Goal: Feedback & Contribution: Contribute content

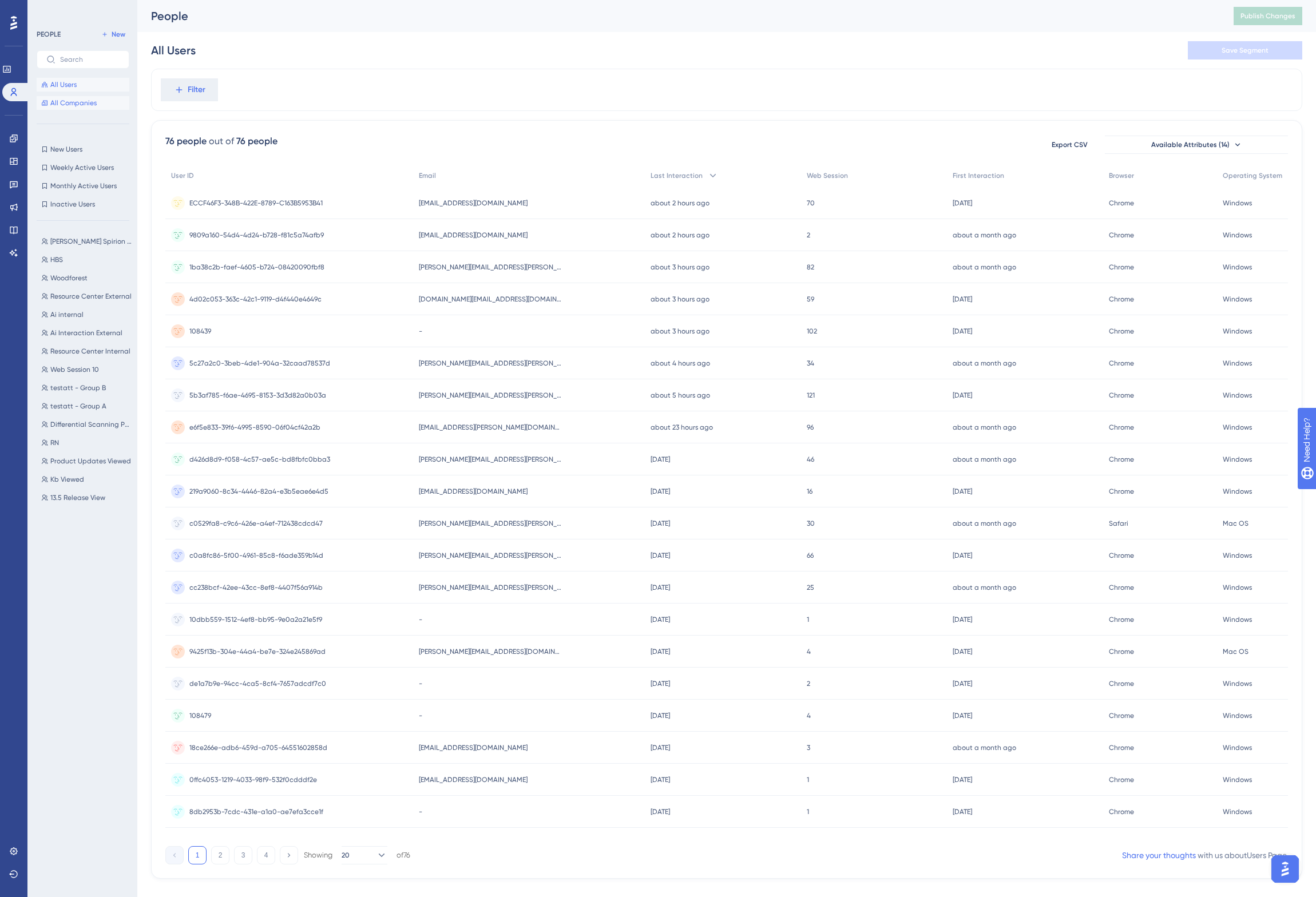
click at [70, 103] on span "All Companies" at bounding box center [73, 103] width 46 height 9
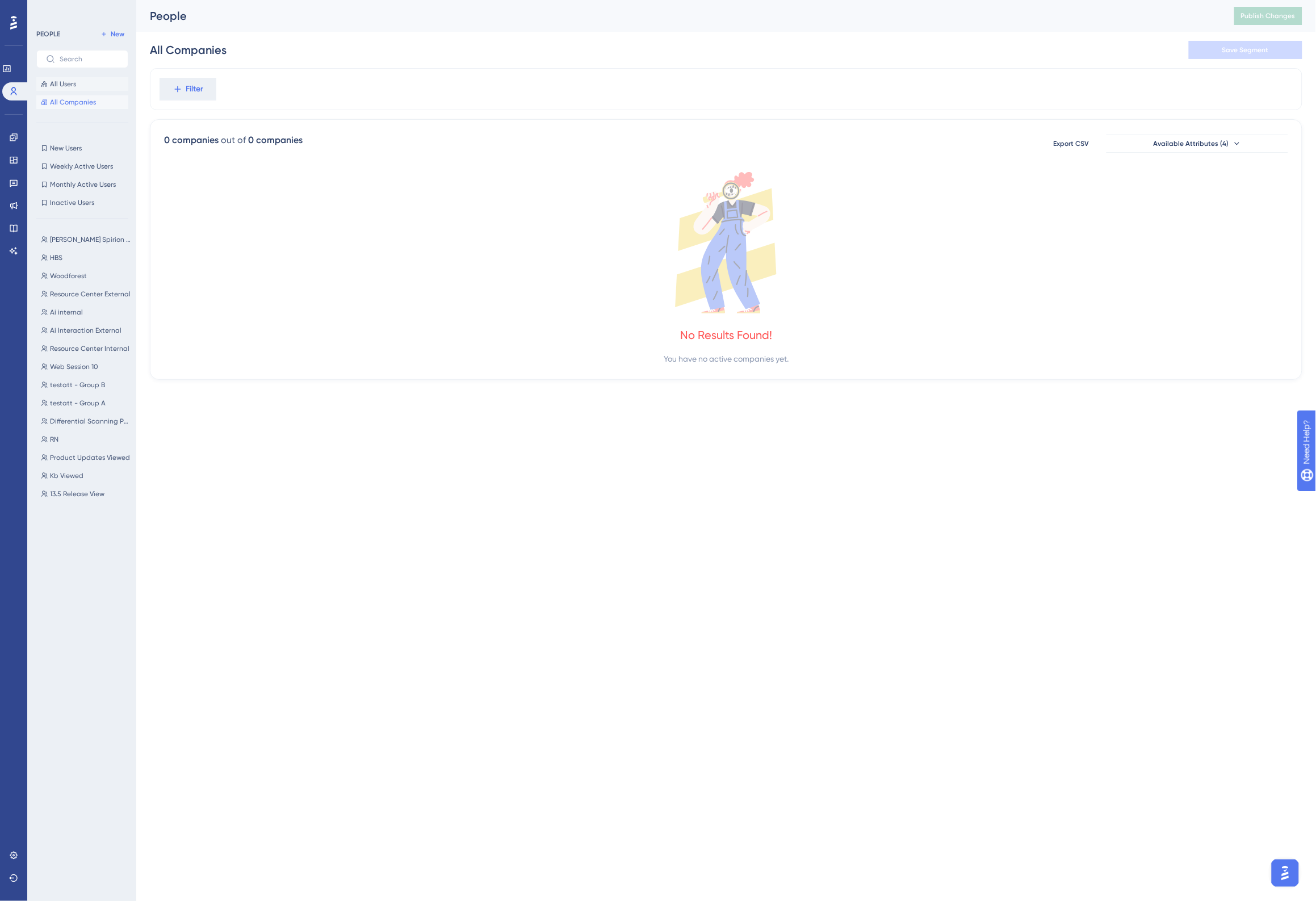
click at [65, 83] on span "All Users" at bounding box center [63, 84] width 26 height 9
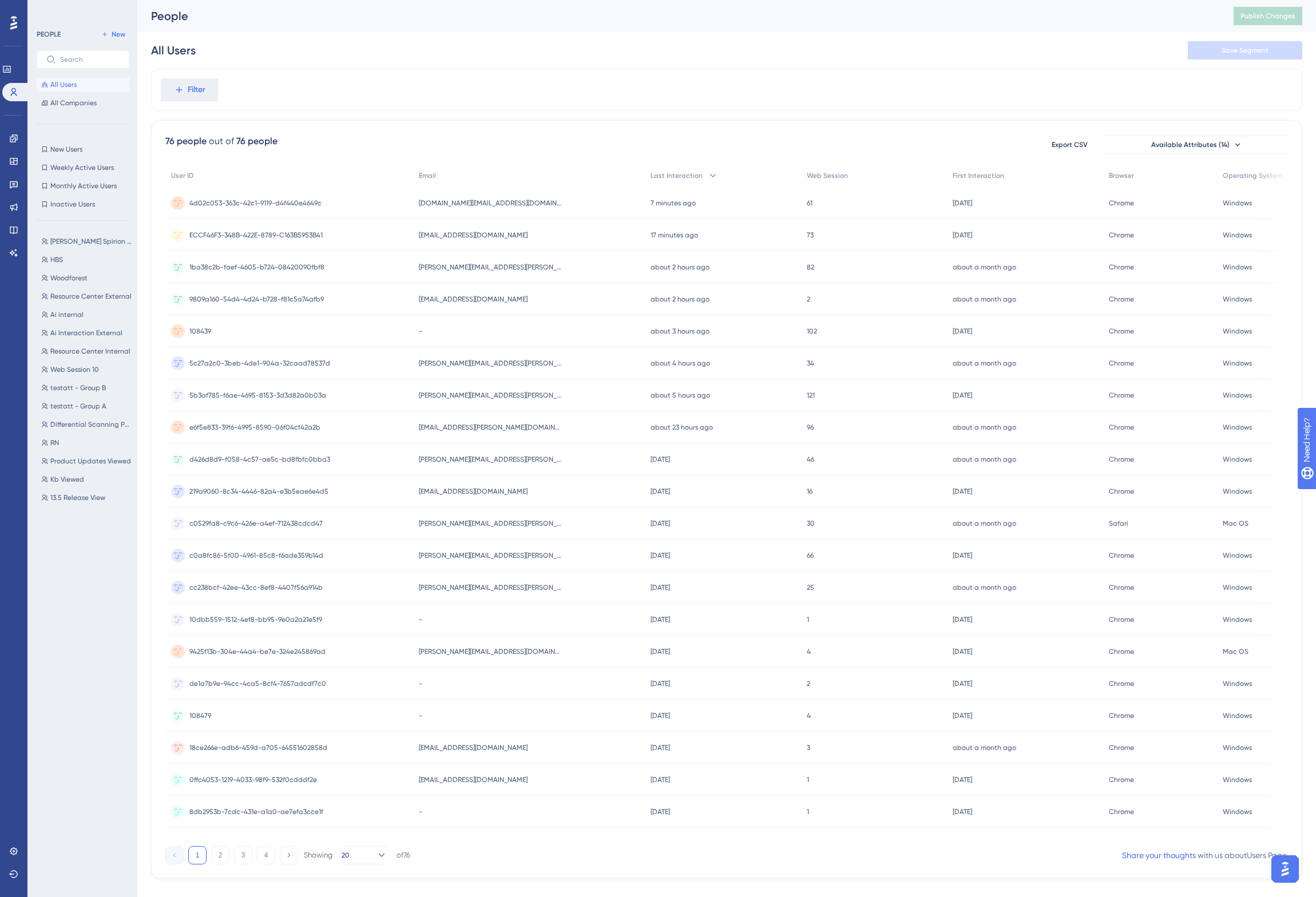
click at [413, 73] on div "Filter" at bounding box center [726, 90] width 1151 height 42
click at [476, 263] on span "[PERSON_NAME][EMAIL_ADDRESS][PERSON_NAME][DOMAIN_NAME]" at bounding box center [490, 267] width 143 height 9
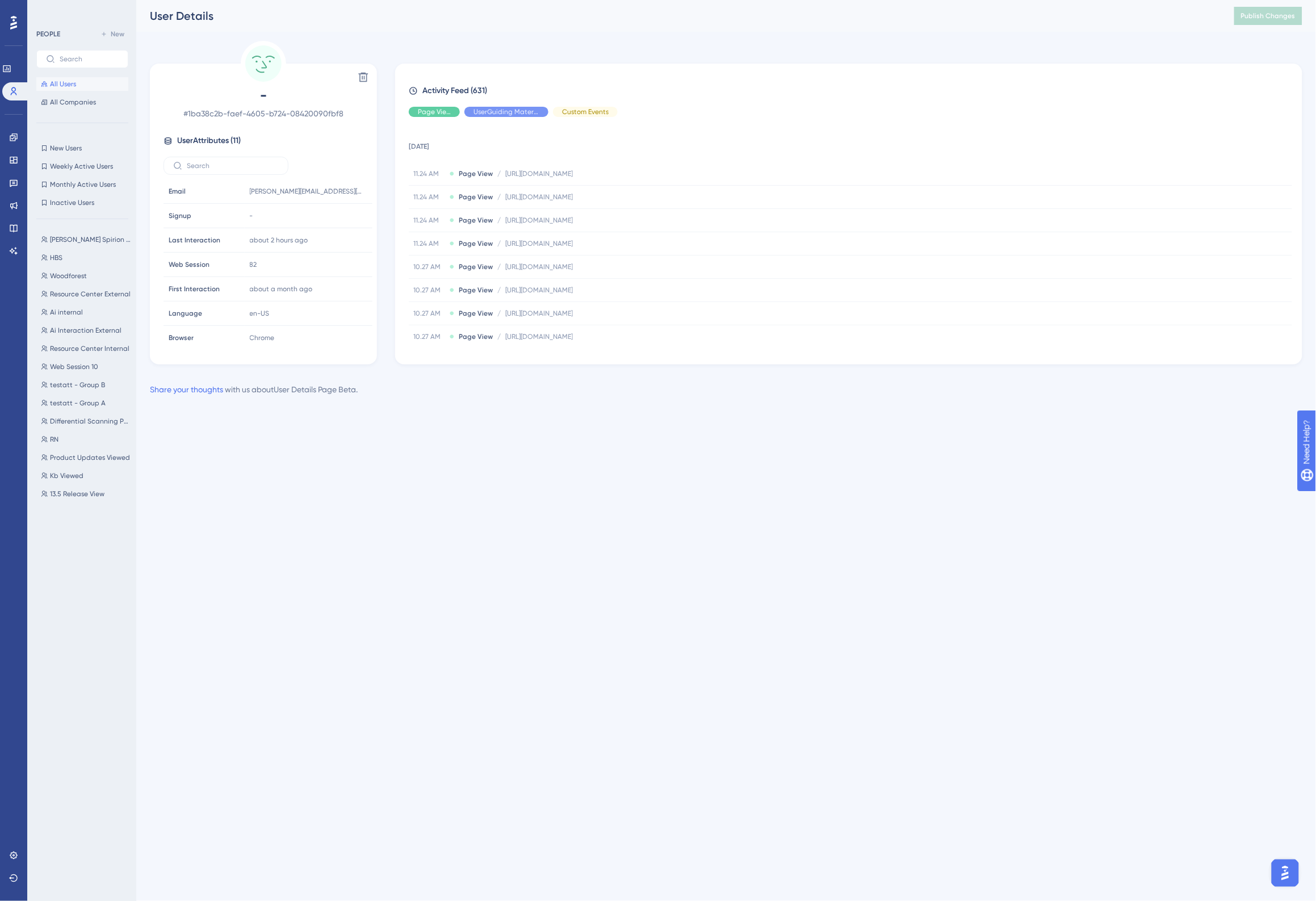
click at [777, 25] on div "User Details Publish Changes" at bounding box center [726, 16] width 1180 height 32
click at [478, 27] on div "User Details Publish Changes" at bounding box center [726, 16] width 1180 height 32
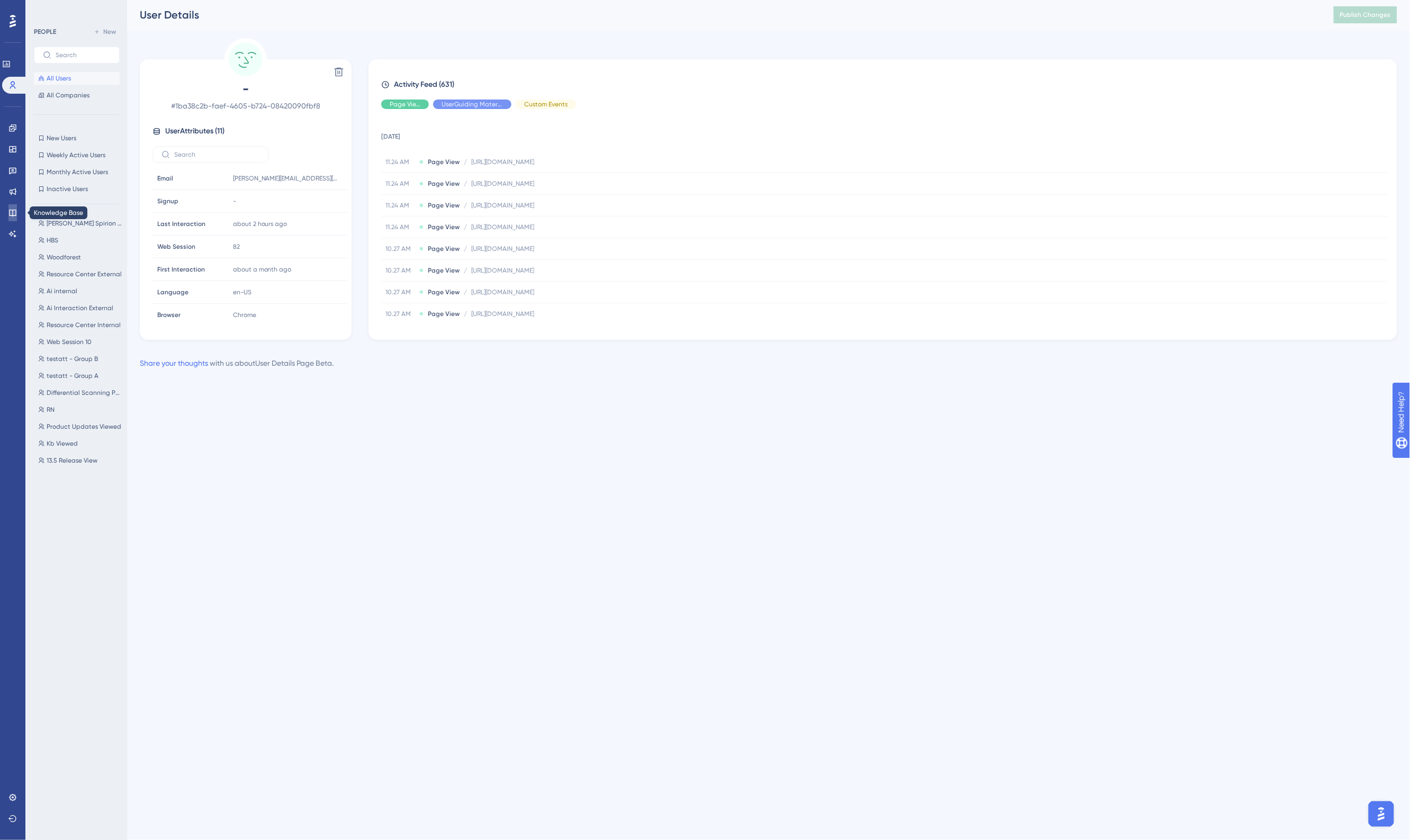
click at [10, 213] on icon at bounding box center [13, 213] width 8 height 8
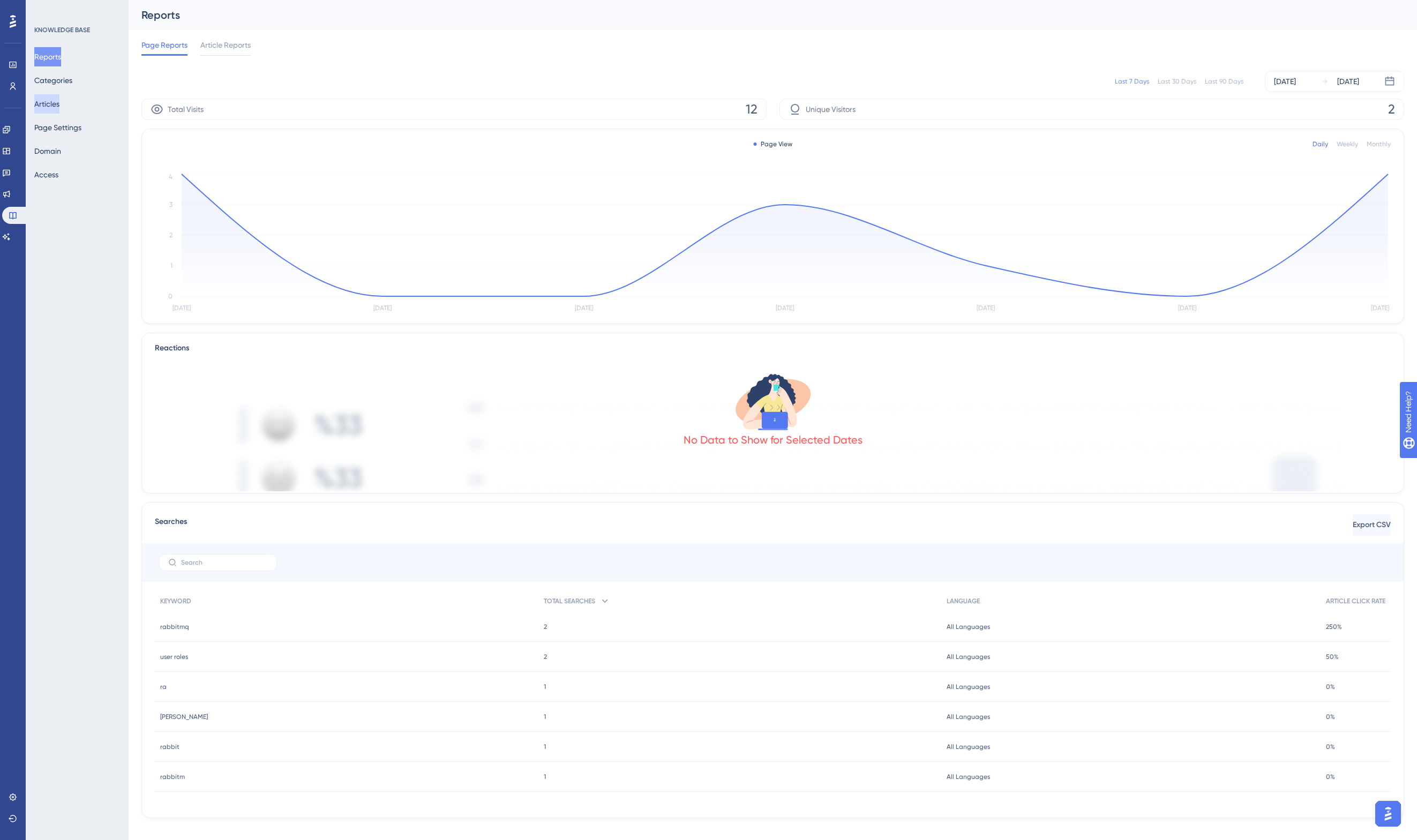
click at [51, 102] on button "Articles" at bounding box center [47, 103] width 25 height 19
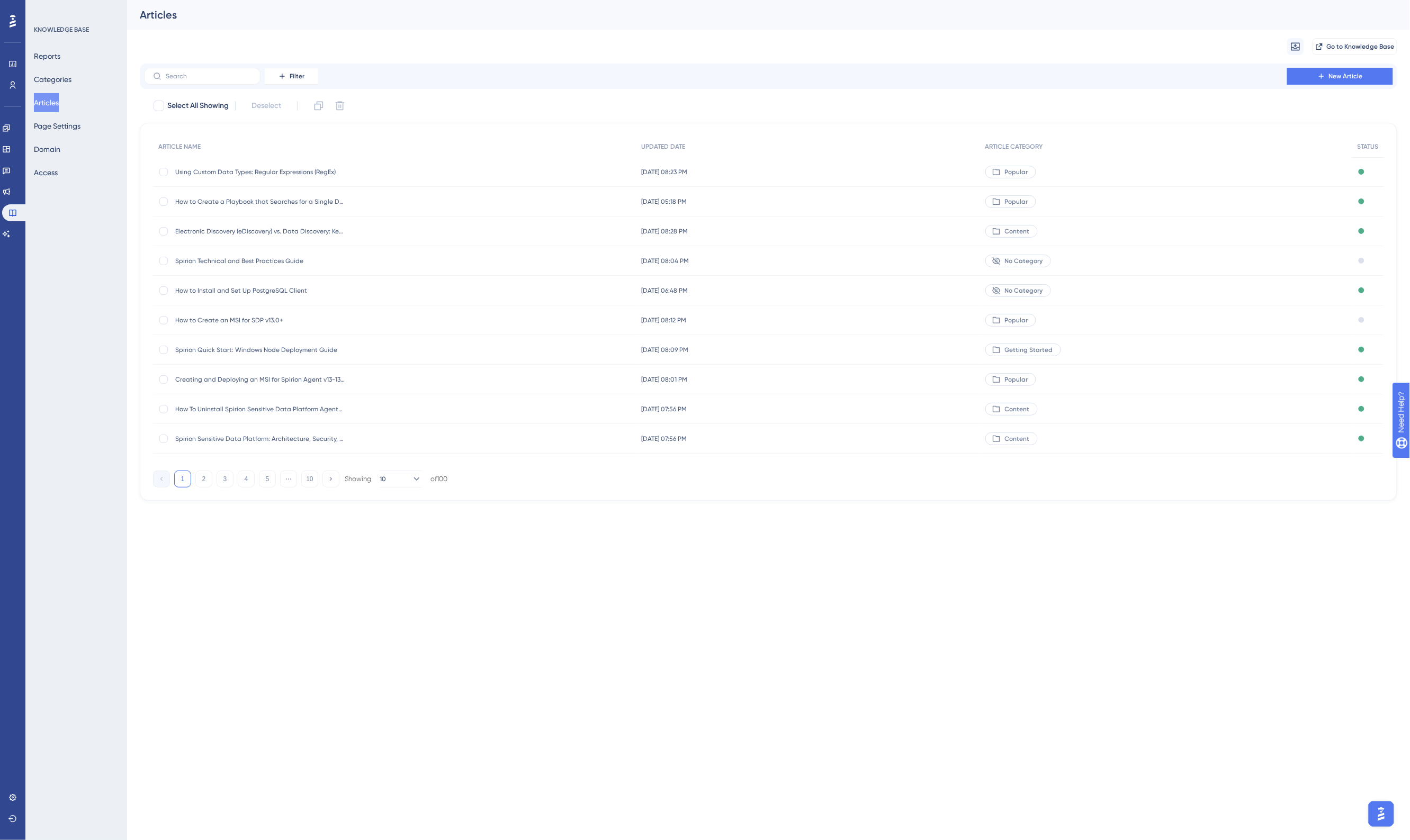
click at [287, 171] on span "Using Custom Data Types: Regular Expressions (RegEx)" at bounding box center [260, 172] width 169 height 8
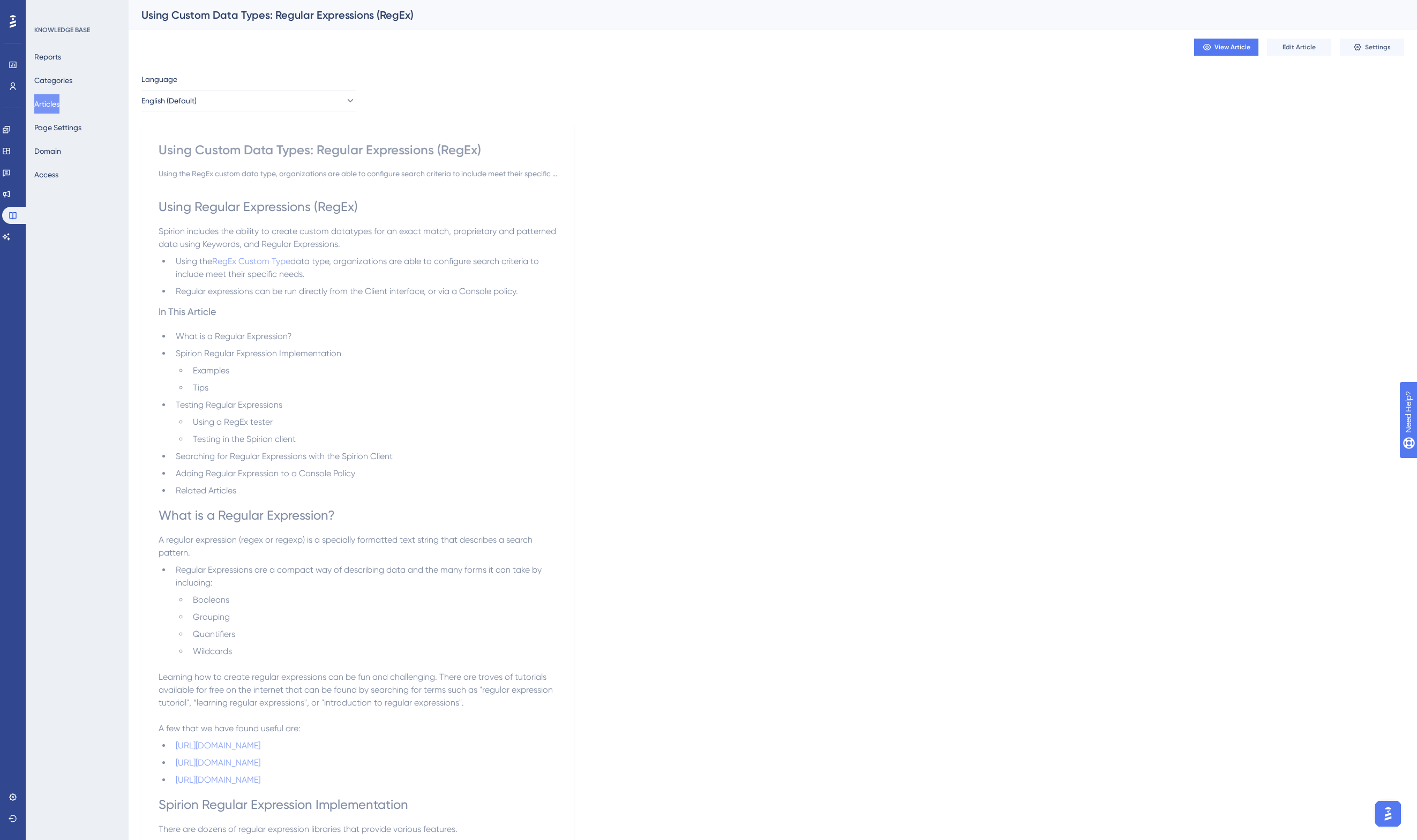
click at [49, 100] on button "Articles" at bounding box center [47, 103] width 25 height 19
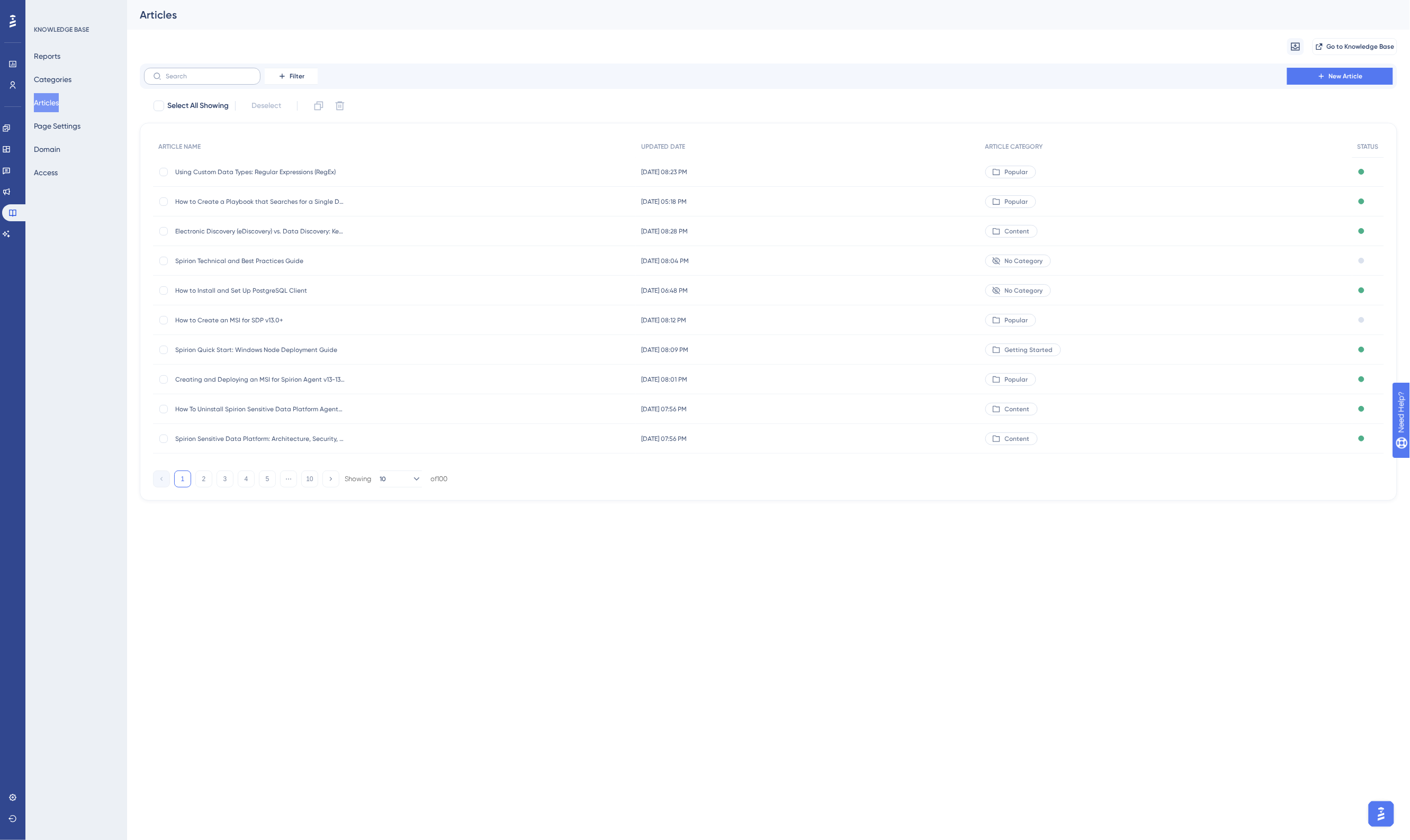
click at [217, 71] on label at bounding box center [202, 76] width 117 height 17
click at [217, 73] on input "text" at bounding box center [208, 76] width 86 height 8
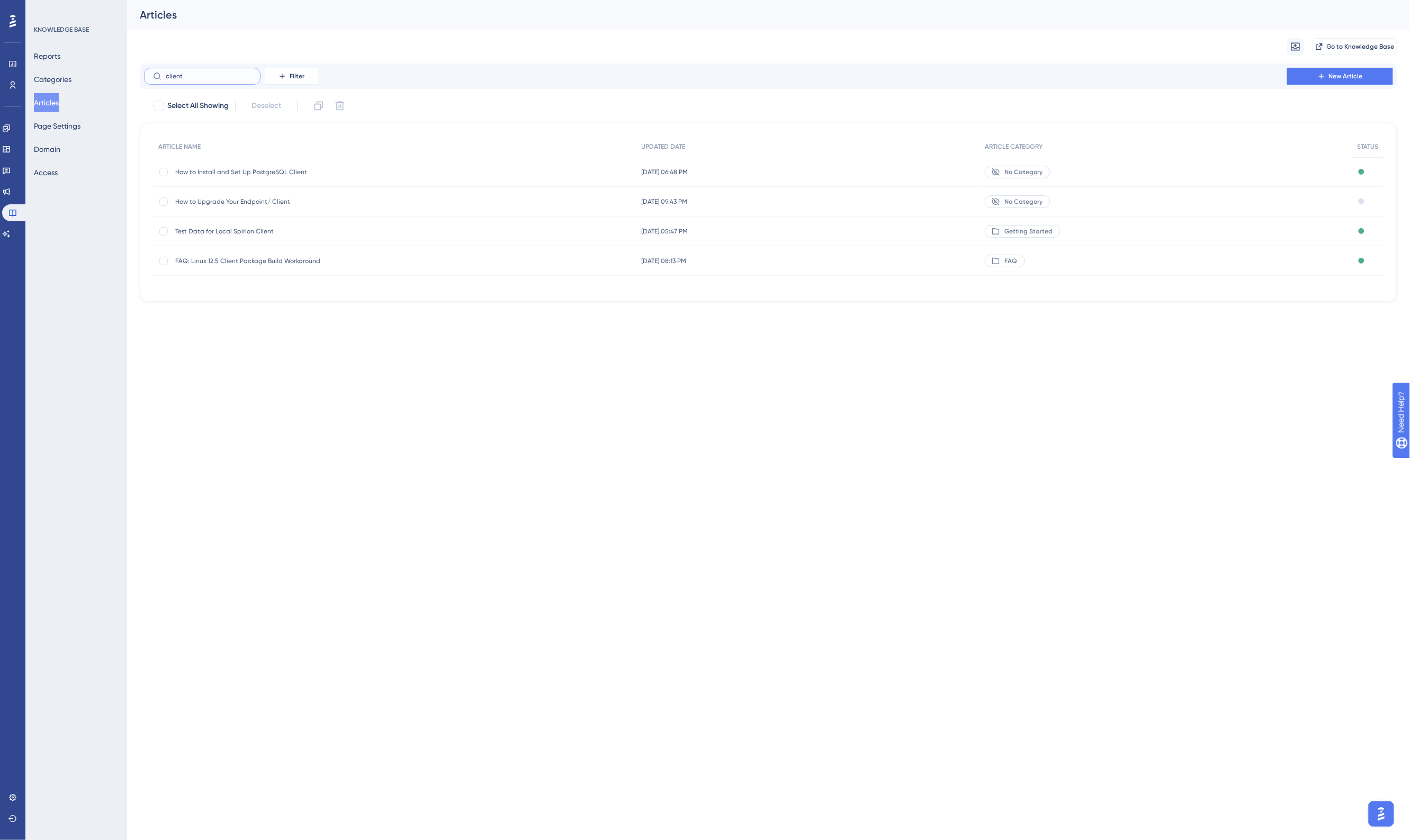
type input "client"
click at [280, 229] on span "Test Data for Local Spirion Client" at bounding box center [260, 232] width 169 height 8
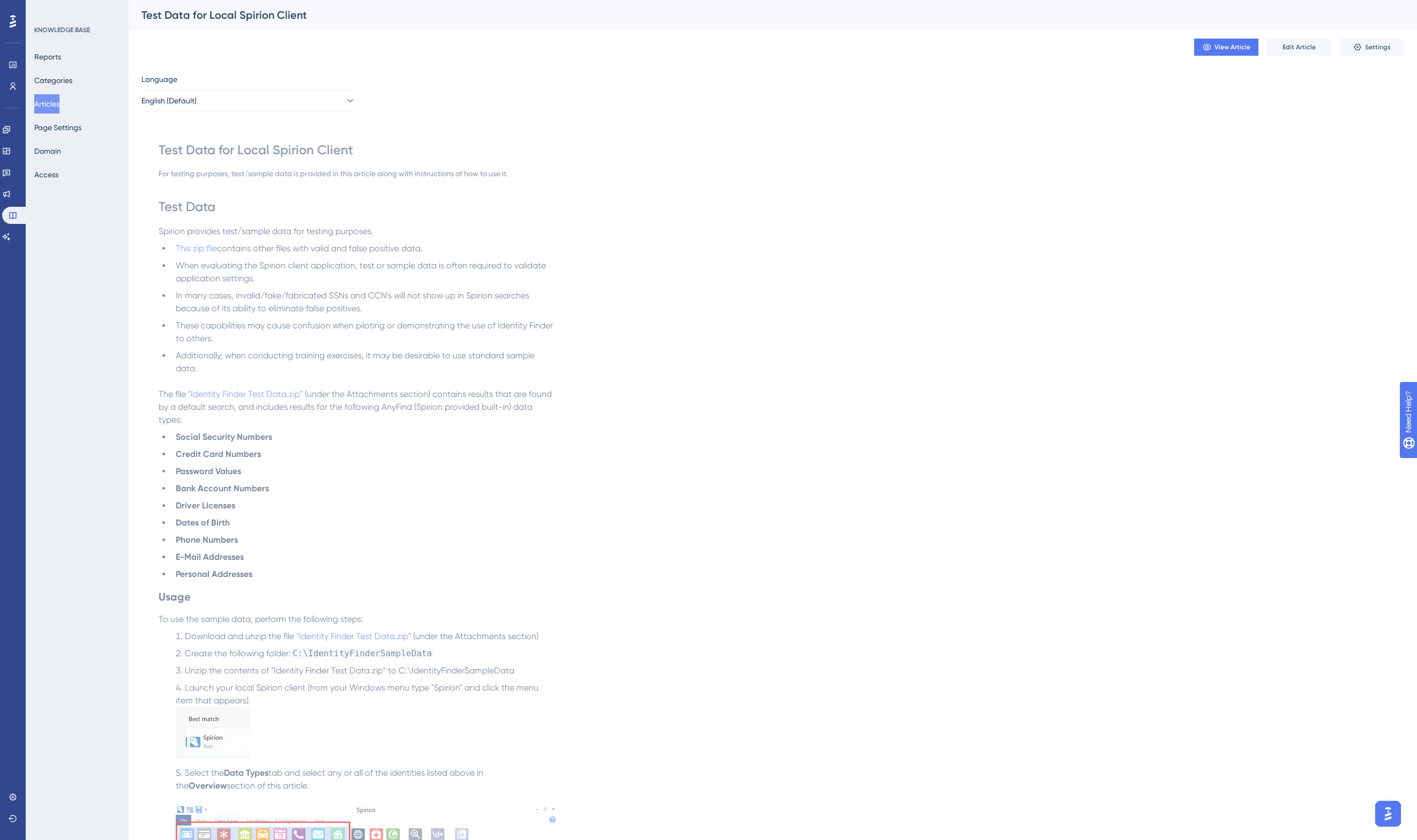
click at [57, 103] on button "Articles" at bounding box center [47, 103] width 25 height 19
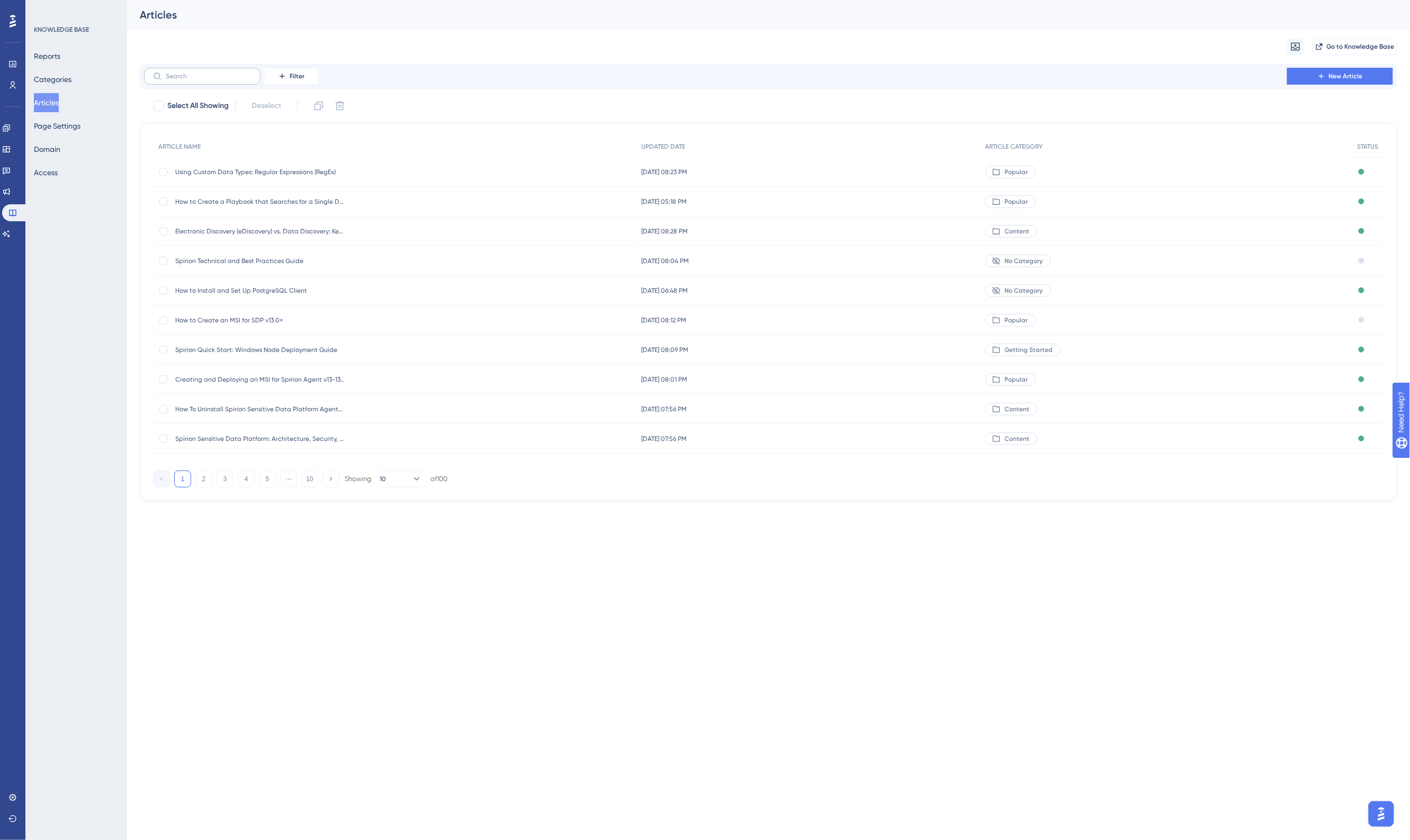
click at [219, 81] on label at bounding box center [202, 76] width 117 height 17
click at [219, 80] on input "text" at bounding box center [208, 76] width 86 height 8
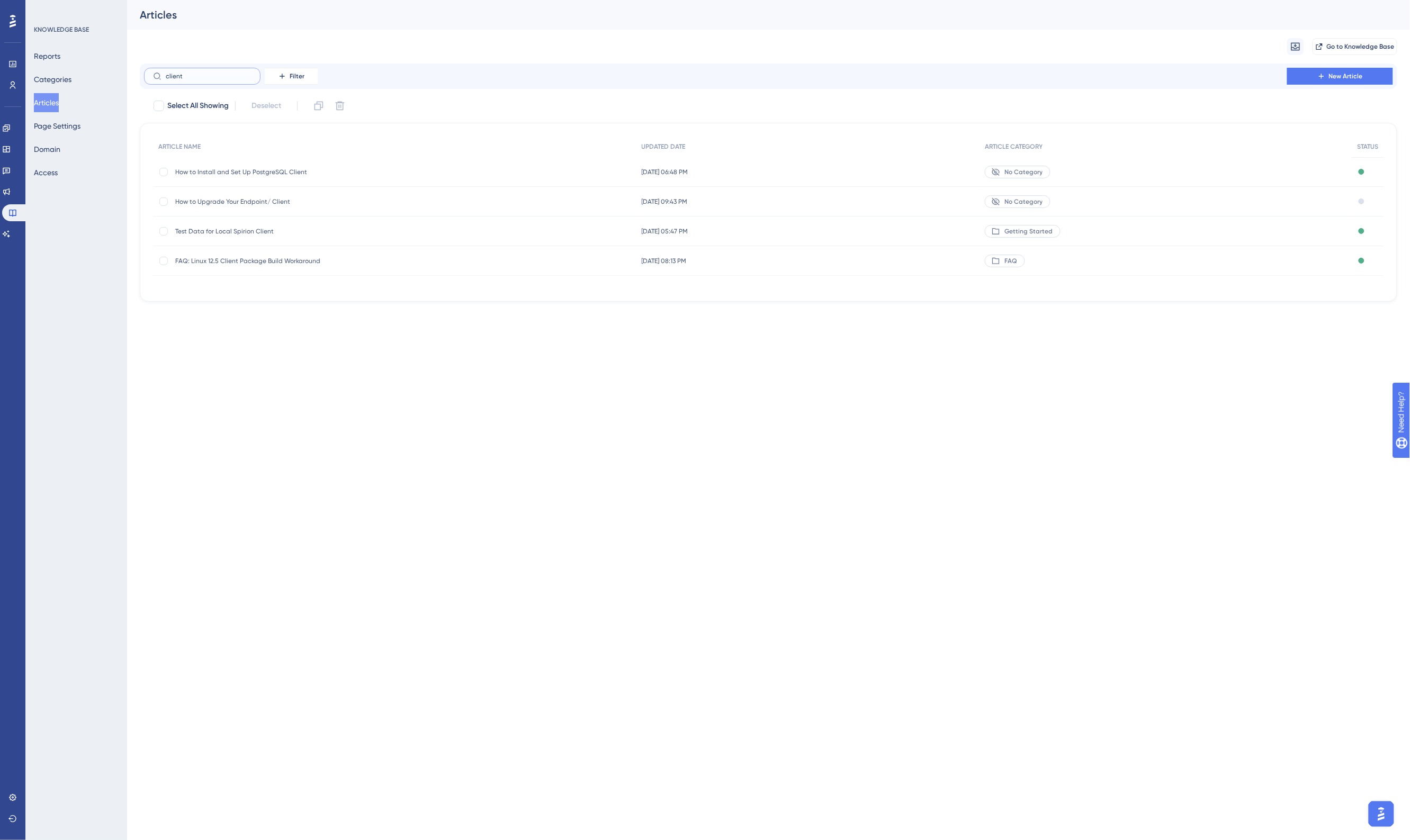
drag, startPoint x: 197, startPoint y: 75, endPoint x: 127, endPoint y: 73, distance: 70.0
click at [127, 73] on div "Performance Users Engagement Widgets Feedback Product Updates Knowledge Base AI…" at bounding box center [769, 159] width 1283 height 319
type input "agent"
click at [51, 104] on button "Articles" at bounding box center [46, 102] width 25 height 19
drag, startPoint x: 192, startPoint y: 78, endPoint x: 119, endPoint y: 82, distance: 73.1
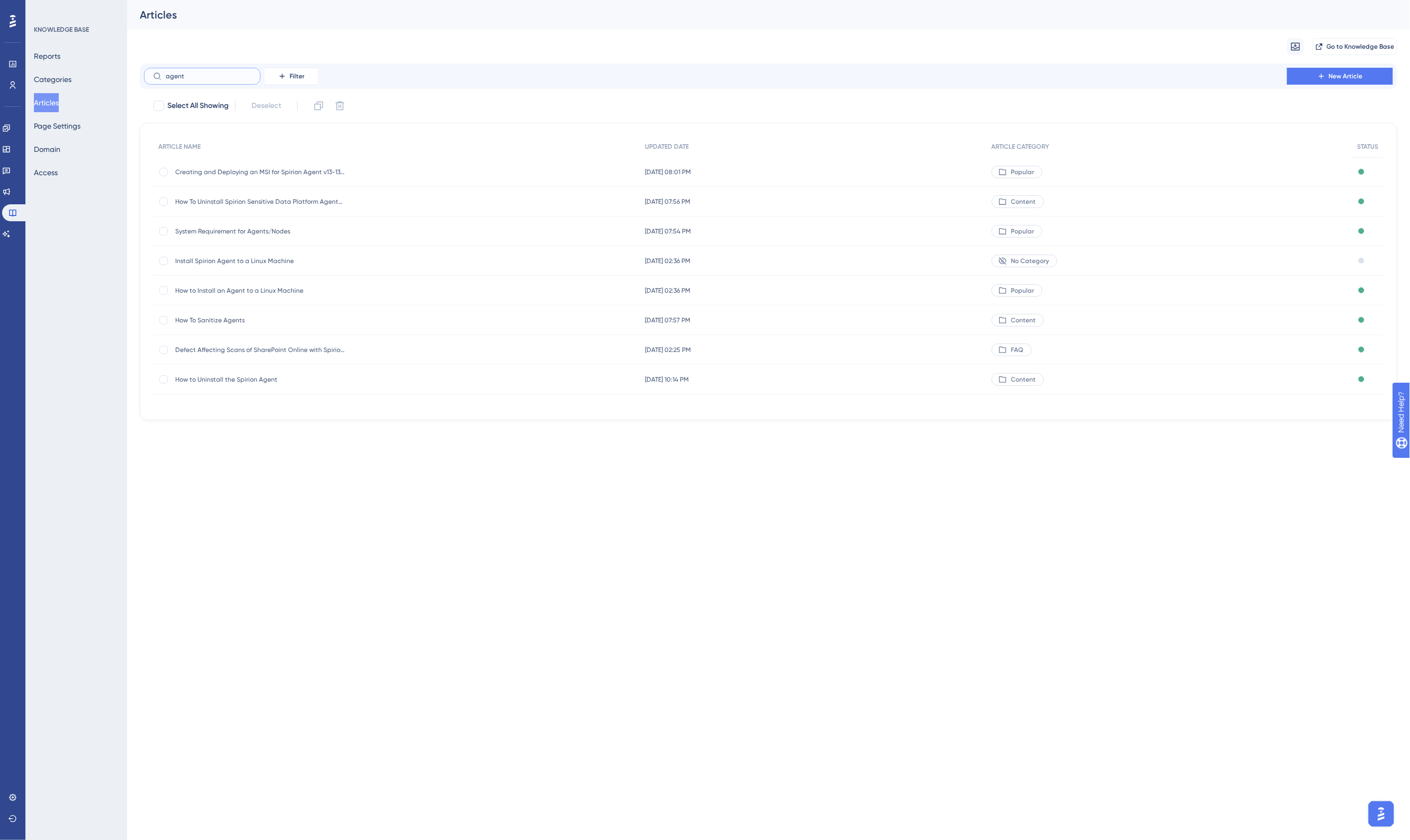
click at [127, 82] on div "Performance Users Engagement Widgets Feedback Product Updates Knowledge Base AI…" at bounding box center [769, 218] width 1283 height 437
click at [46, 99] on button "Articles" at bounding box center [46, 102] width 25 height 19
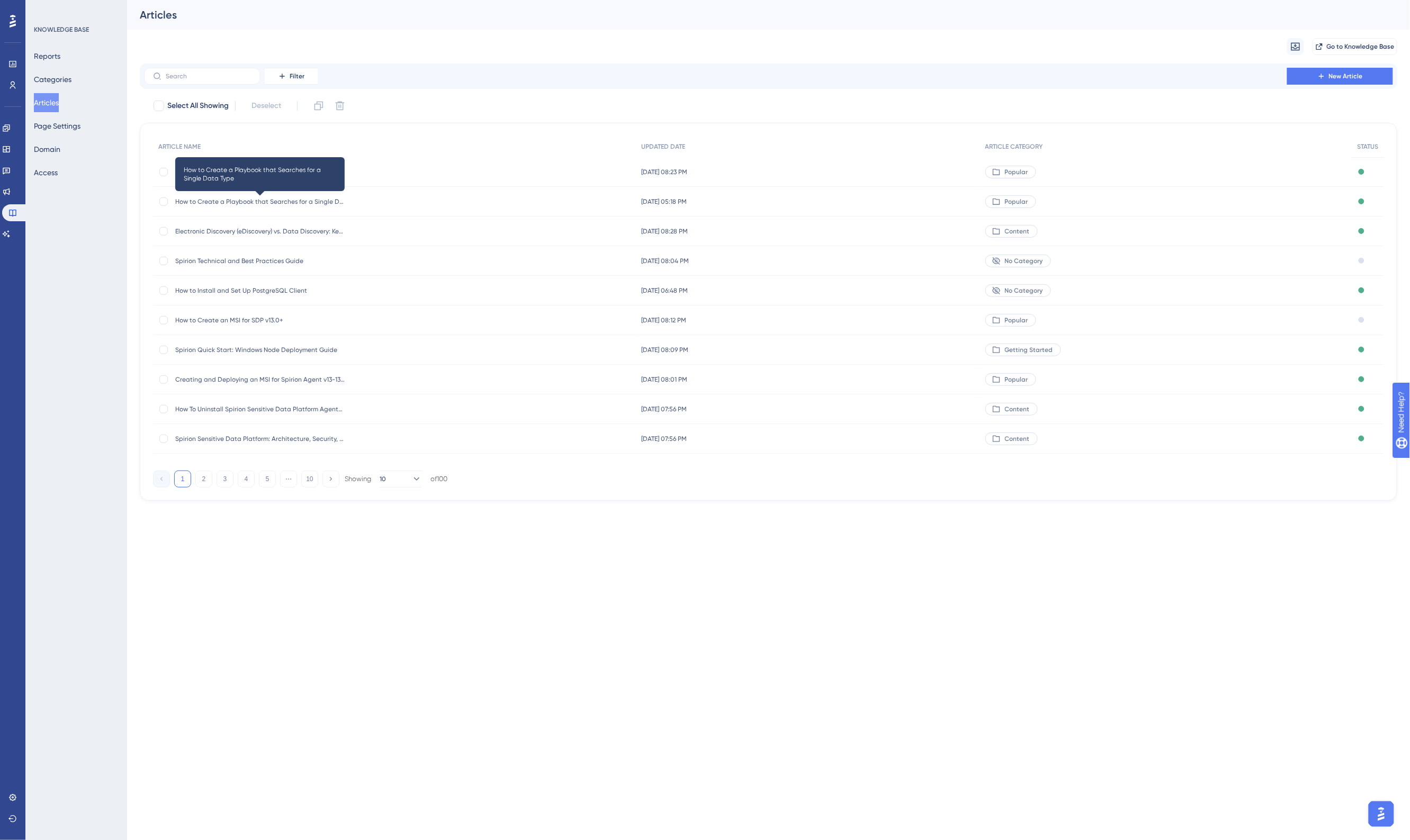
click at [317, 201] on span "How to Create a Playbook that Searches for a Single Data Type" at bounding box center [260, 201] width 169 height 8
click at [274, 289] on span "How to Install and Set Up PostgreSQL Client" at bounding box center [260, 291] width 169 height 8
click at [289, 378] on span "Creating and Deploying an MSI for Spirion Agent v13-13.5" at bounding box center [260, 380] width 169 height 8
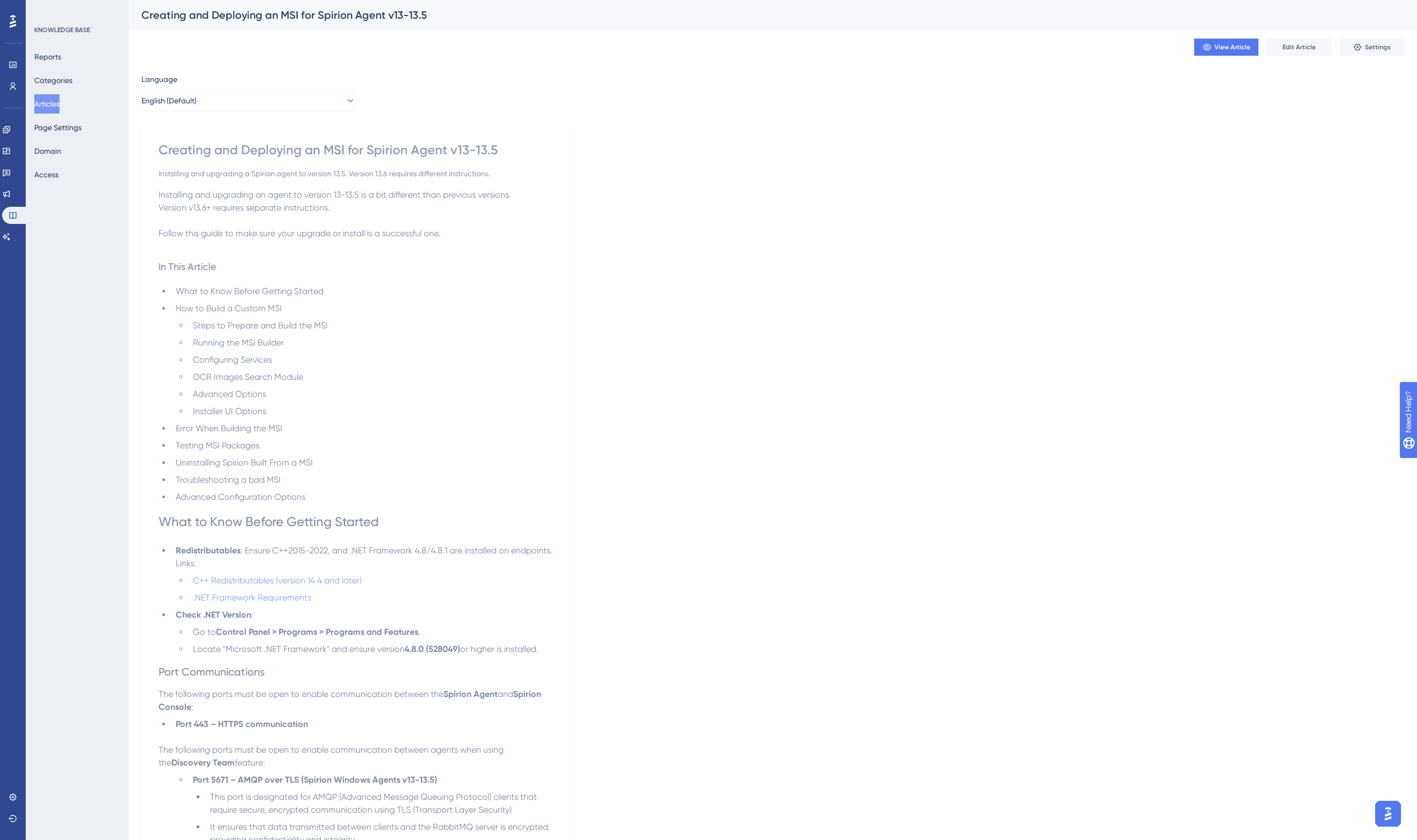
click at [54, 102] on button "Articles" at bounding box center [47, 103] width 25 height 19
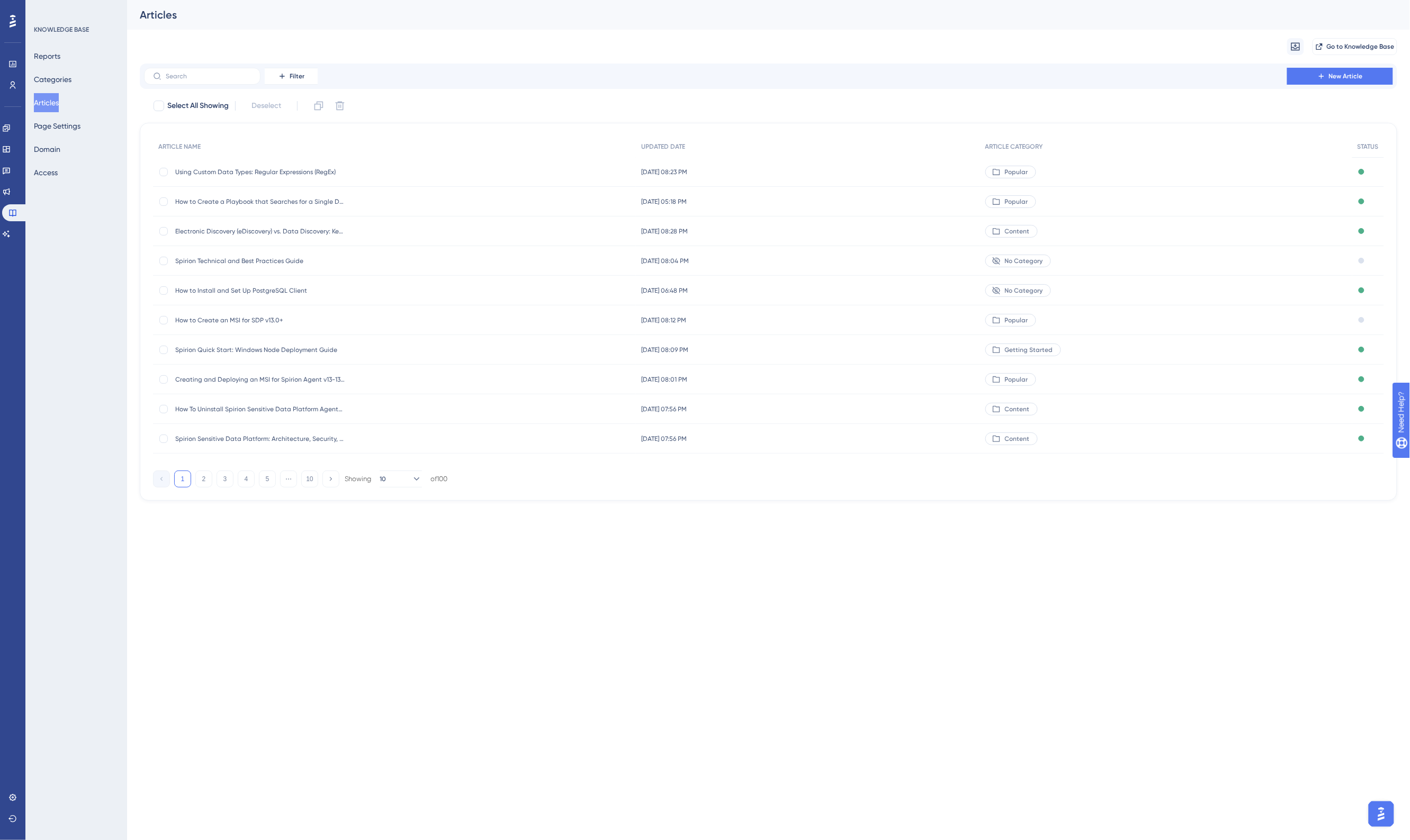
click at [250, 257] on span "Spirion Technical and Best Practices Guide" at bounding box center [260, 261] width 169 height 8
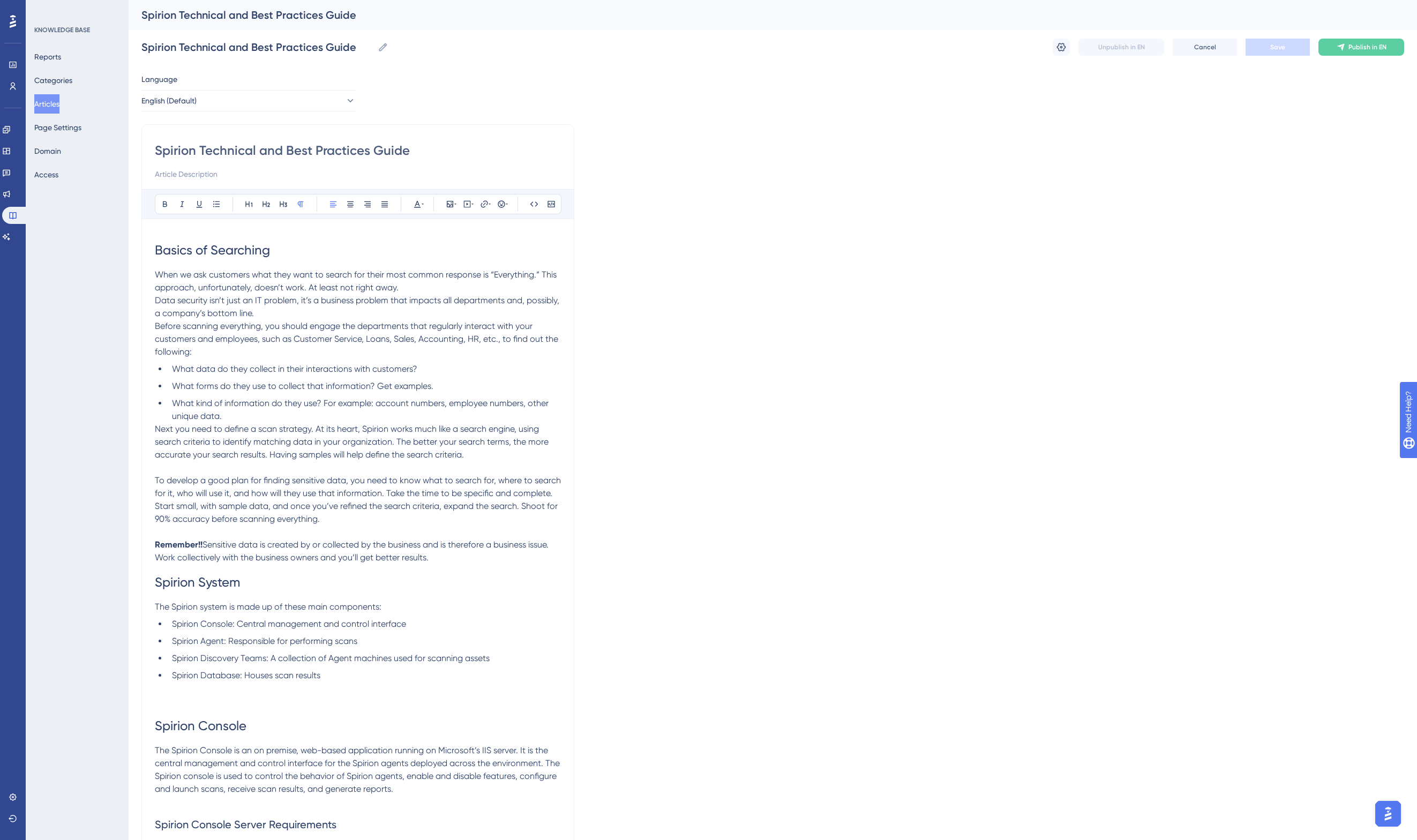
click at [48, 105] on button "Articles" at bounding box center [47, 103] width 25 height 19
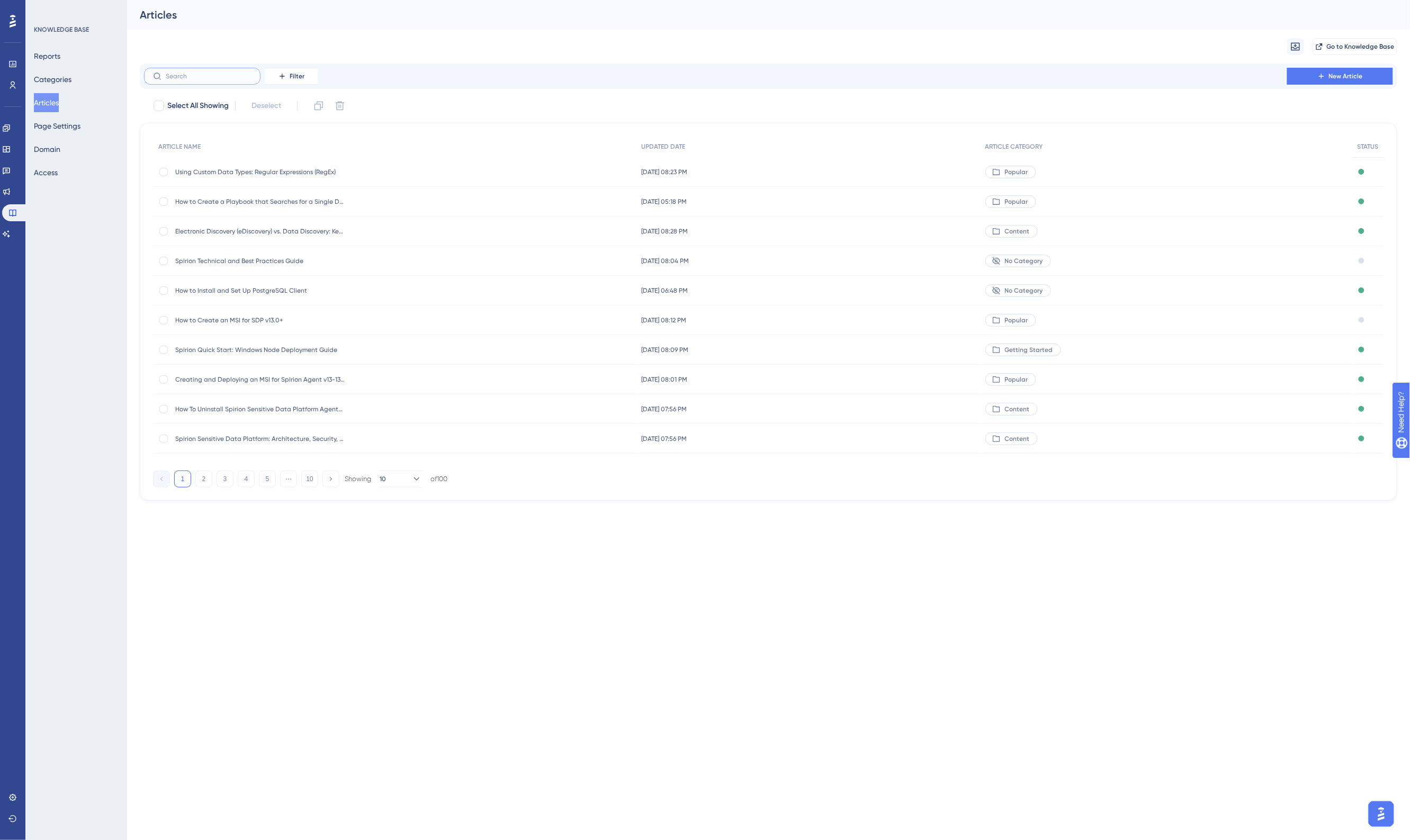
click at [238, 78] on input "text" at bounding box center [208, 76] width 86 height 8
type input "teh"
checkbox input "true"
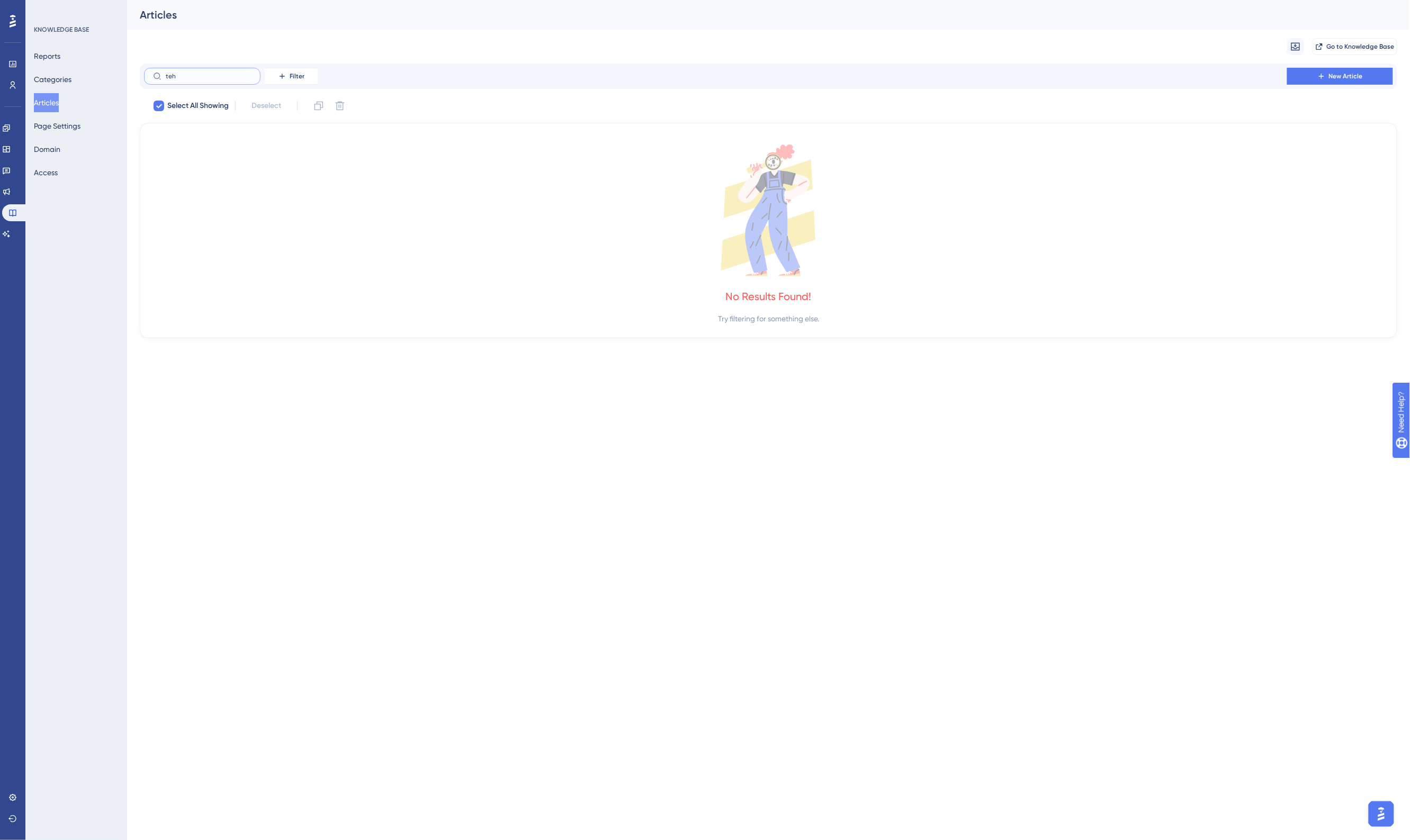
type input "te"
checkbox input "false"
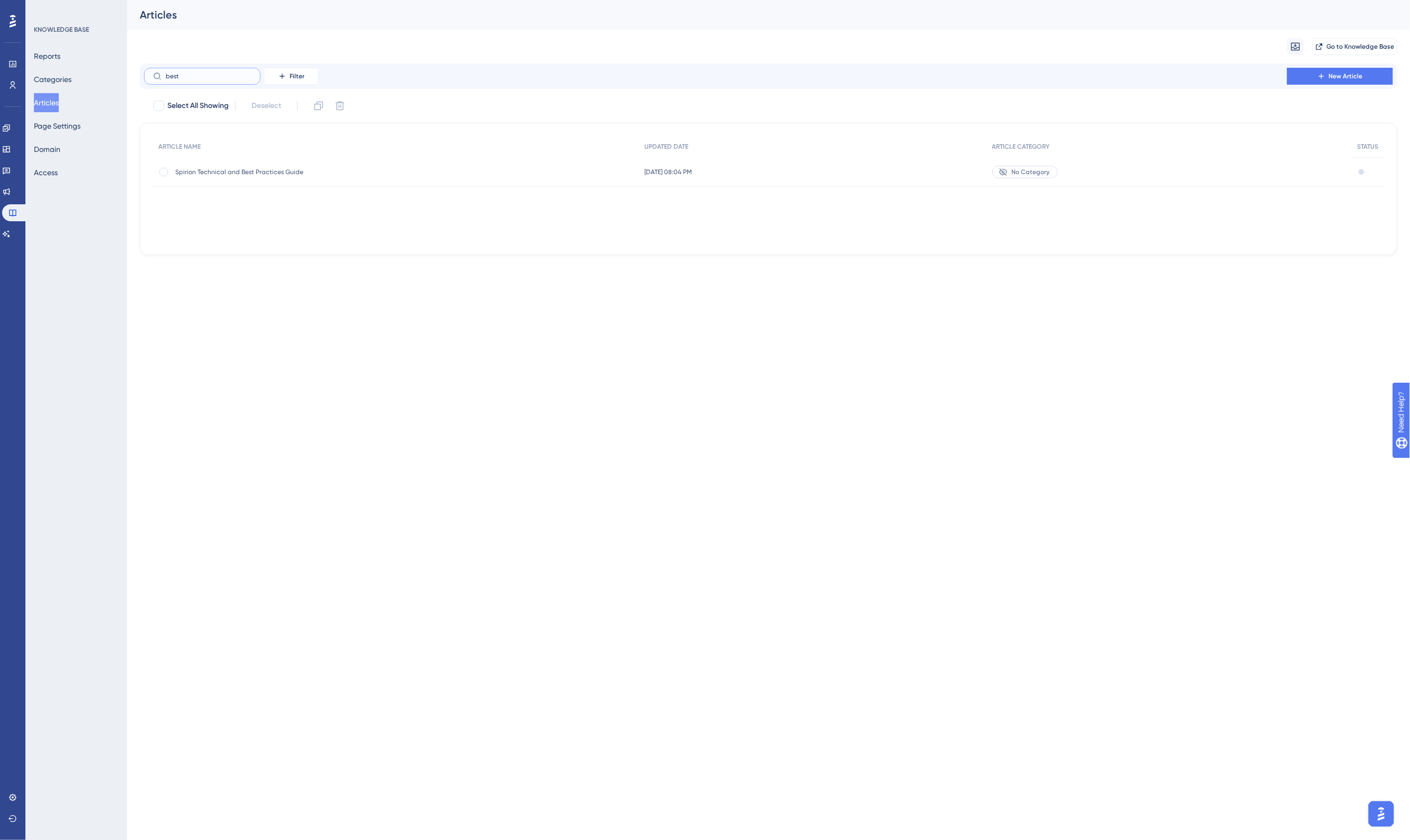
drag, startPoint x: 228, startPoint y: 78, endPoint x: 150, endPoint y: 78, distance: 78.0
click at [150, 78] on label "best" at bounding box center [202, 76] width 117 height 17
type input "basic"
drag, startPoint x: 176, startPoint y: 75, endPoint x: 132, endPoint y: 78, distance: 44.1
click at [132, 78] on div "Performance Users Engagement Widgets Feedback Product Updates Knowledge Base AI…" at bounding box center [769, 136] width 1283 height 272
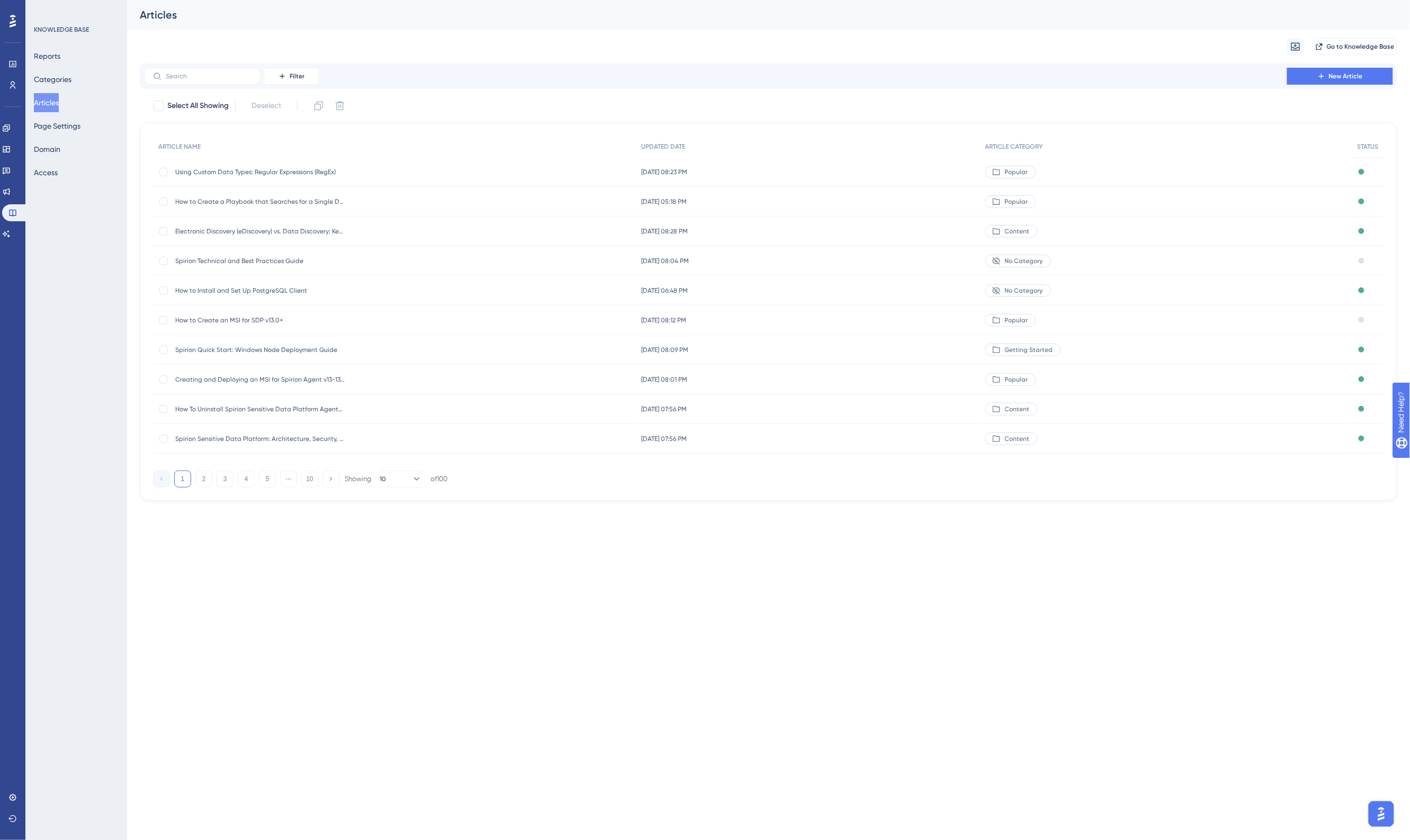
click at [250, 259] on span "Spirion Technical and Best Practices Guide" at bounding box center [260, 261] width 169 height 8
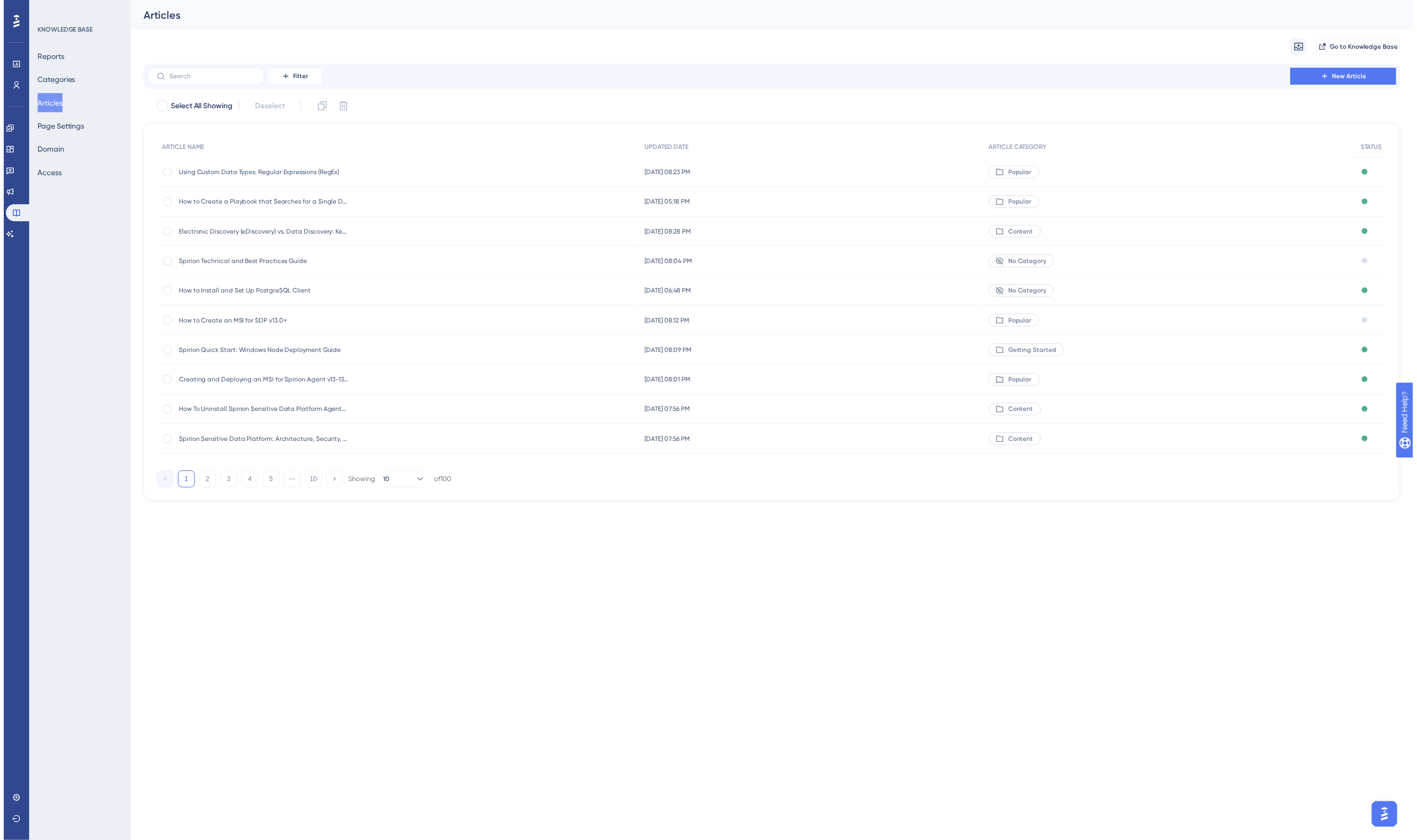
scroll to position [583, 0]
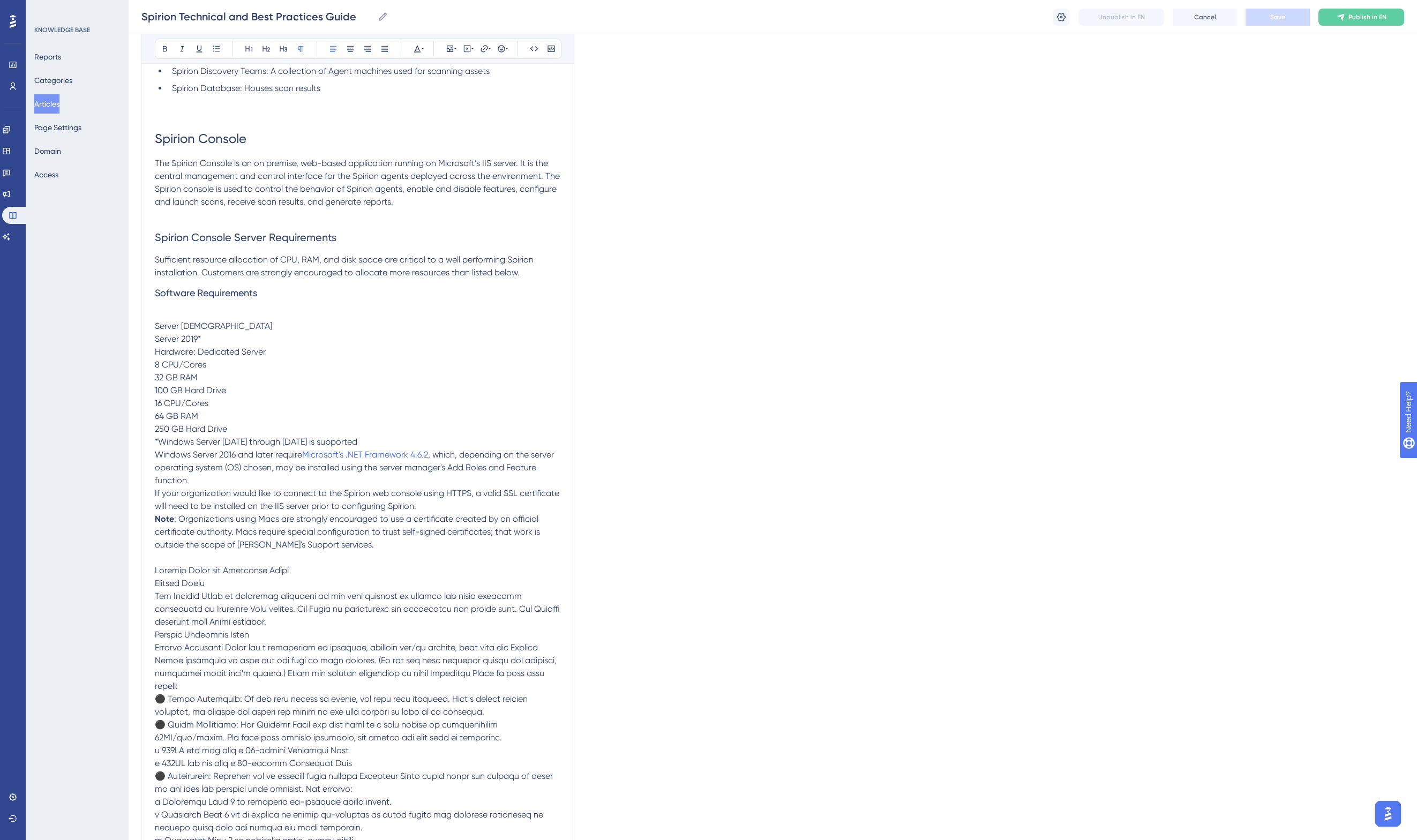
click at [47, 96] on button "Articles" at bounding box center [47, 103] width 25 height 19
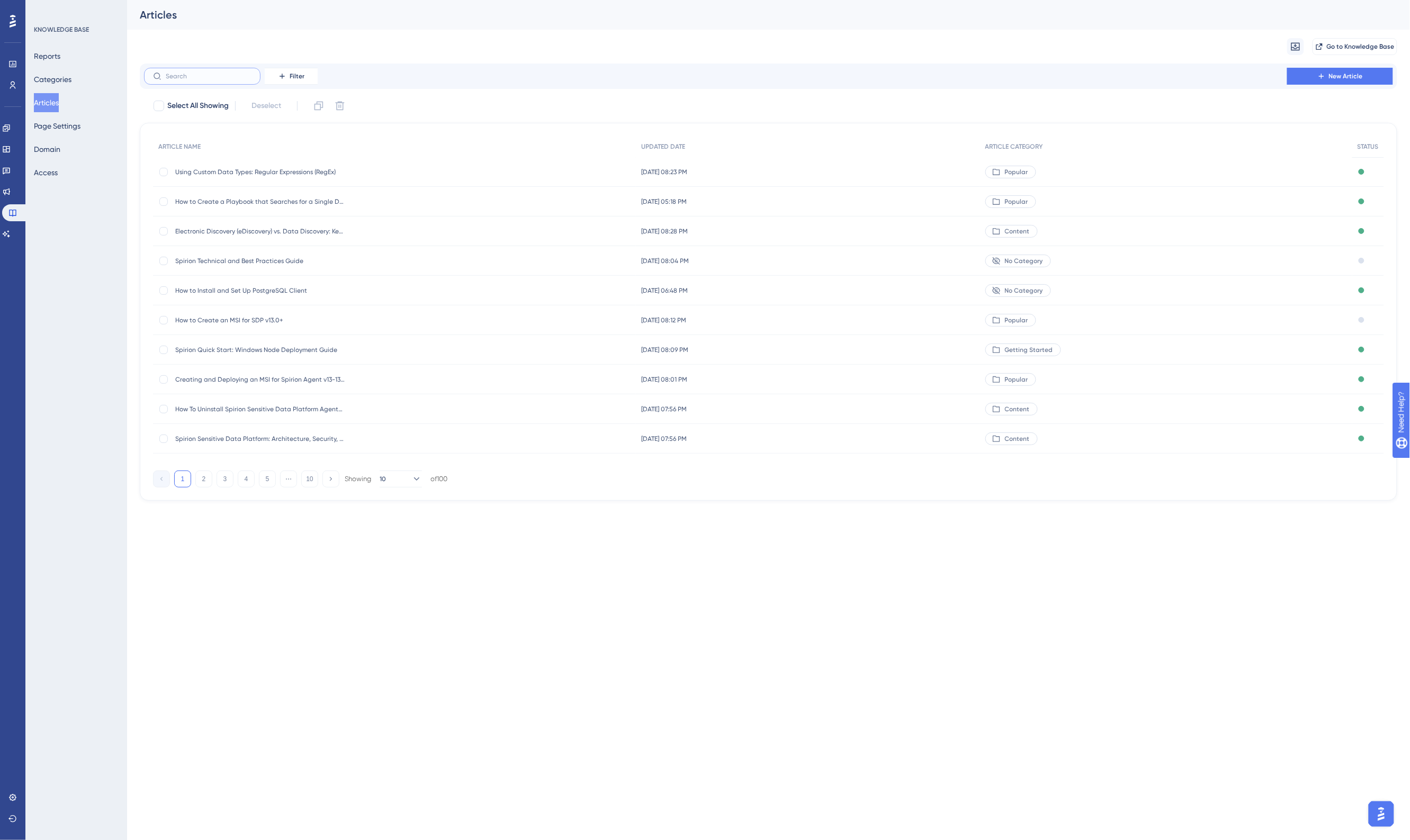
click at [211, 78] on input "text" at bounding box center [208, 76] width 86 height 8
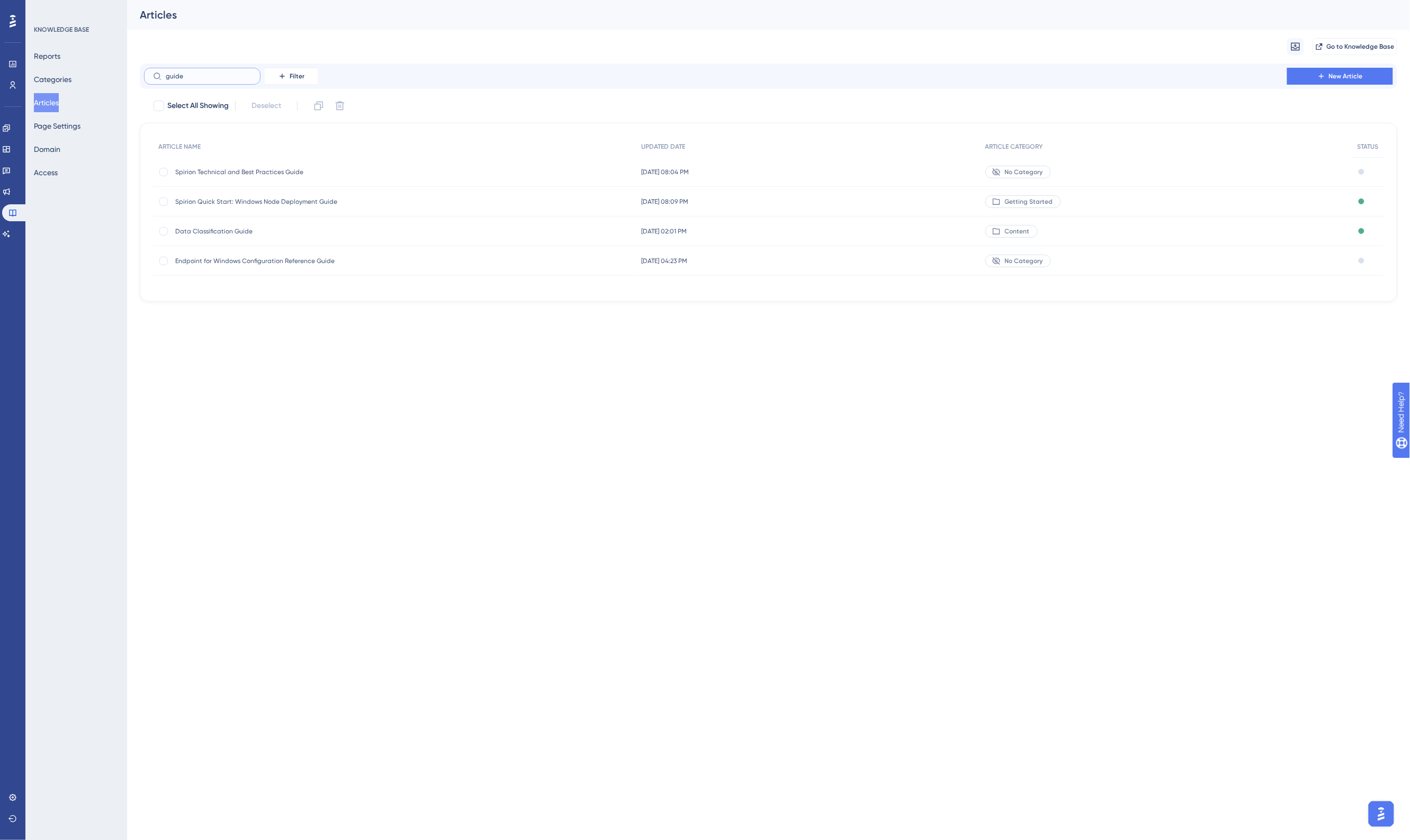
type input "guide"
drag, startPoint x: 197, startPoint y: 69, endPoint x: 132, endPoint y: 75, distance: 65.3
click at [132, 75] on div "Performance Users Engagement Widgets Feedback Product Updates Knowledge Base AI…" at bounding box center [769, 159] width 1283 height 319
drag, startPoint x: 204, startPoint y: 75, endPoint x: 122, endPoint y: 78, distance: 82.1
click at [127, 78] on div "Performance Users Engagement Widgets Feedback Product Updates Knowledge Base AI…" at bounding box center [769, 159] width 1283 height 319
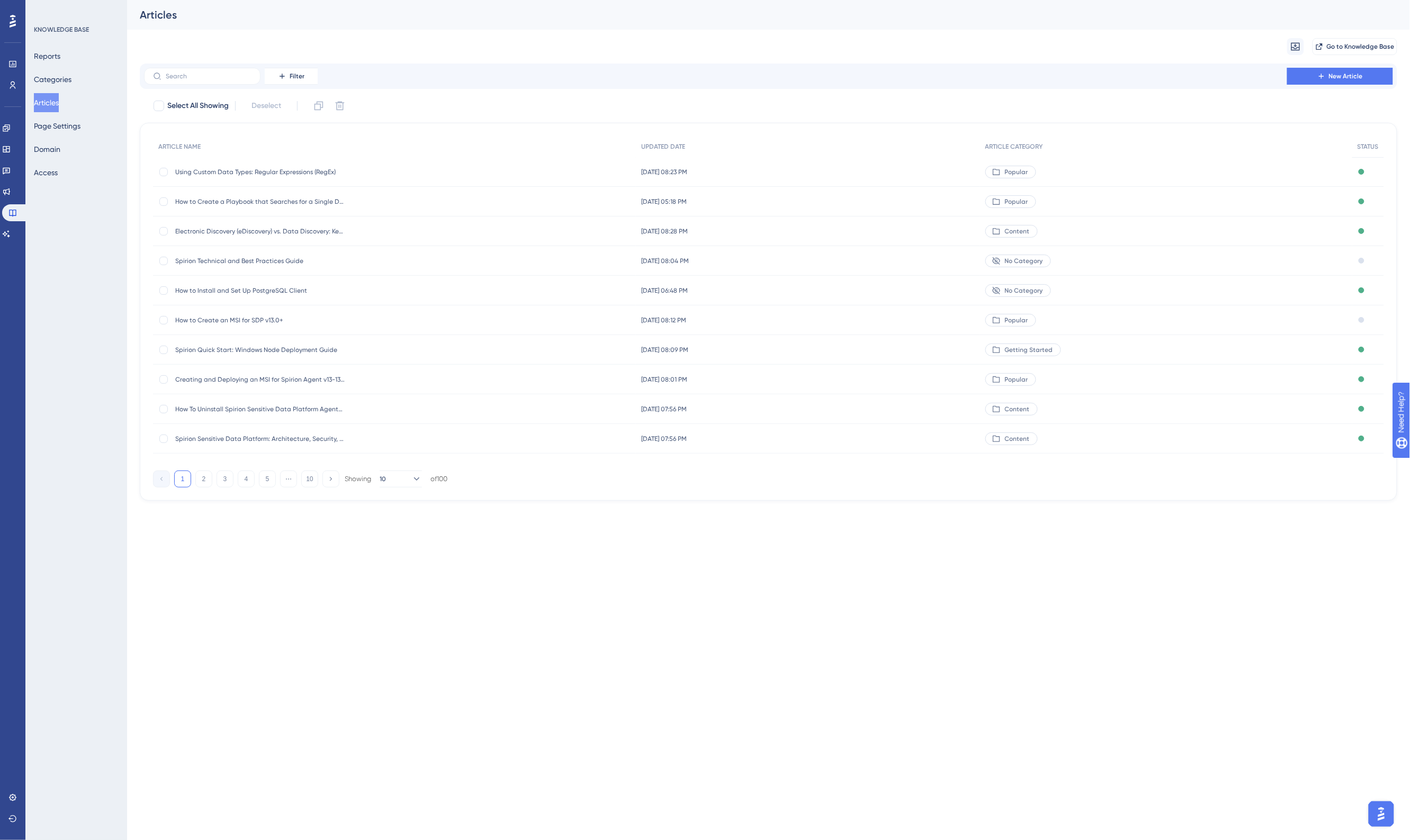
click at [282, 166] on div "Using Custom Data Types: Regular Expressions (RegEx) Using Custom Data Types: R…" at bounding box center [260, 172] width 169 height 29
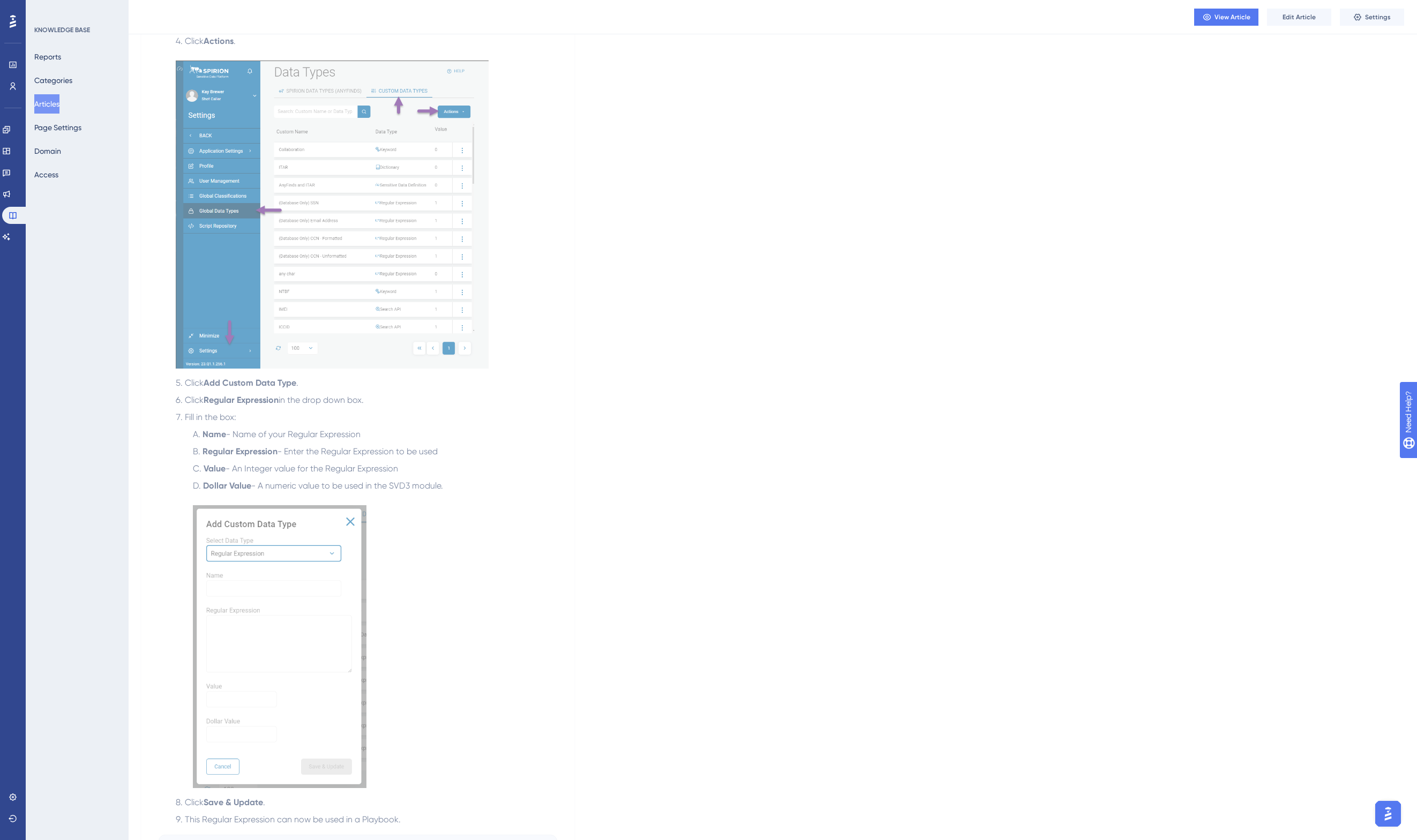
scroll to position [7527, 0]
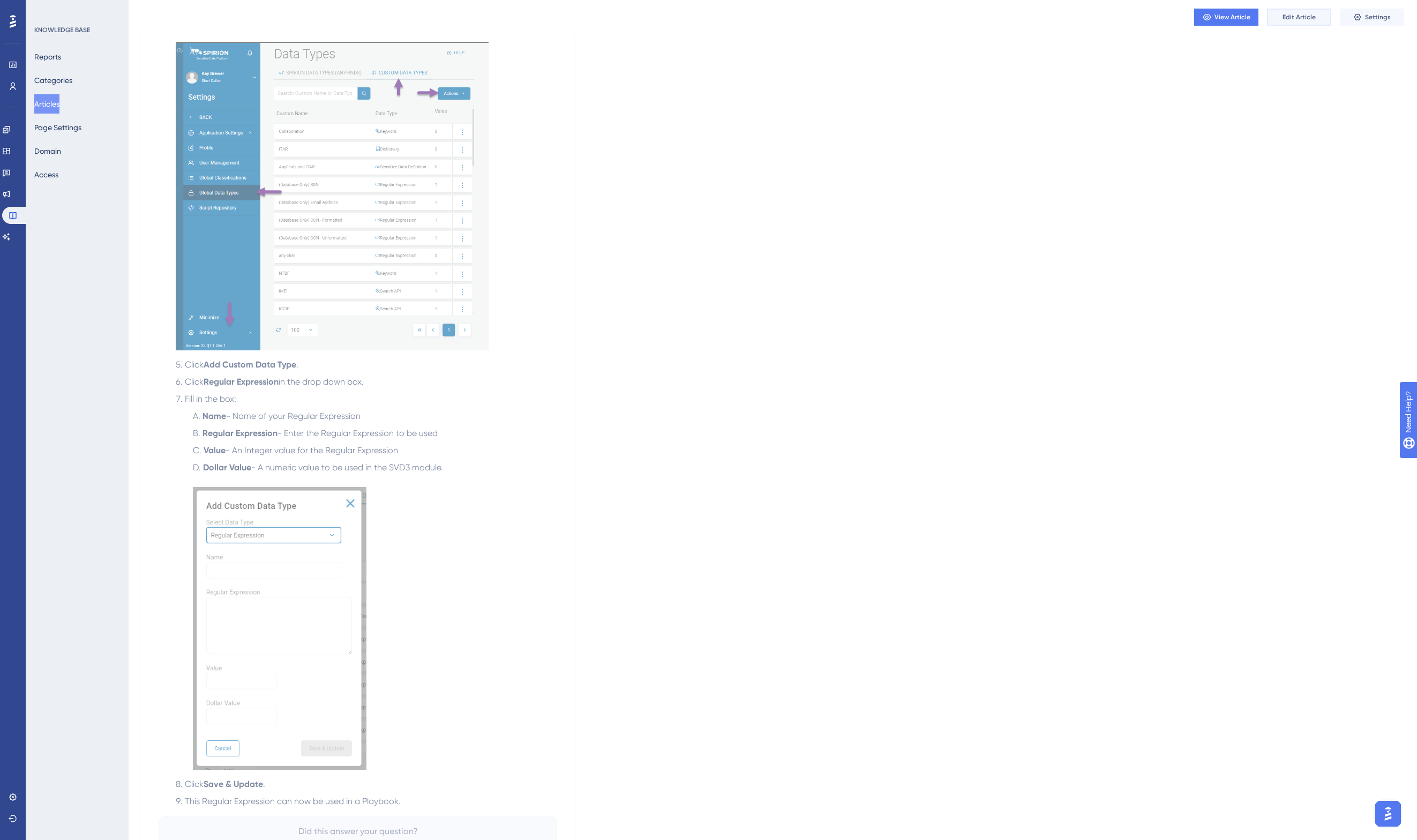
click at [1232, 10] on button "Edit Article" at bounding box center [1299, 17] width 64 height 17
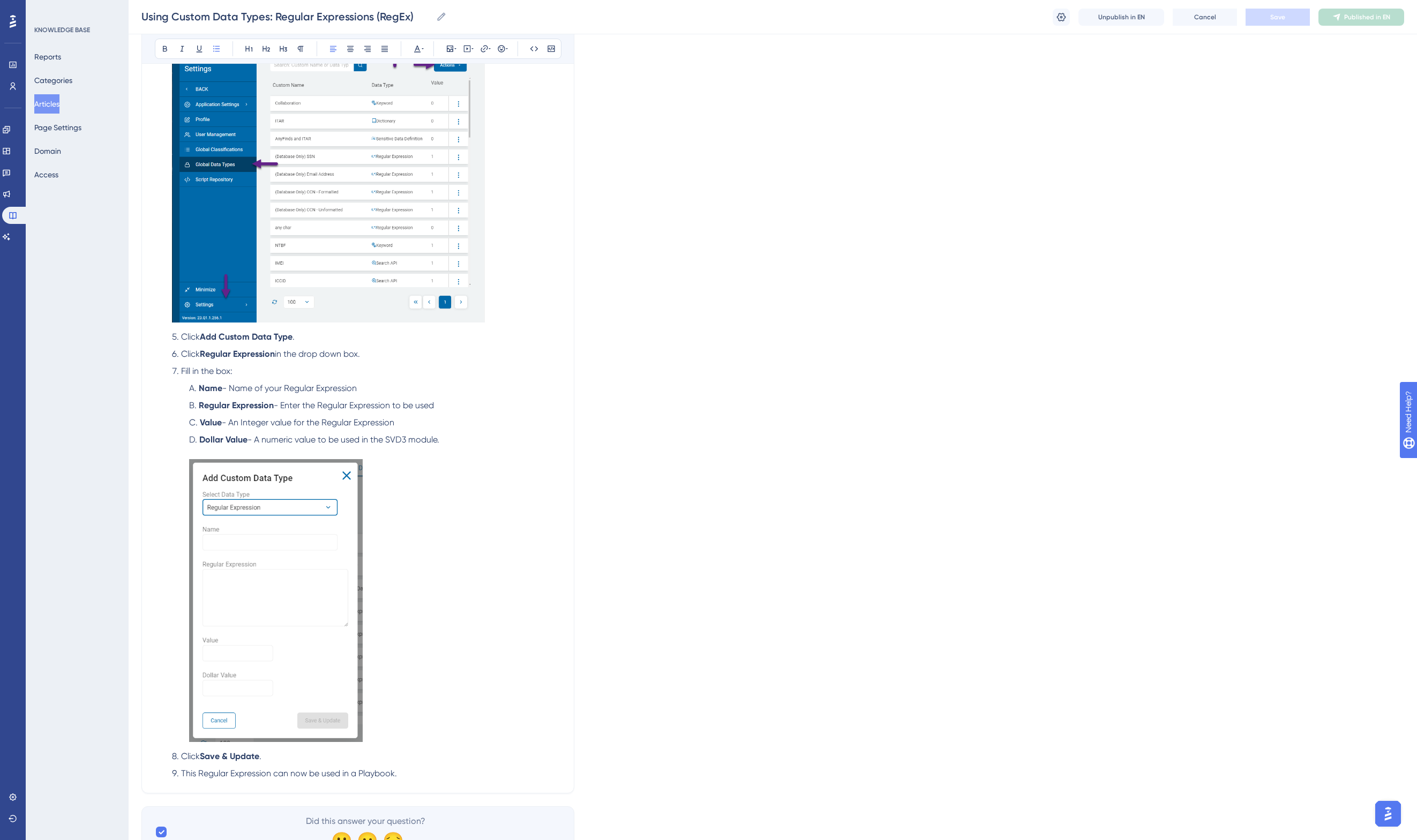
scroll to position [7573, 0]
click at [320, 348] on span "in the drop down box." at bounding box center [317, 353] width 85 height 10
click at [1232, 14] on span "Save" at bounding box center [1278, 17] width 15 height 8
click at [1232, 16] on span "Publish in EN" at bounding box center [1367, 17] width 38 height 8
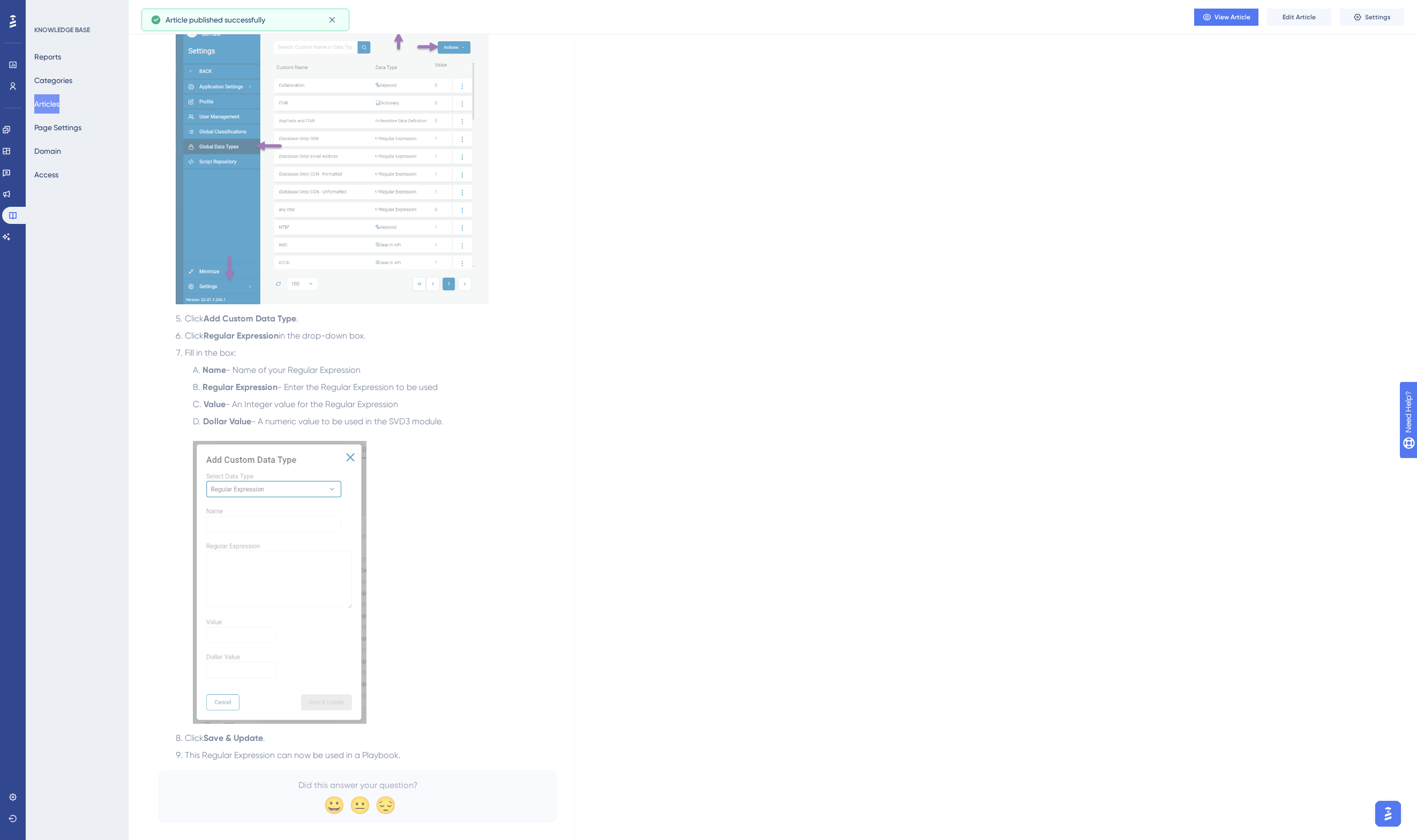
scroll to position [7527, 0]
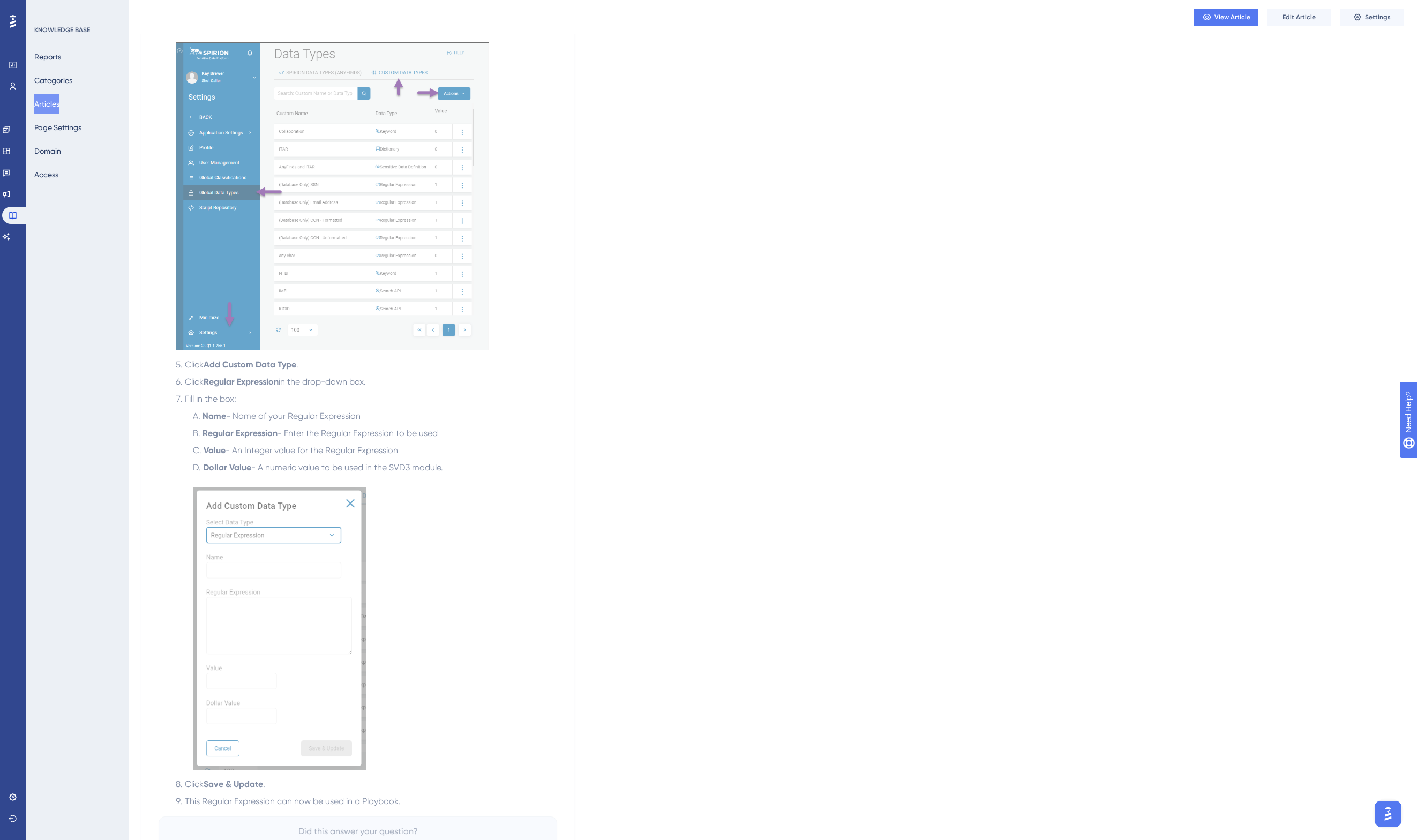
click at [45, 100] on button "Articles" at bounding box center [47, 103] width 25 height 19
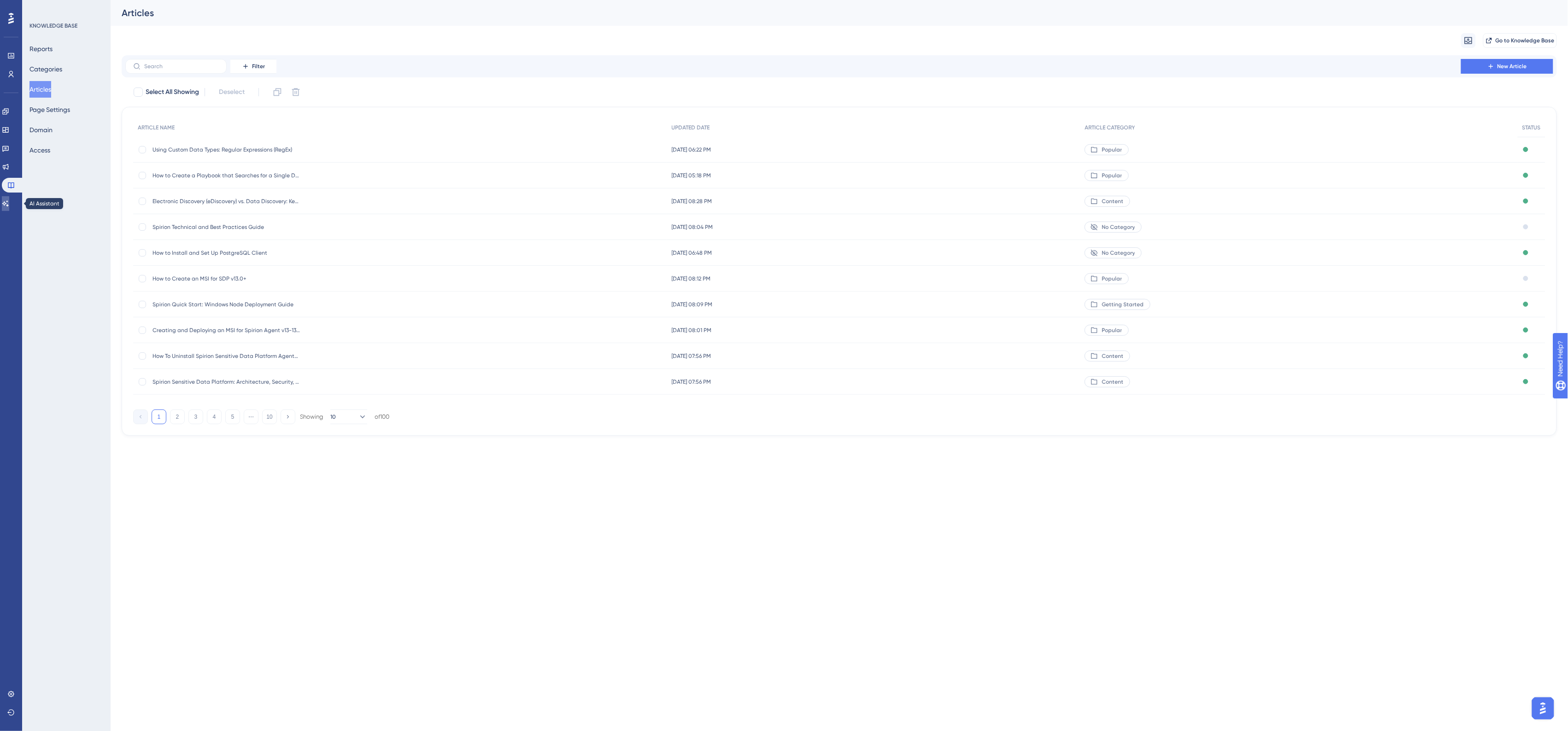
click at [9, 202] on icon at bounding box center [5, 204] width 7 height 7
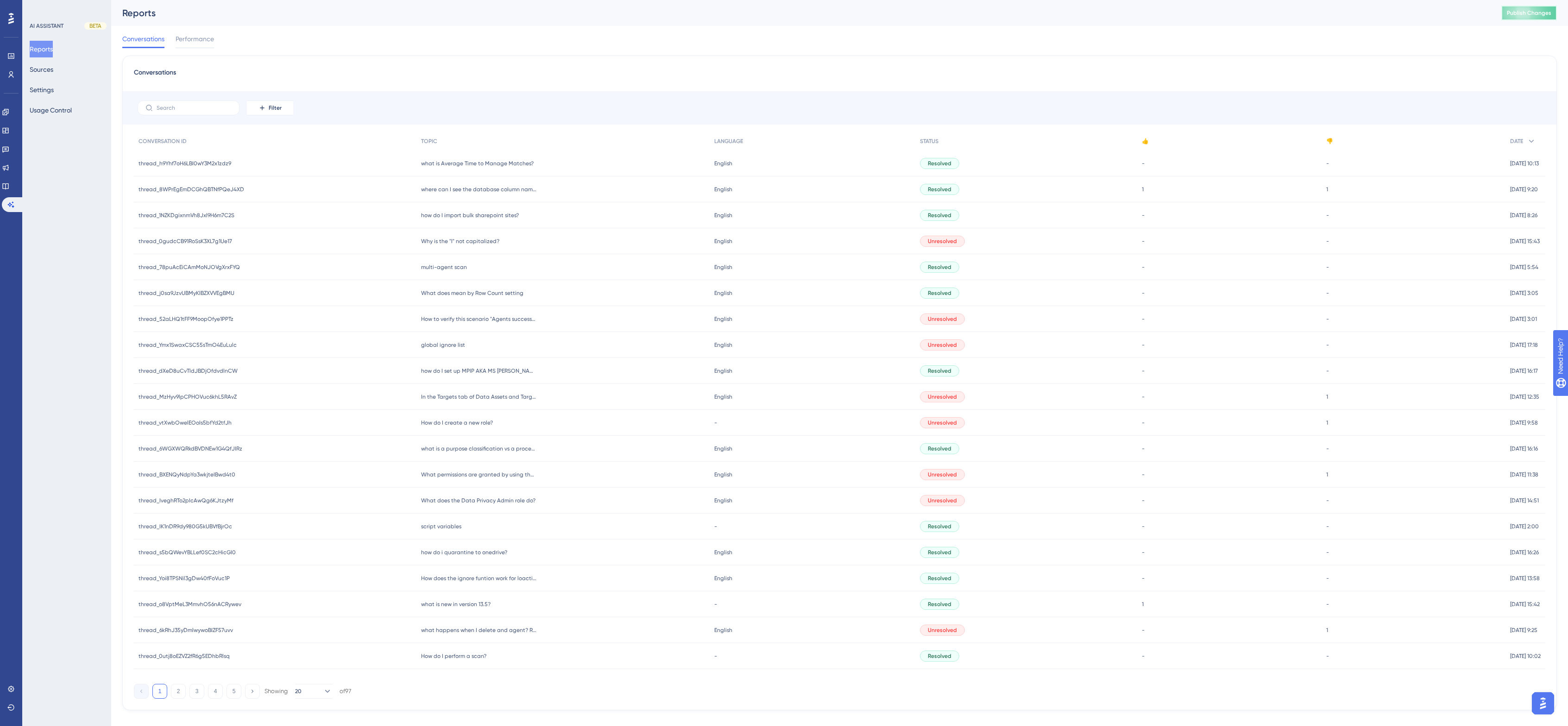
click at [1065, 12] on span "Publish Changes" at bounding box center [1529, 13] width 45 height 7
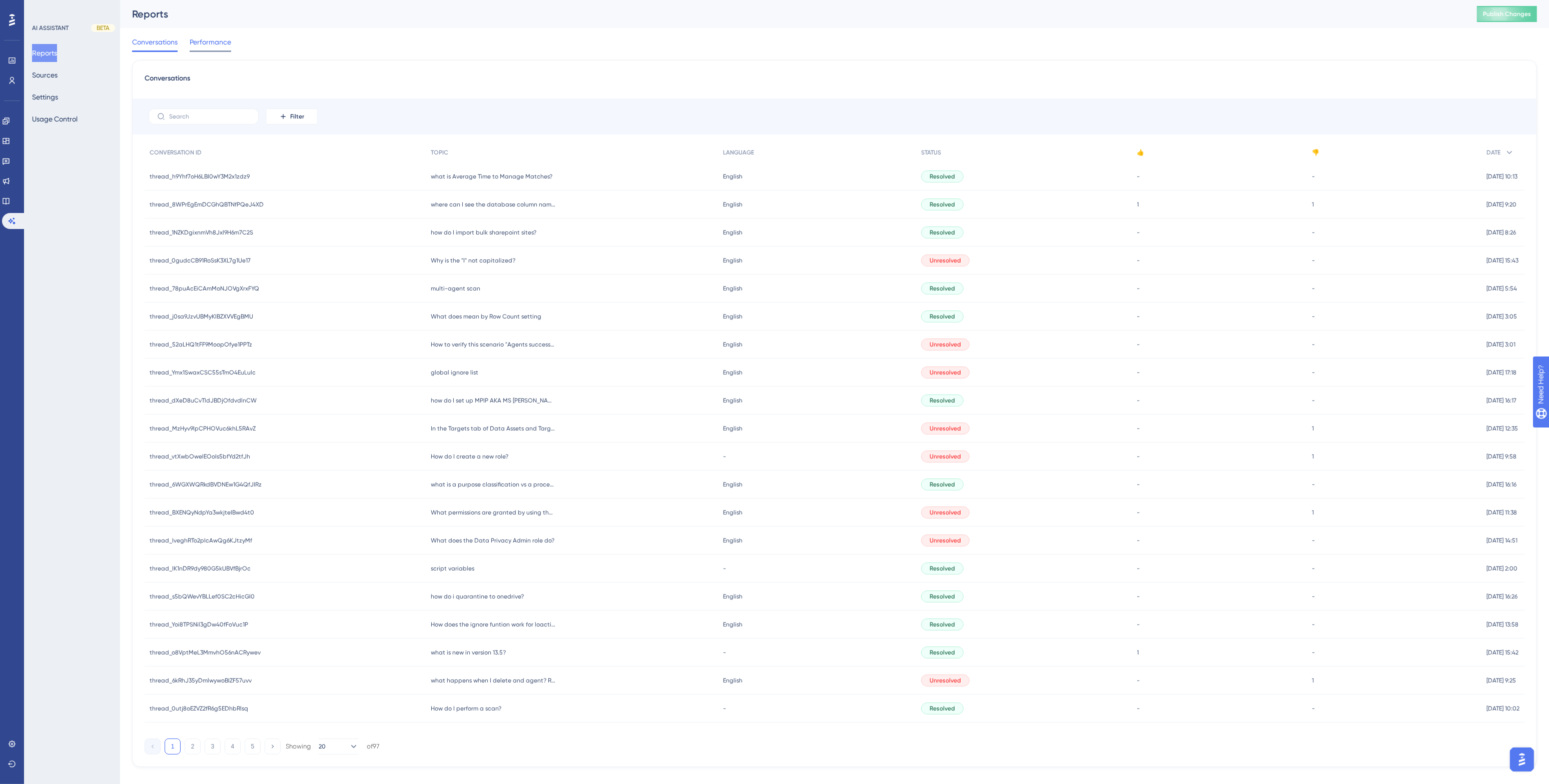
click at [217, 41] on span "Performance" at bounding box center [210, 42] width 42 height 12
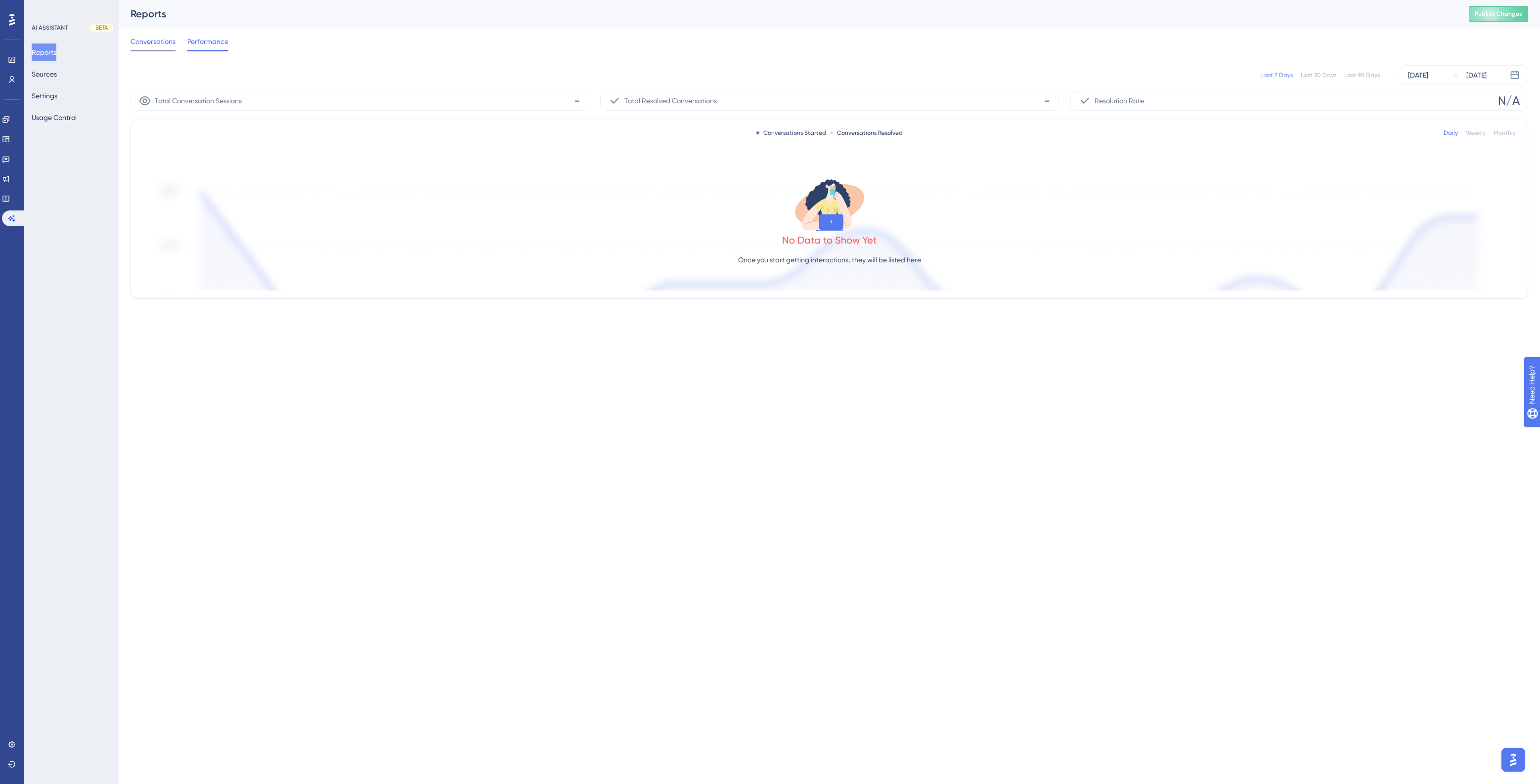
click at [160, 42] on span "Conversations" at bounding box center [153, 42] width 45 height 12
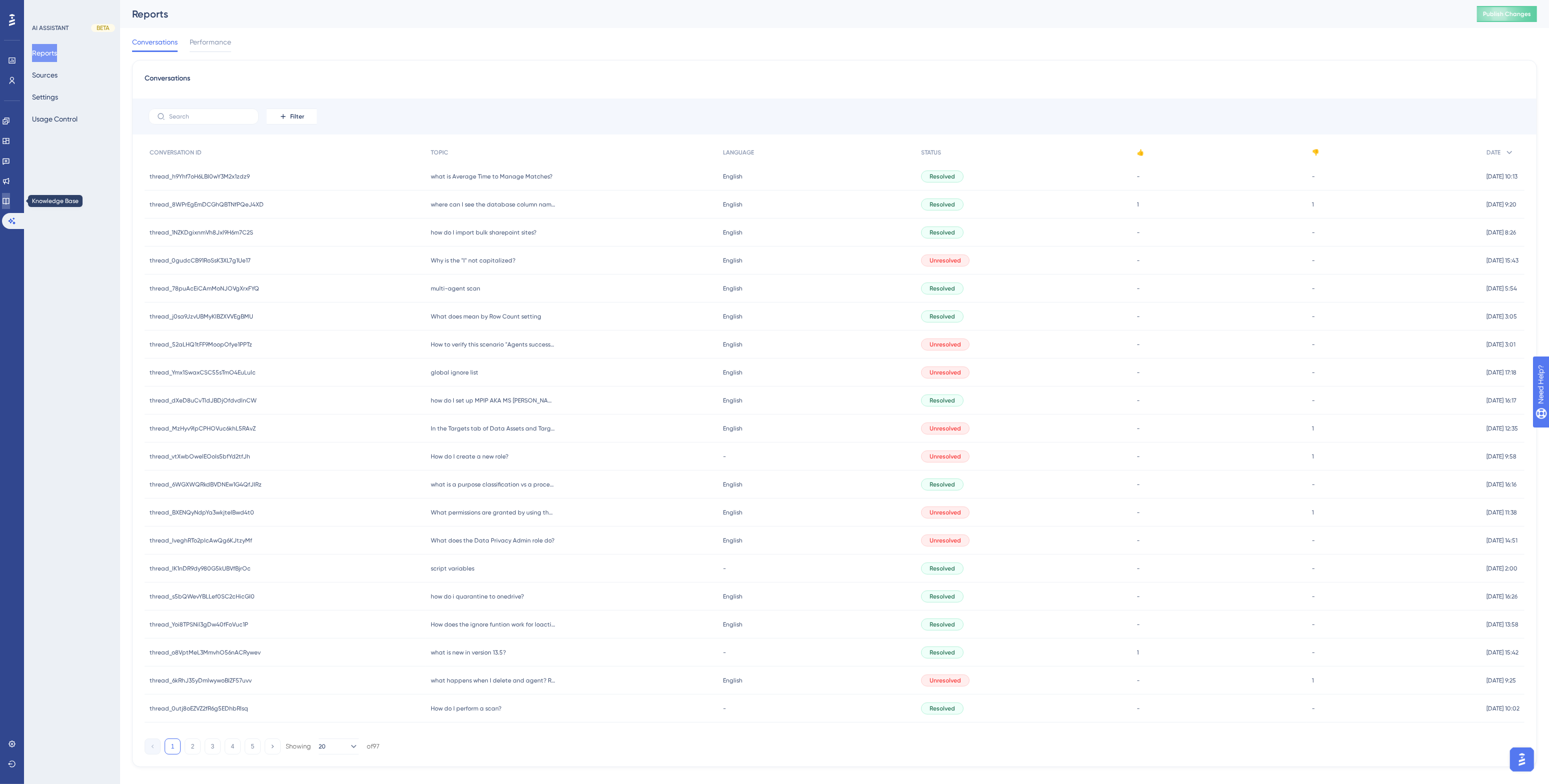
click at [10, 197] on icon at bounding box center [6, 201] width 8 height 8
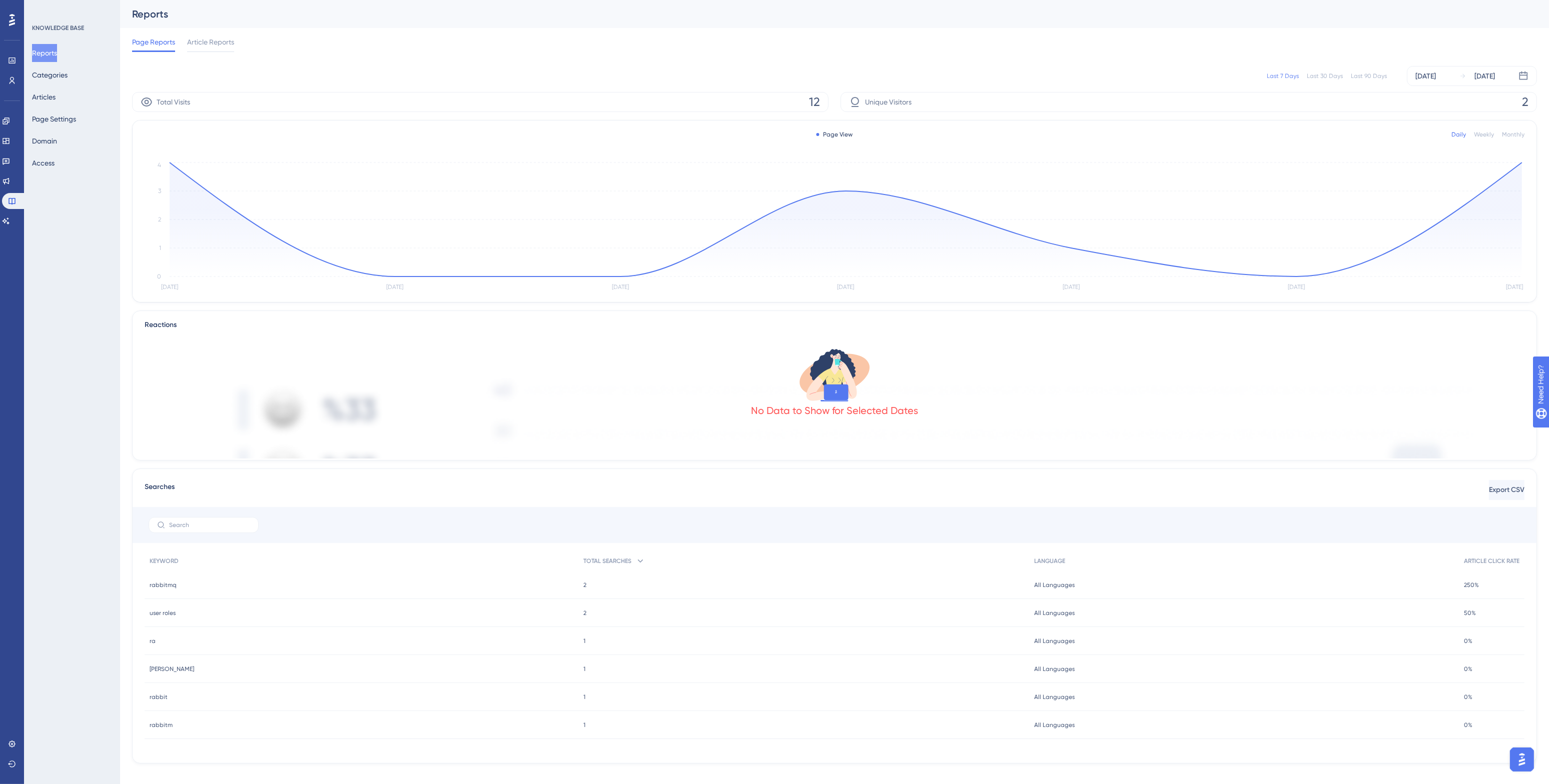
click at [1150, 76] on div "Last 90 Days" at bounding box center [1369, 76] width 36 height 8
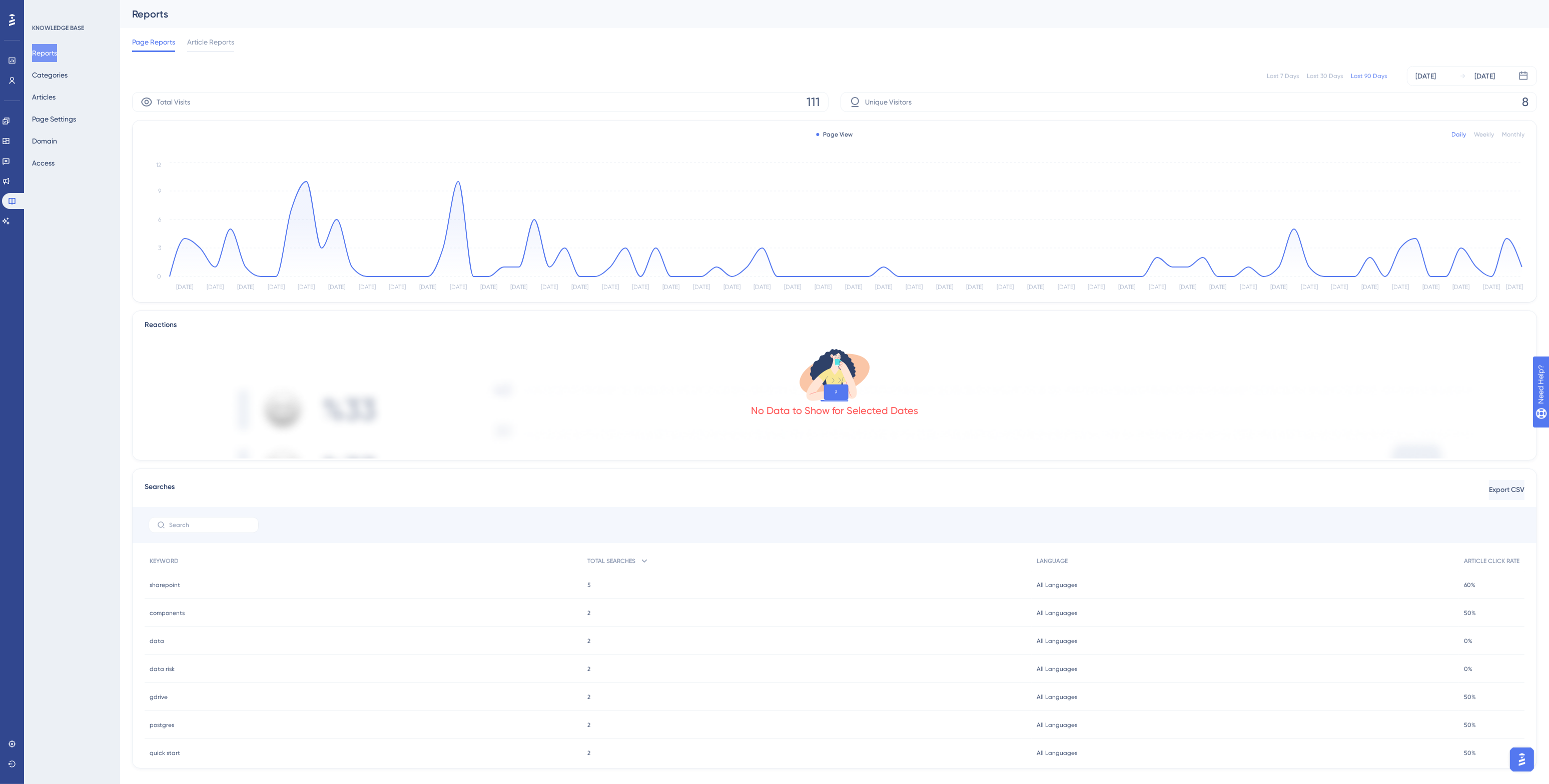
click at [736, 38] on div "Page Reports Article Reports" at bounding box center [835, 44] width 1405 height 32
click at [210, 42] on span "Article Reports" at bounding box center [210, 42] width 47 height 12
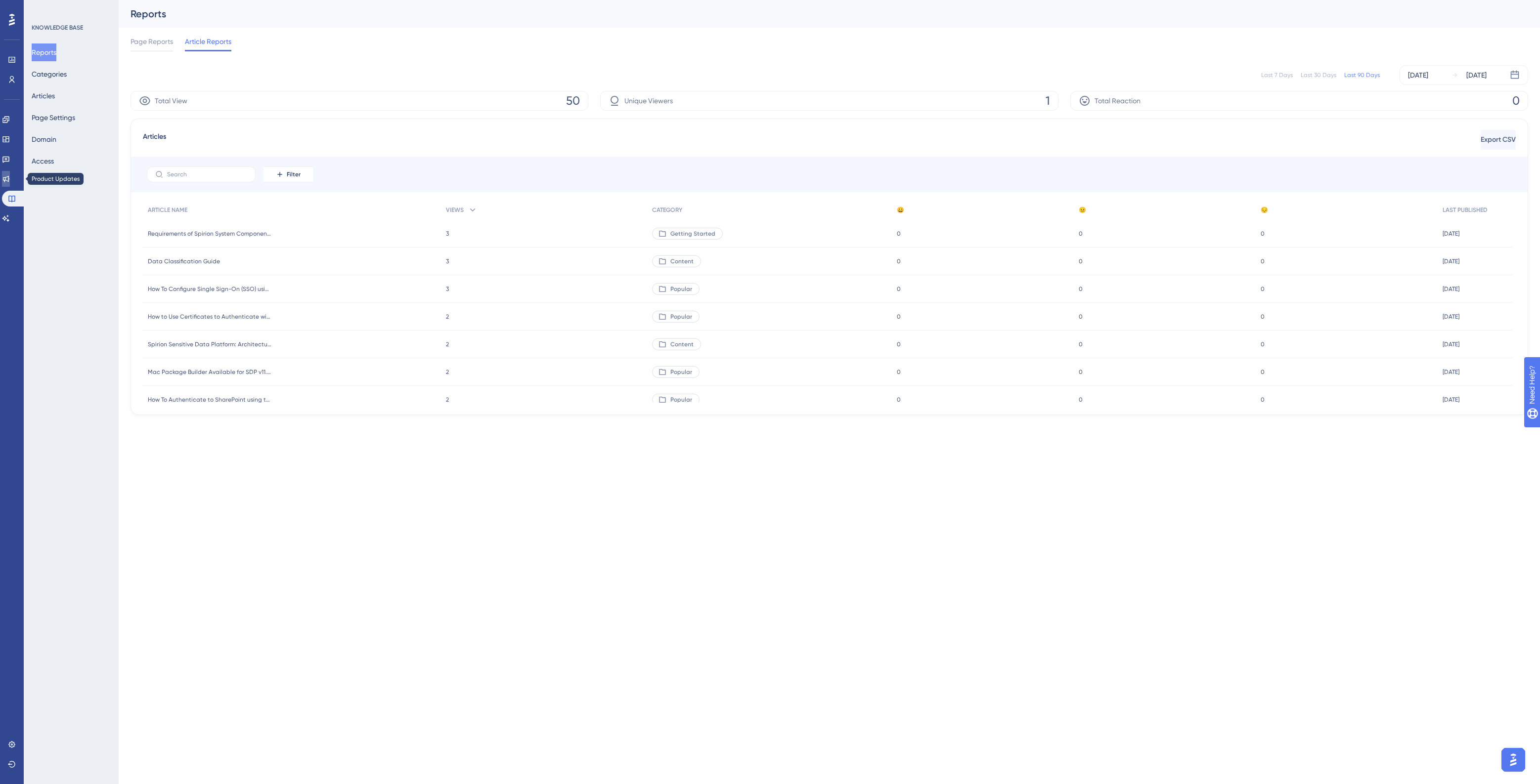
click at [10, 176] on icon at bounding box center [6, 179] width 8 height 8
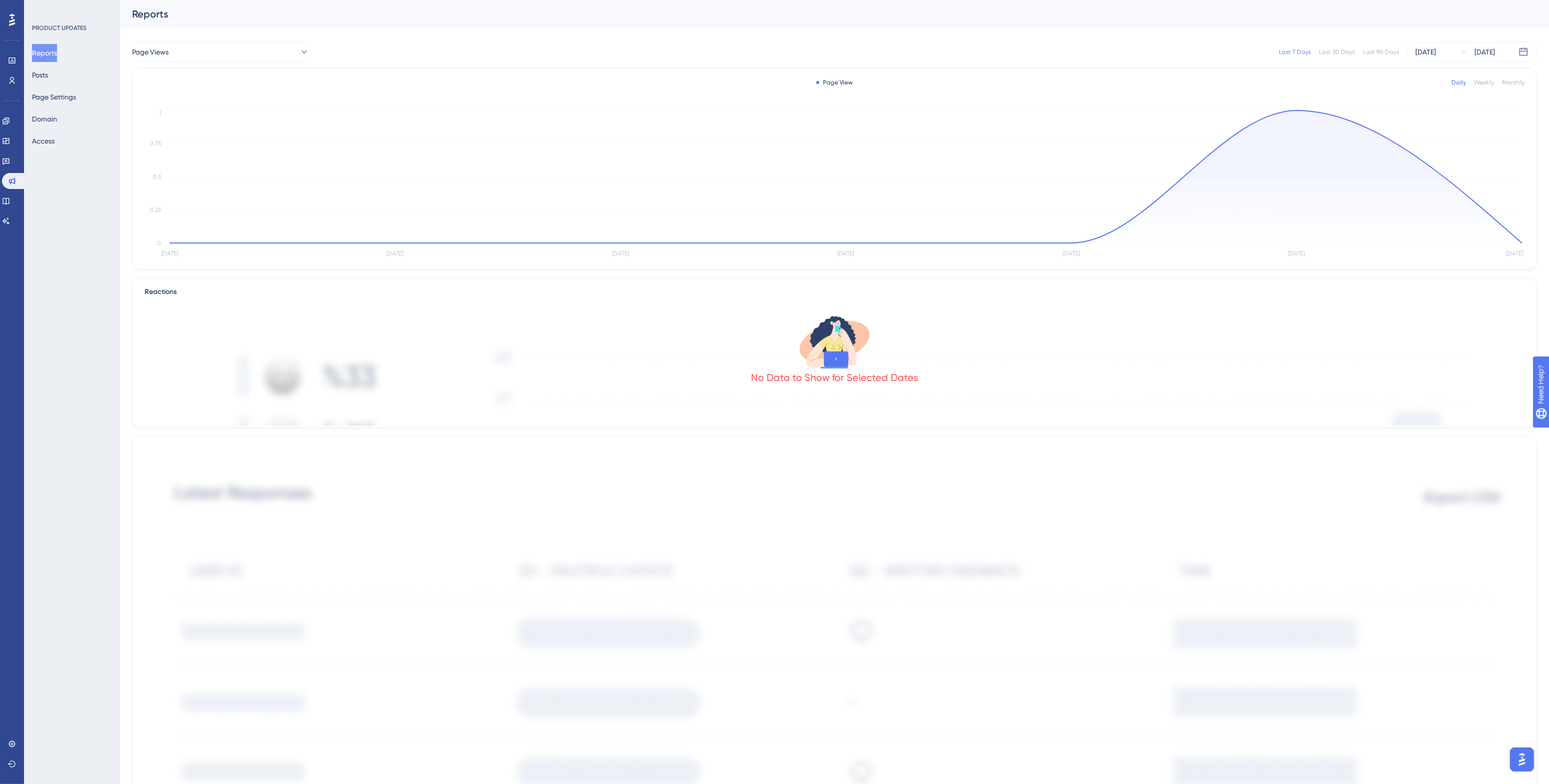
click at [1150, 51] on div "Last 90 Days" at bounding box center [1380, 52] width 36 height 8
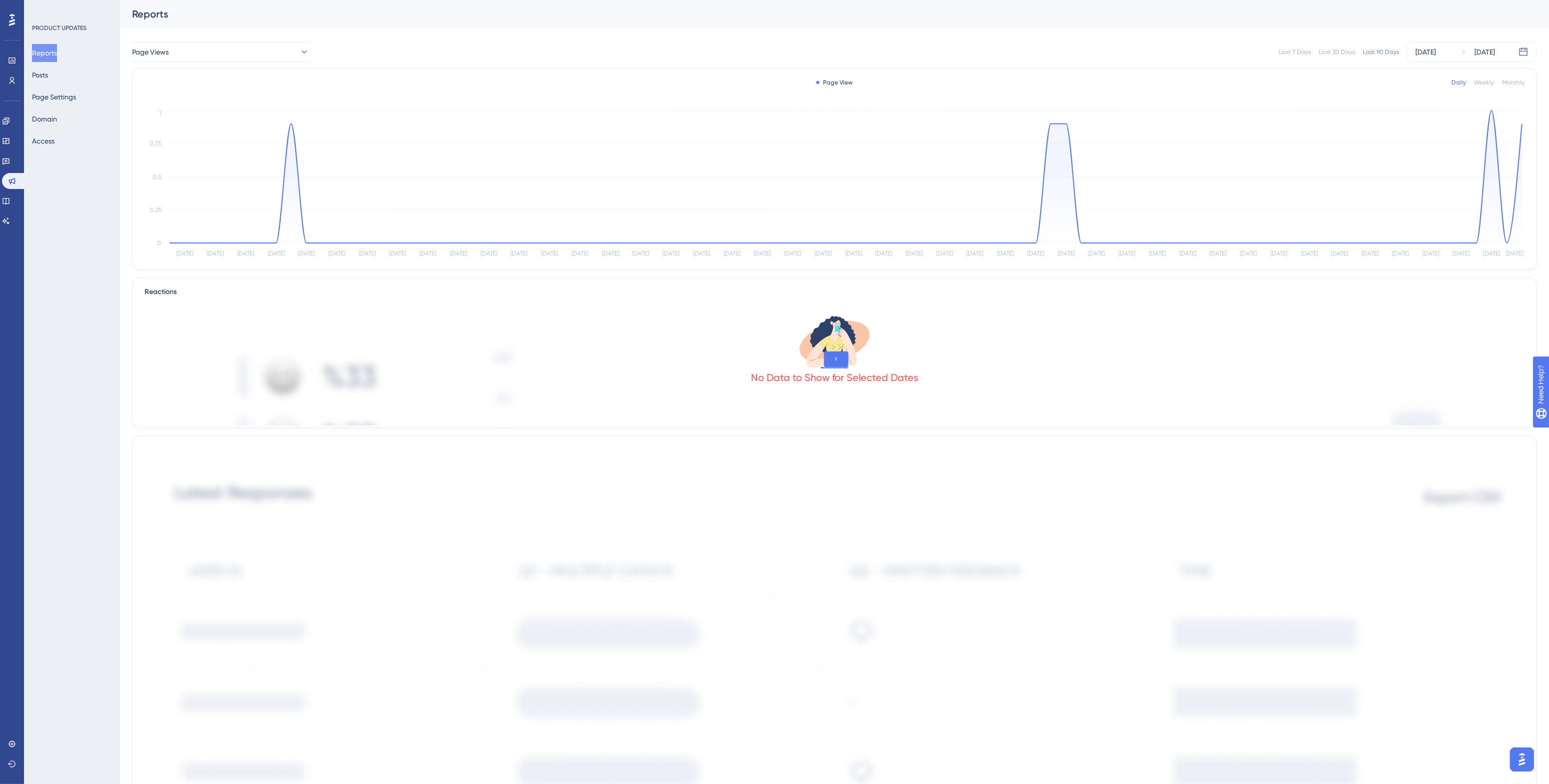
click at [447, 46] on div "Last 7 Days Last 30 Days Last 90 Days [DATE] [DATE]" at bounding box center [928, 52] width 1215 height 20
click at [9, 141] on icon at bounding box center [6, 141] width 7 height 6
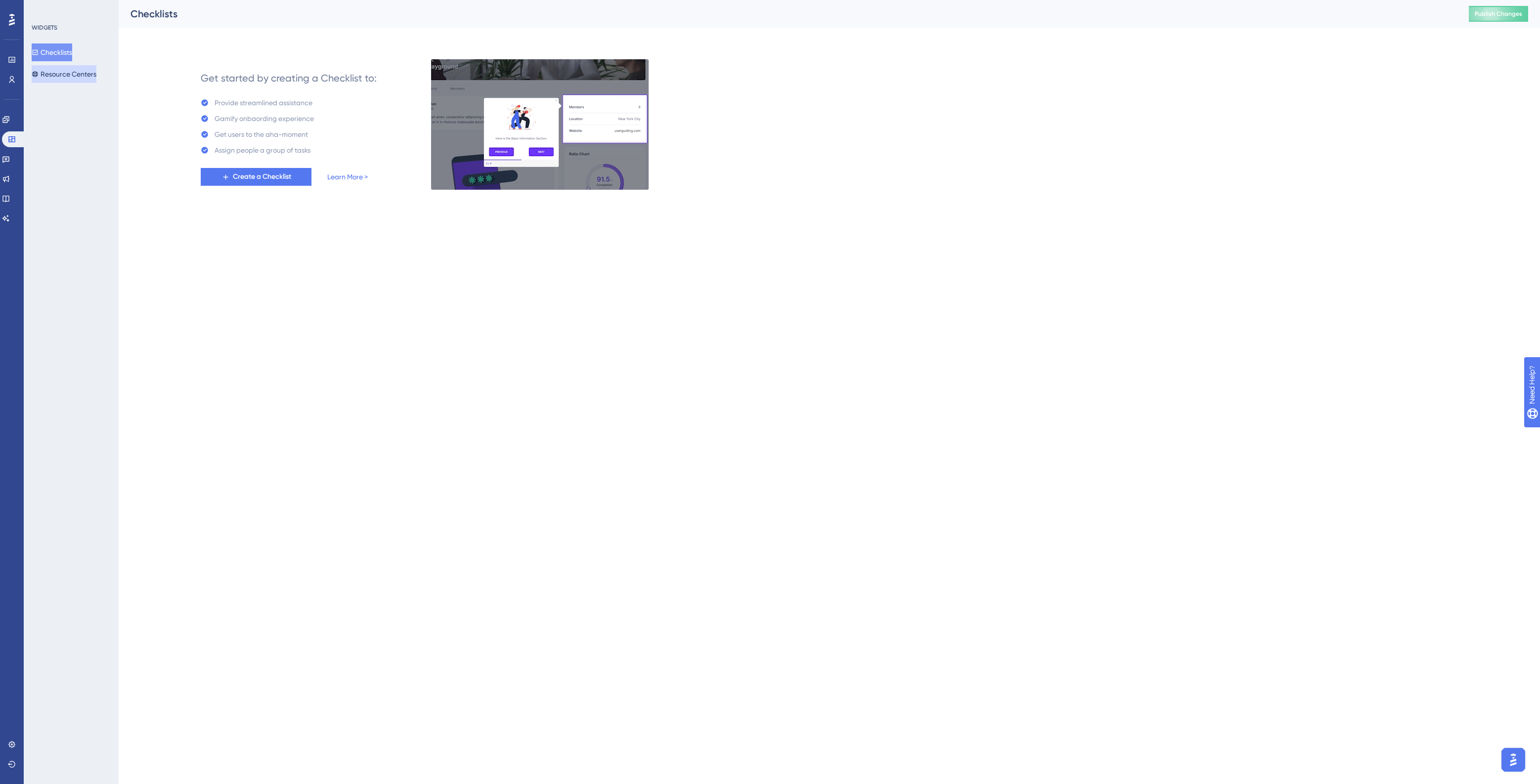
click at [68, 65] on button "Resource Centers" at bounding box center [63, 74] width 65 height 18
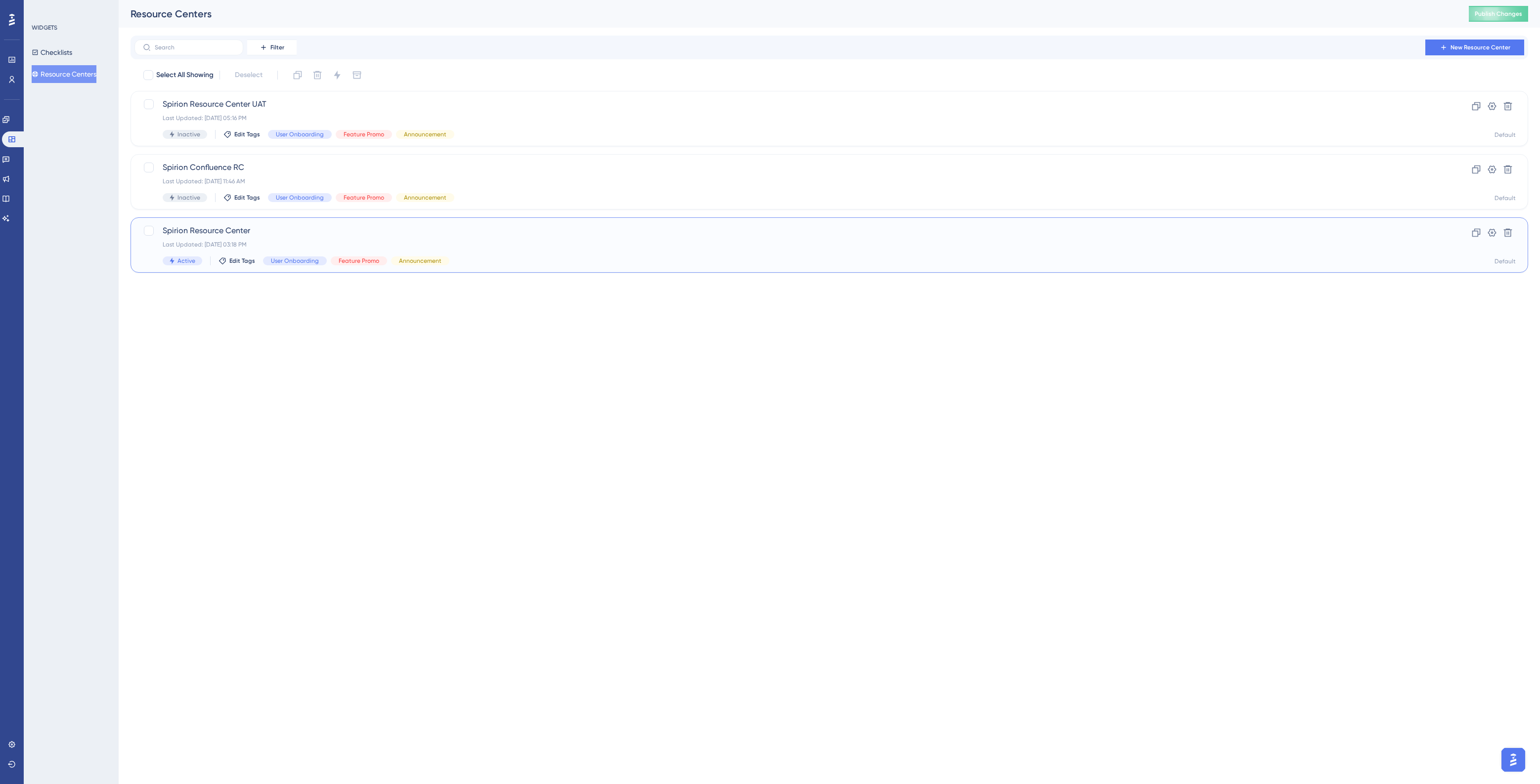
click at [284, 231] on span "Spirion Resource Center" at bounding box center [790, 230] width 1254 height 12
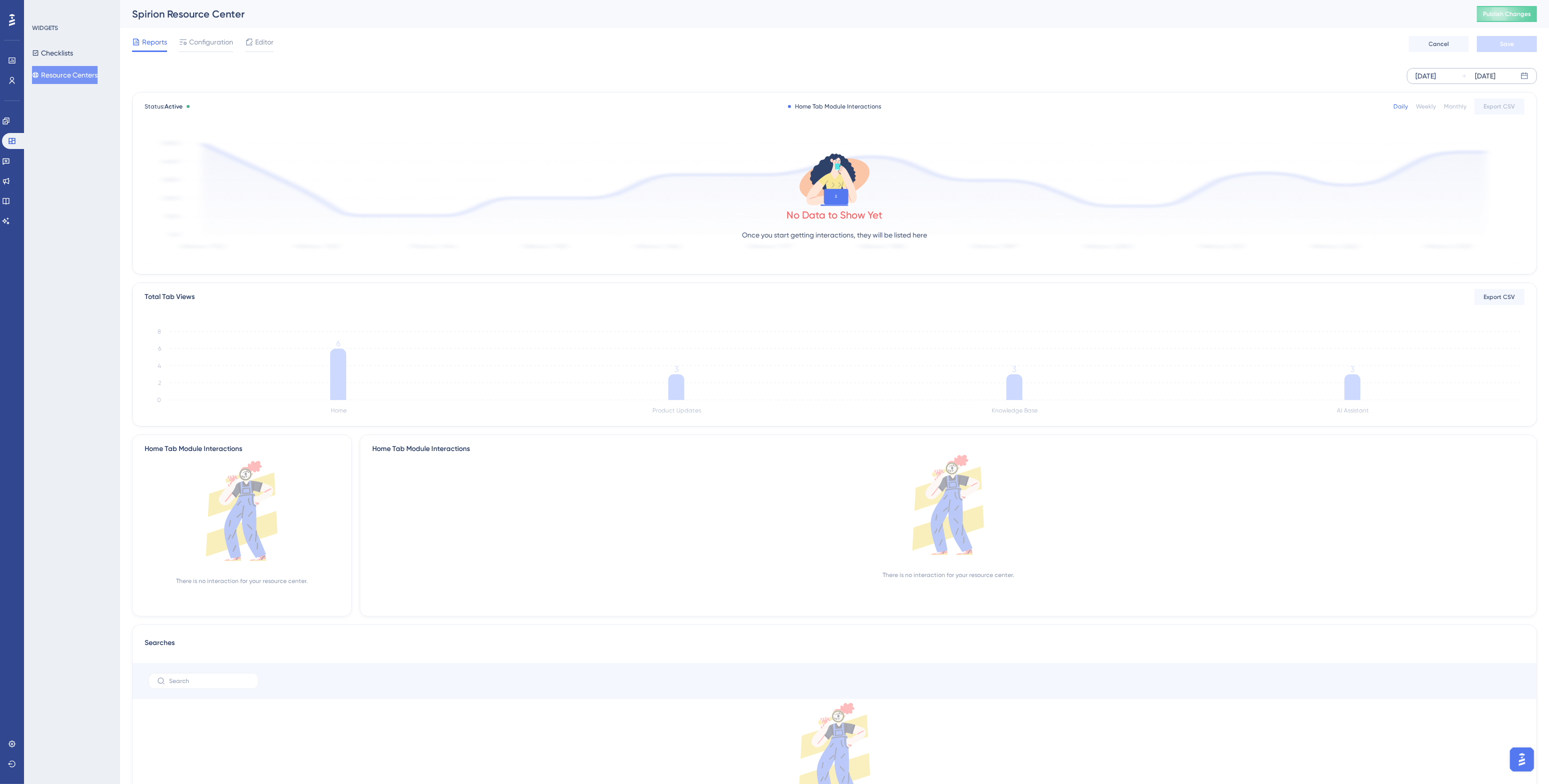
click at [1150, 74] on div "[DATE]" at bounding box center [1425, 76] width 20 height 12
click at [1150, 159] on button "01" at bounding box center [1221, 158] width 17 height 17
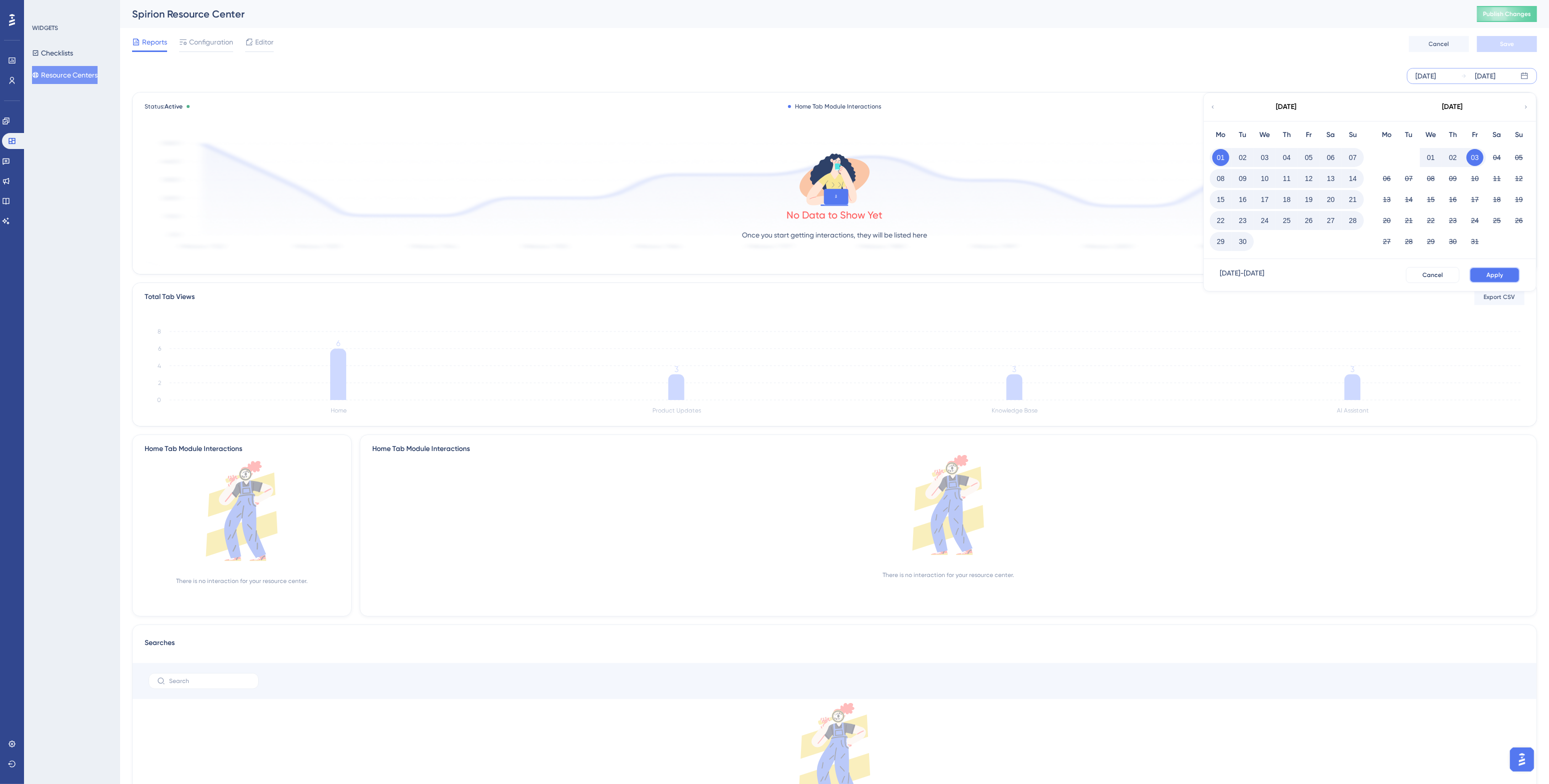
click at [1150, 276] on span "Apply" at bounding box center [1494, 275] width 17 height 8
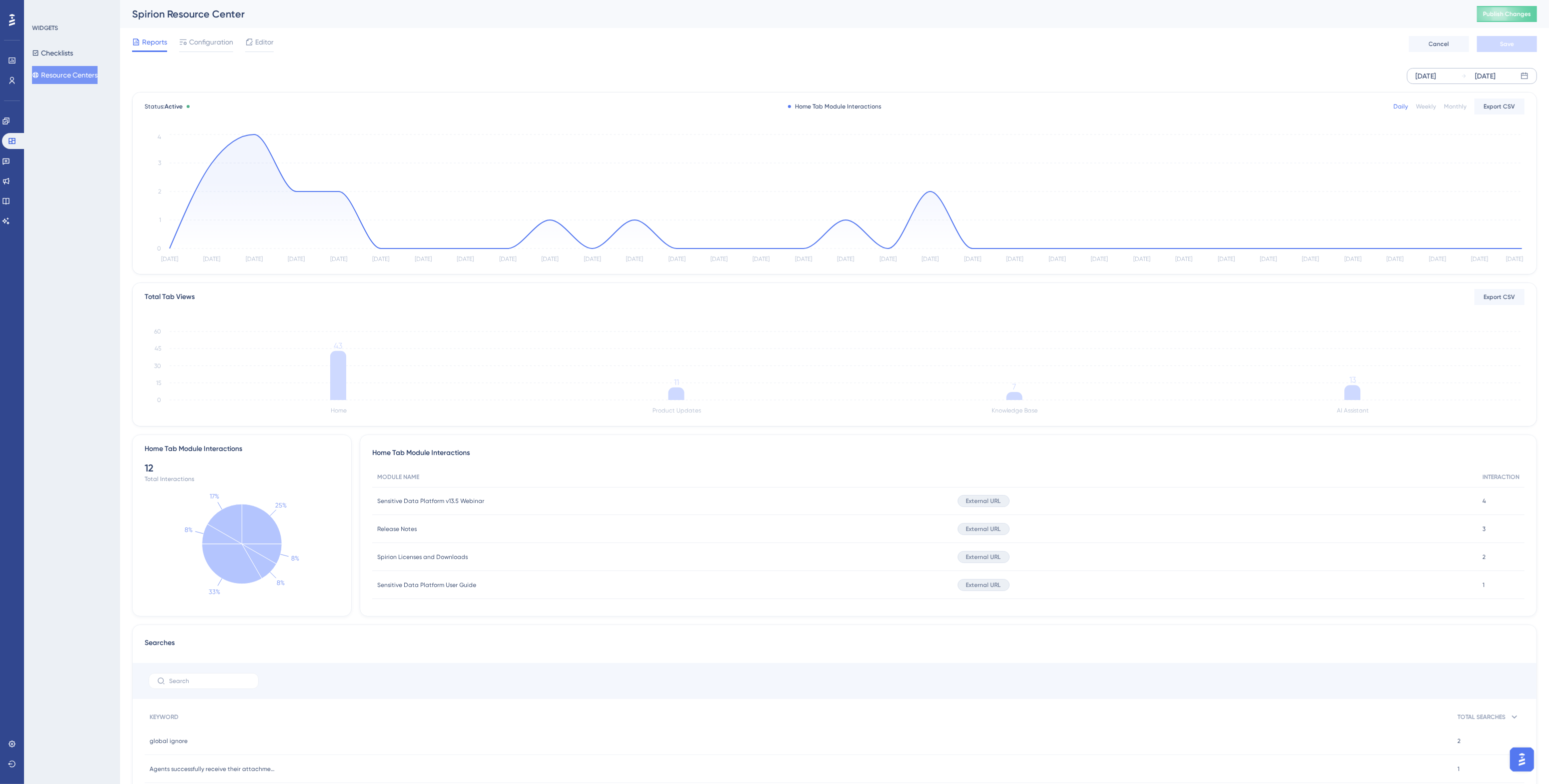
click at [702, 32] on div "Reports Configuration Editor Cancel Save" at bounding box center [835, 44] width 1405 height 32
click at [1150, 14] on span "Publish Changes" at bounding box center [1507, 14] width 48 height 8
click at [1150, 13] on span "Publish Changes" at bounding box center [1507, 14] width 48 height 8
click at [9, 203] on icon at bounding box center [6, 201] width 7 height 7
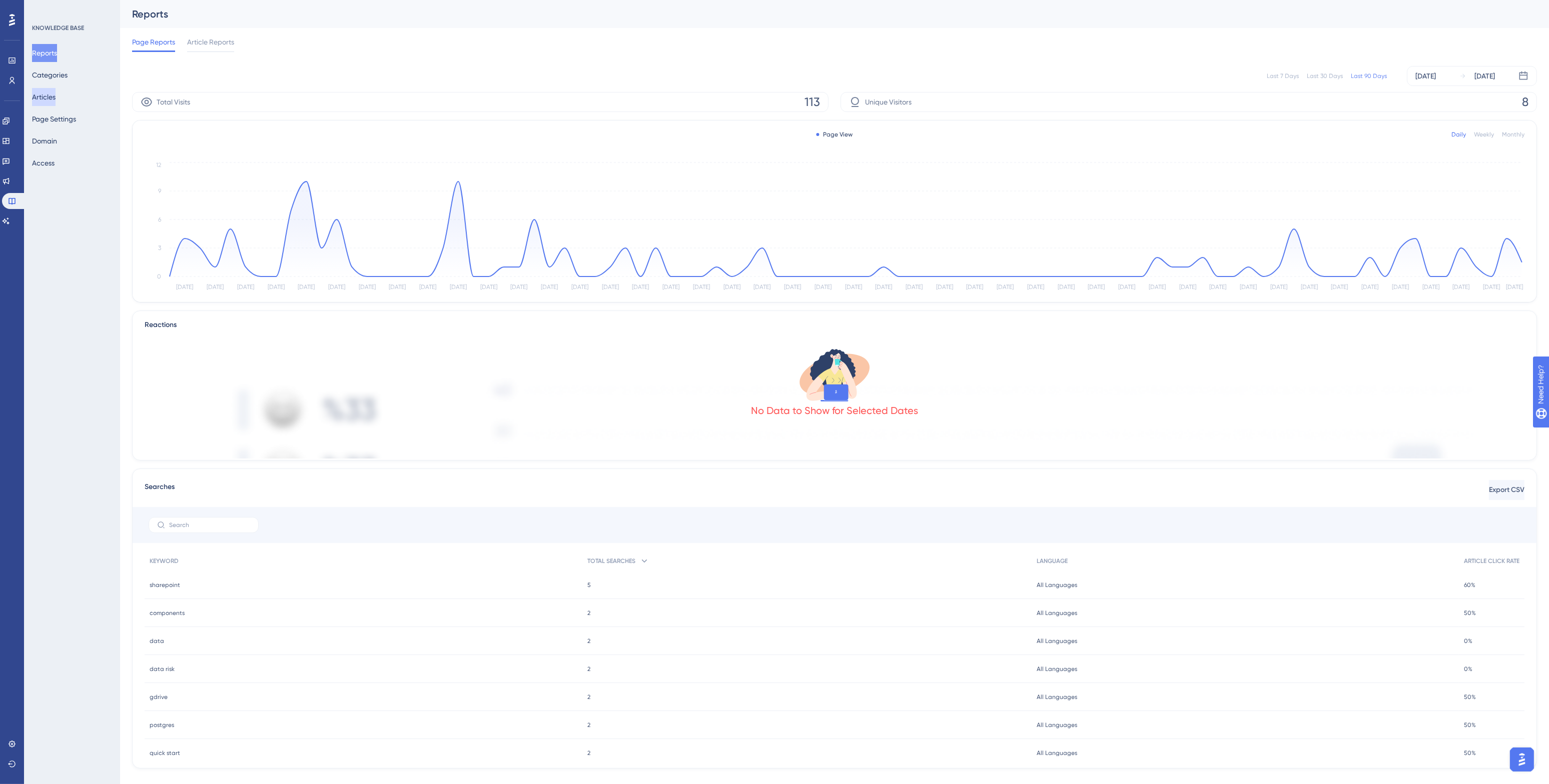
click at [50, 98] on button "Articles" at bounding box center [44, 96] width 24 height 18
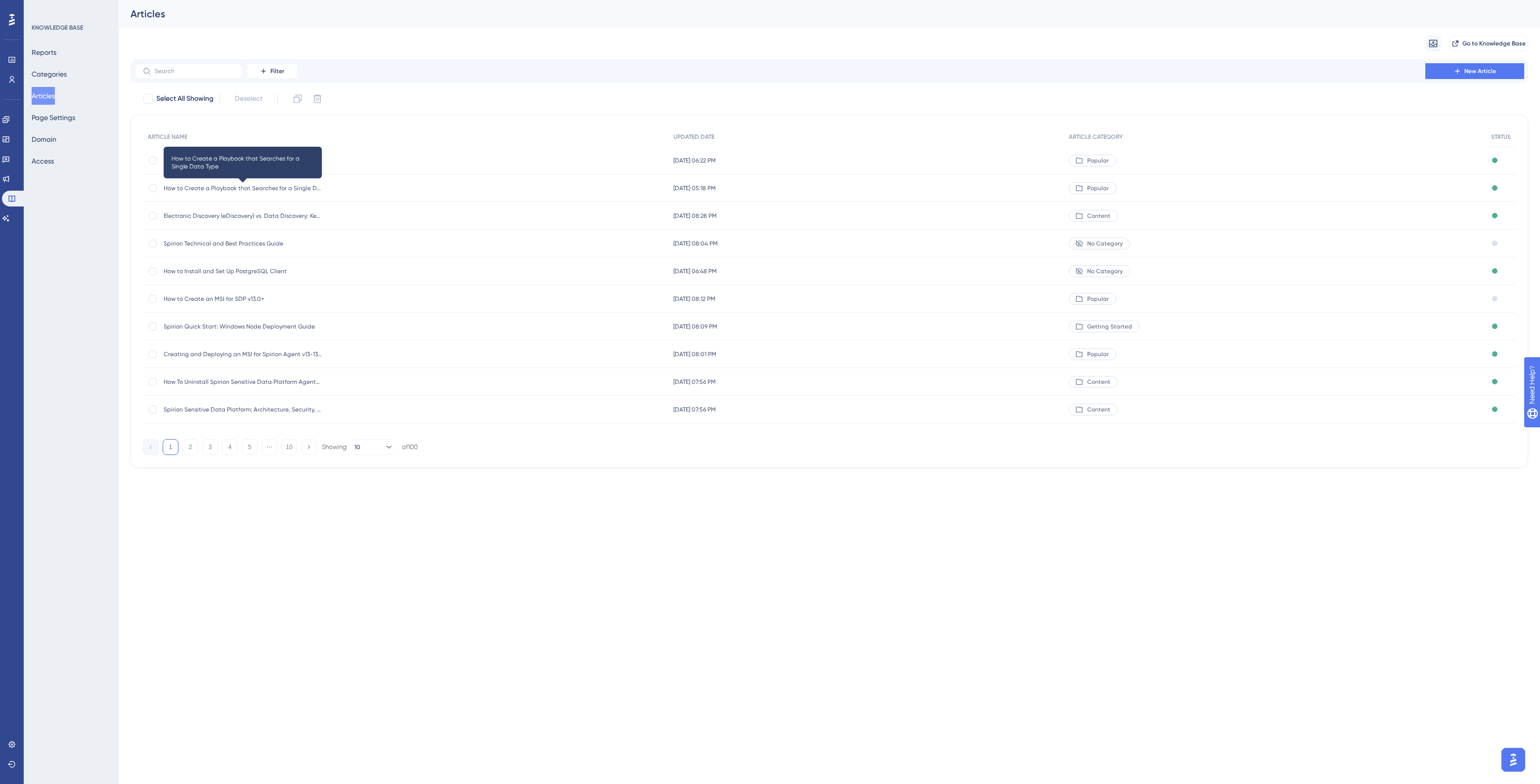
click at [303, 188] on span "How to Create a Playbook that Searches for a Single Data Type" at bounding box center [243, 188] width 158 height 8
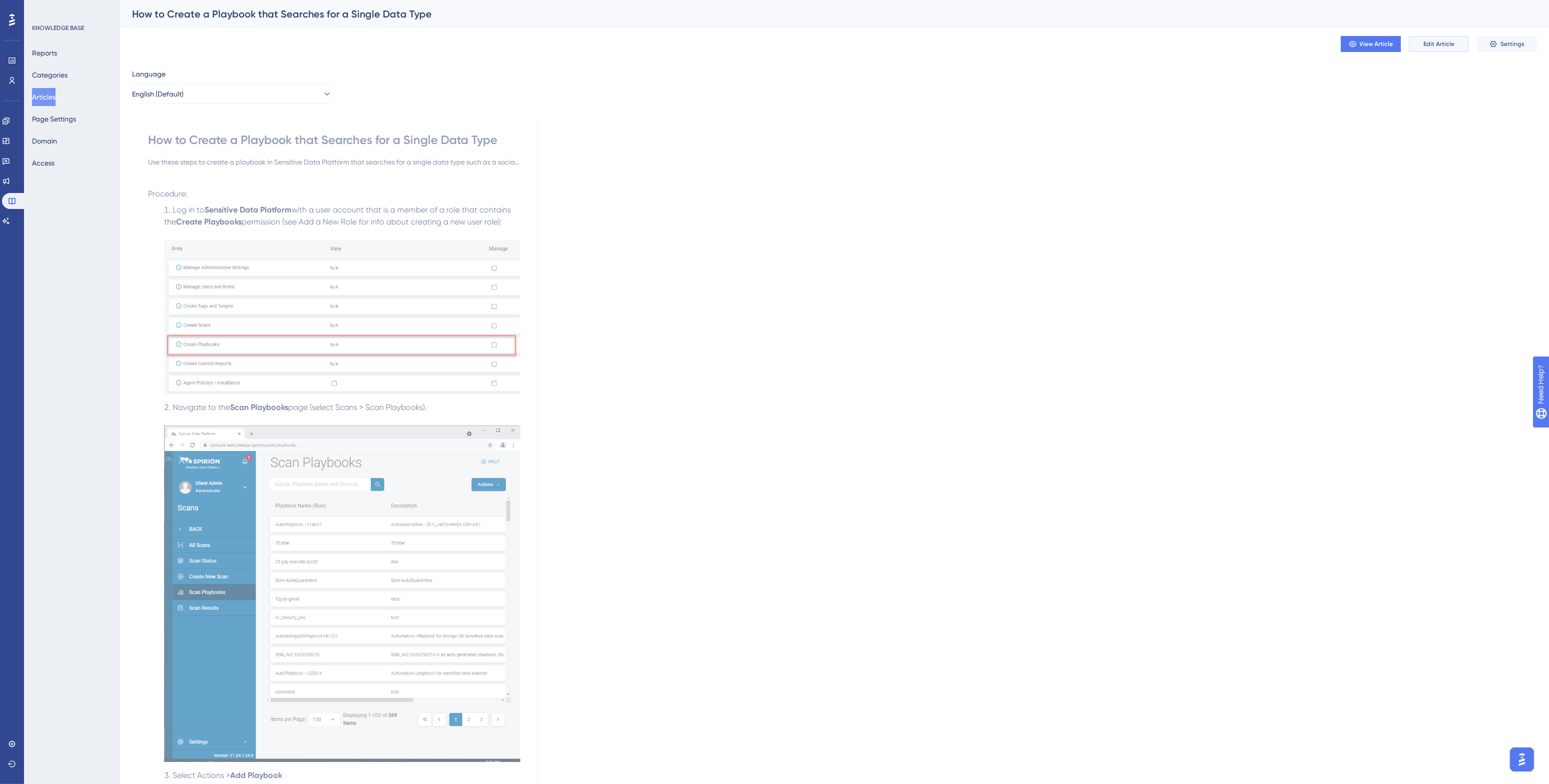
click at [1150, 42] on span "Edit Article" at bounding box center [1439, 44] width 31 height 8
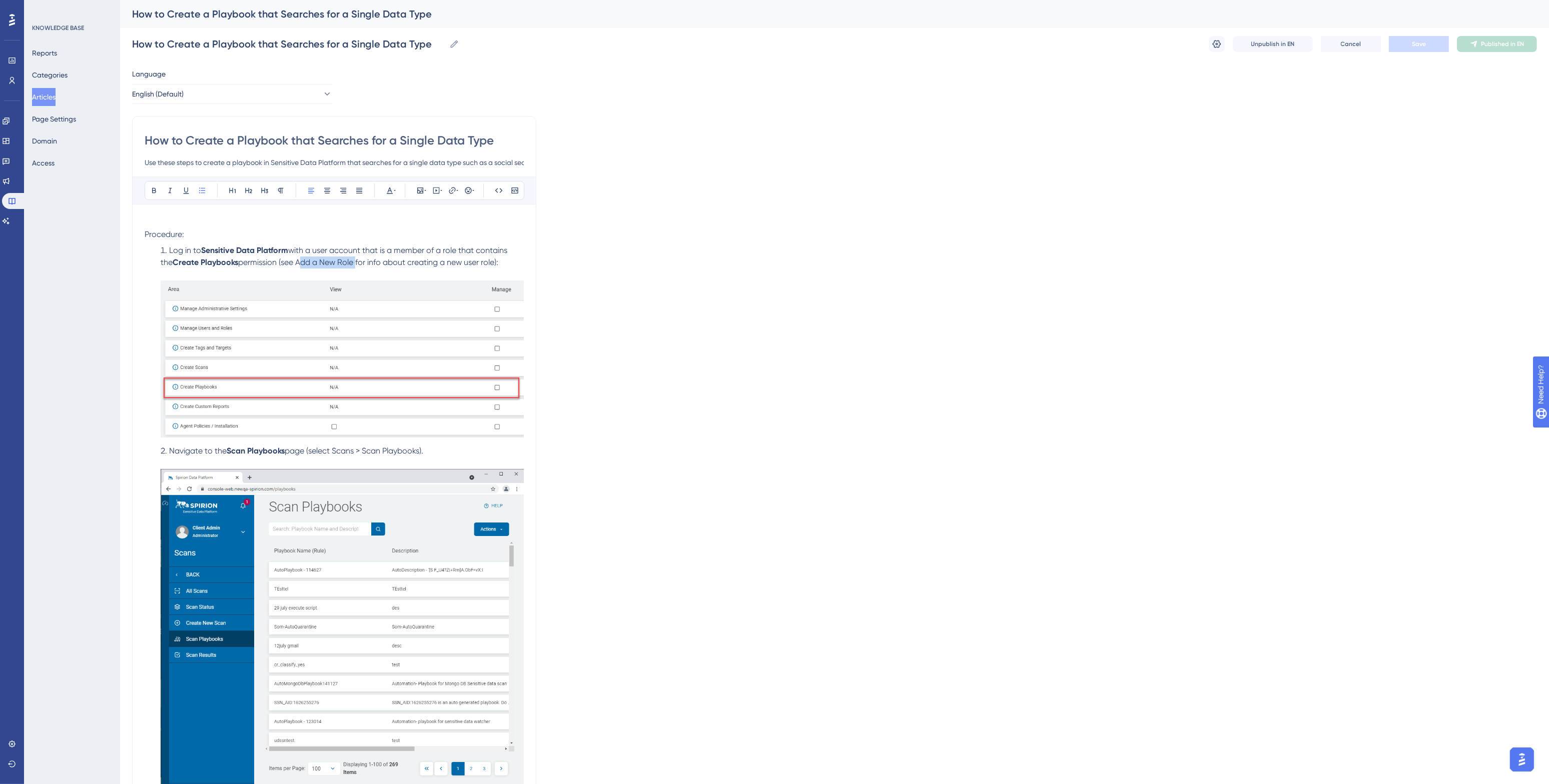
drag, startPoint x: 301, startPoint y: 264, endPoint x: 356, endPoint y: 262, distance: 55.0
click at [356, 262] on span "permission (see Add a New Role for info about creating a new user role):" at bounding box center [368, 262] width 260 height 9
click at [454, 192] on icon at bounding box center [452, 190] width 8 height 8
type input "[URL][DOMAIN_NAME]"
click at [446, 277] on span "Open in a new tab" at bounding box center [440, 280] width 59 height 12
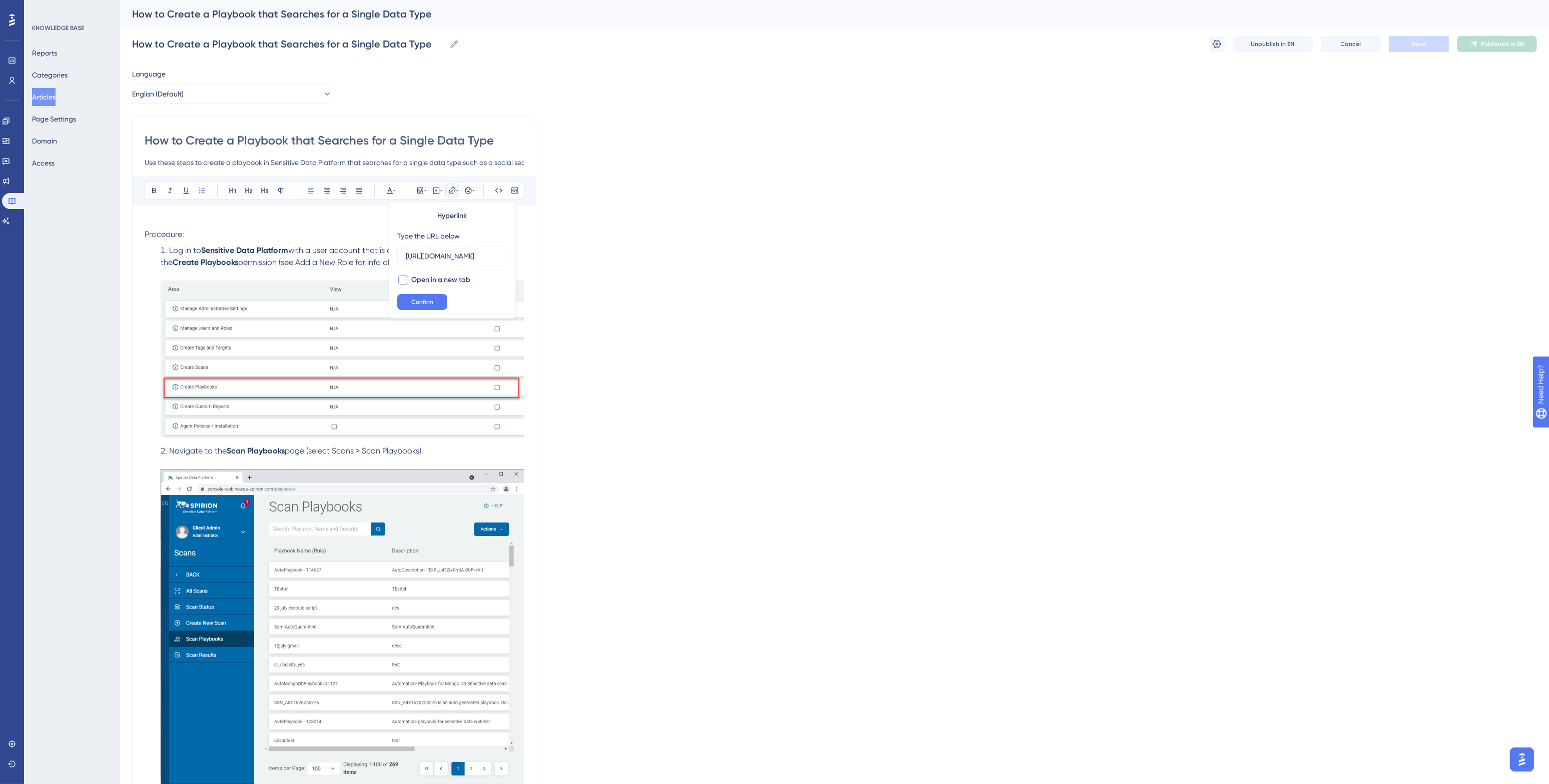
checkbox input "true"
click at [429, 301] on span "Confirm" at bounding box center [422, 302] width 22 height 8
click at [397, 250] on span "with a user account that is a member of a role that contains the" at bounding box center [335, 256] width 349 height 22
click at [1150, 44] on span "Save" at bounding box center [1418, 44] width 14 height 8
click at [1150, 44] on span "Publish in EN" at bounding box center [1503, 44] width 36 height 8
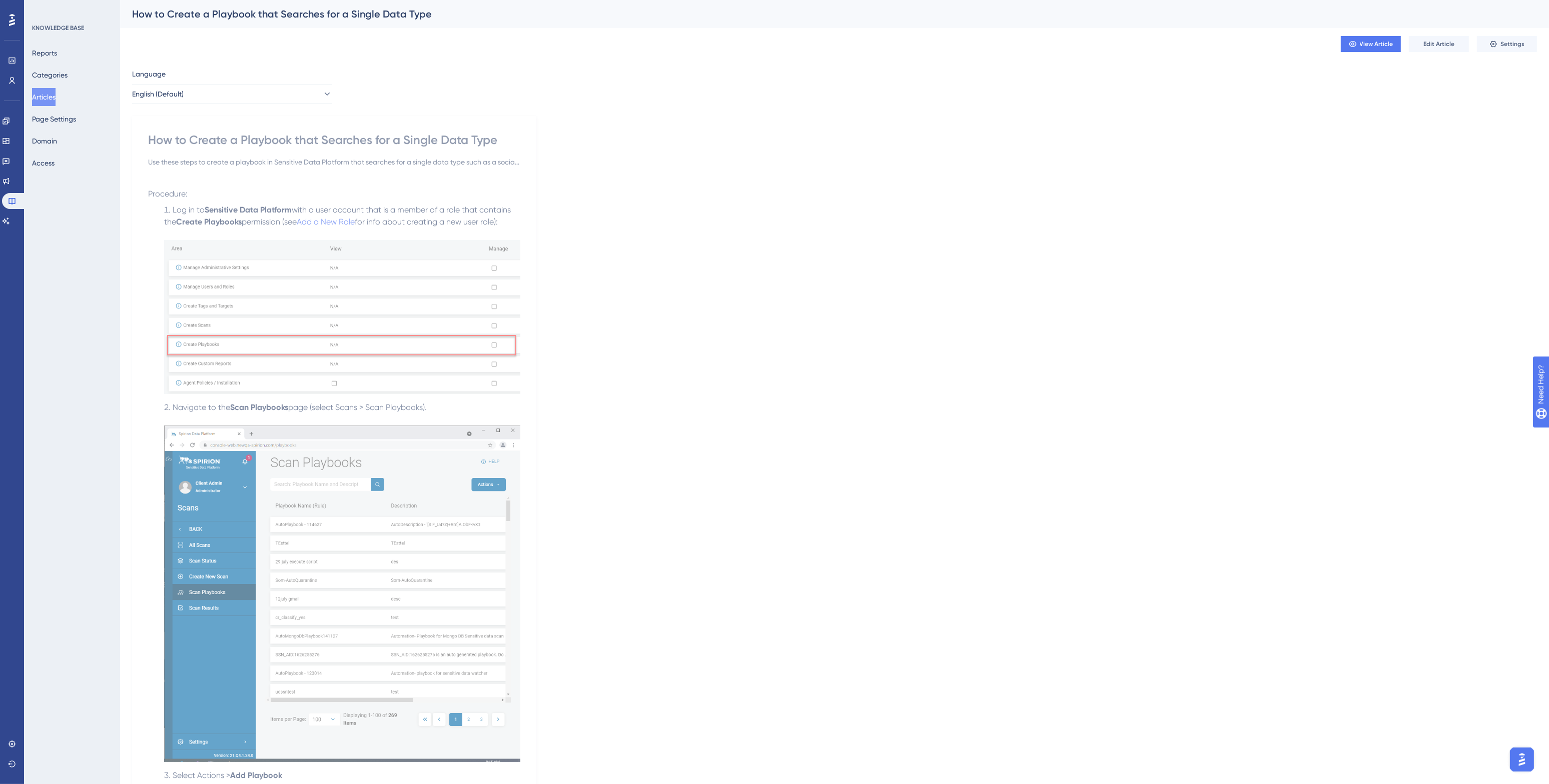
click at [54, 94] on button "Articles" at bounding box center [44, 96] width 24 height 18
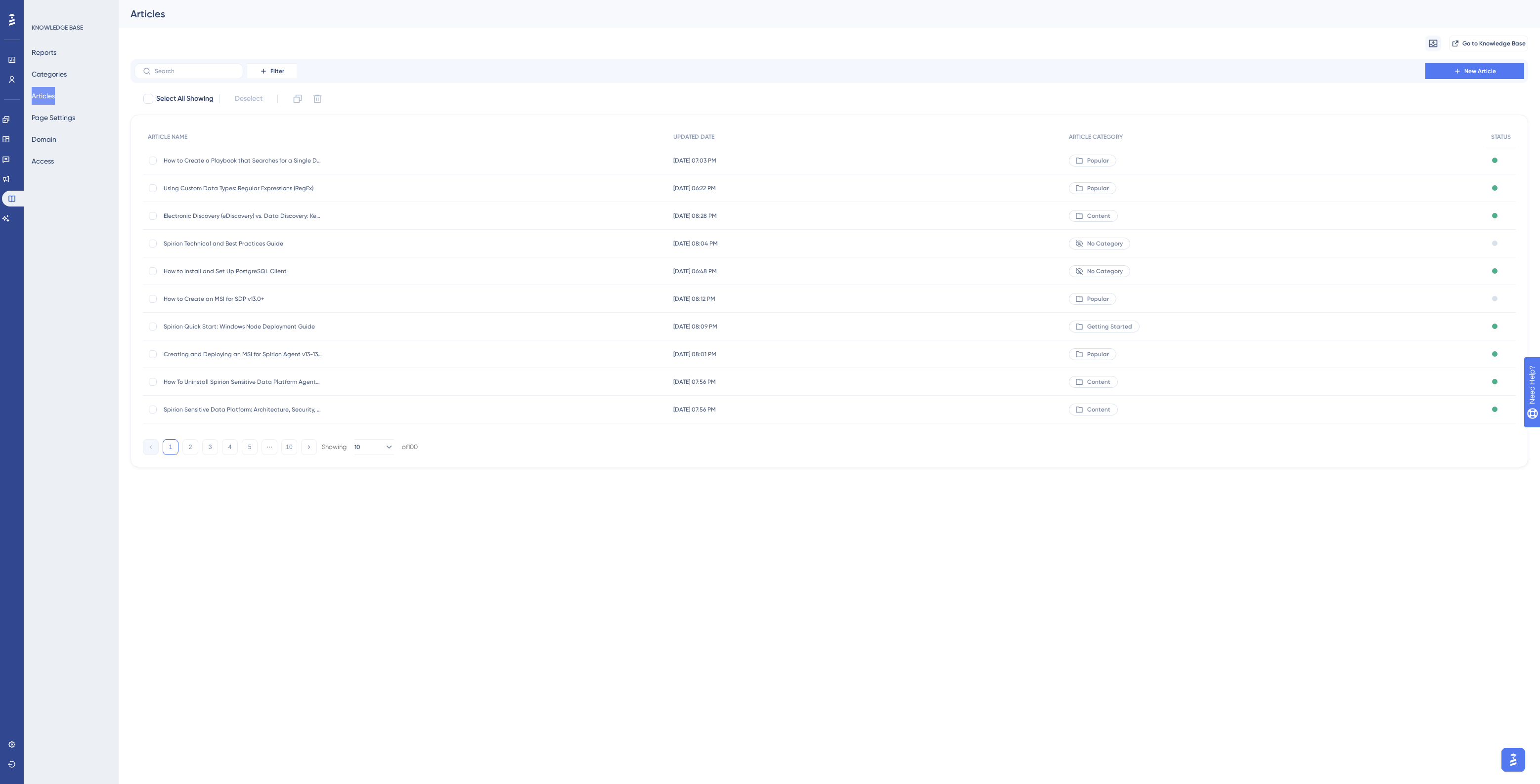
click at [677, 13] on div "Articles" at bounding box center [817, 14] width 1373 height 14
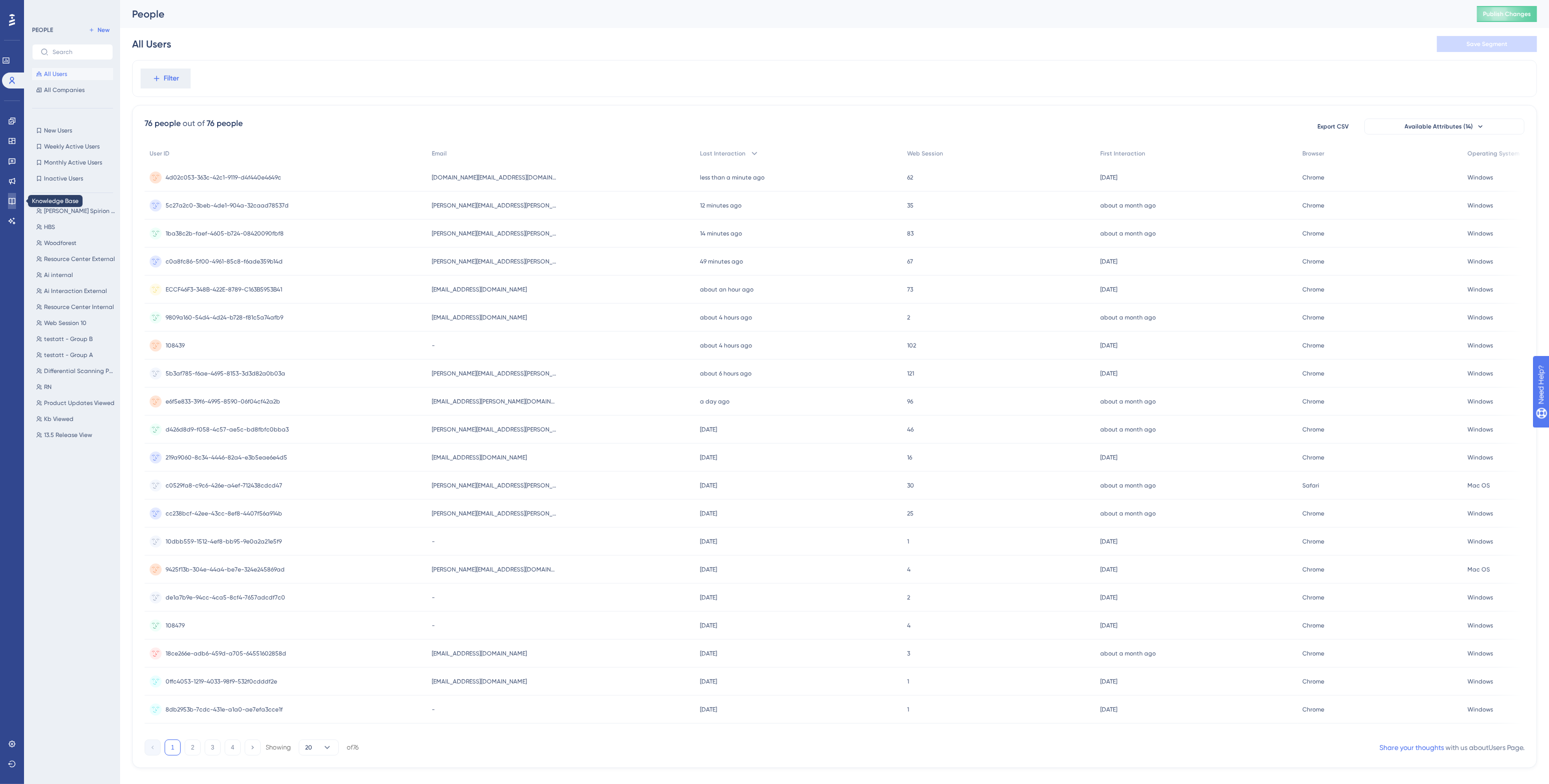
click at [13, 199] on icon at bounding box center [12, 201] width 8 height 8
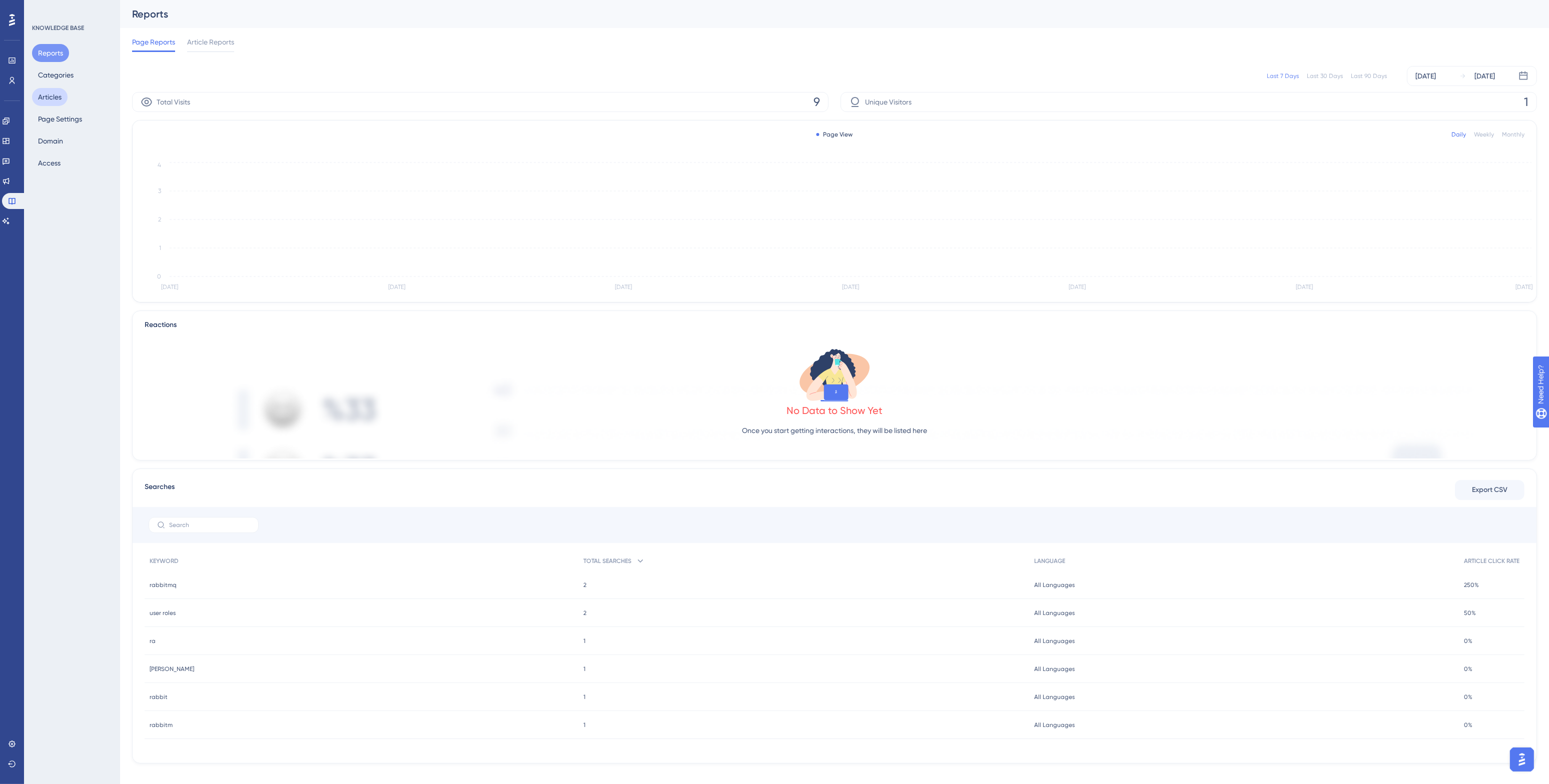
click at [54, 90] on button "Articles" at bounding box center [50, 96] width 36 height 18
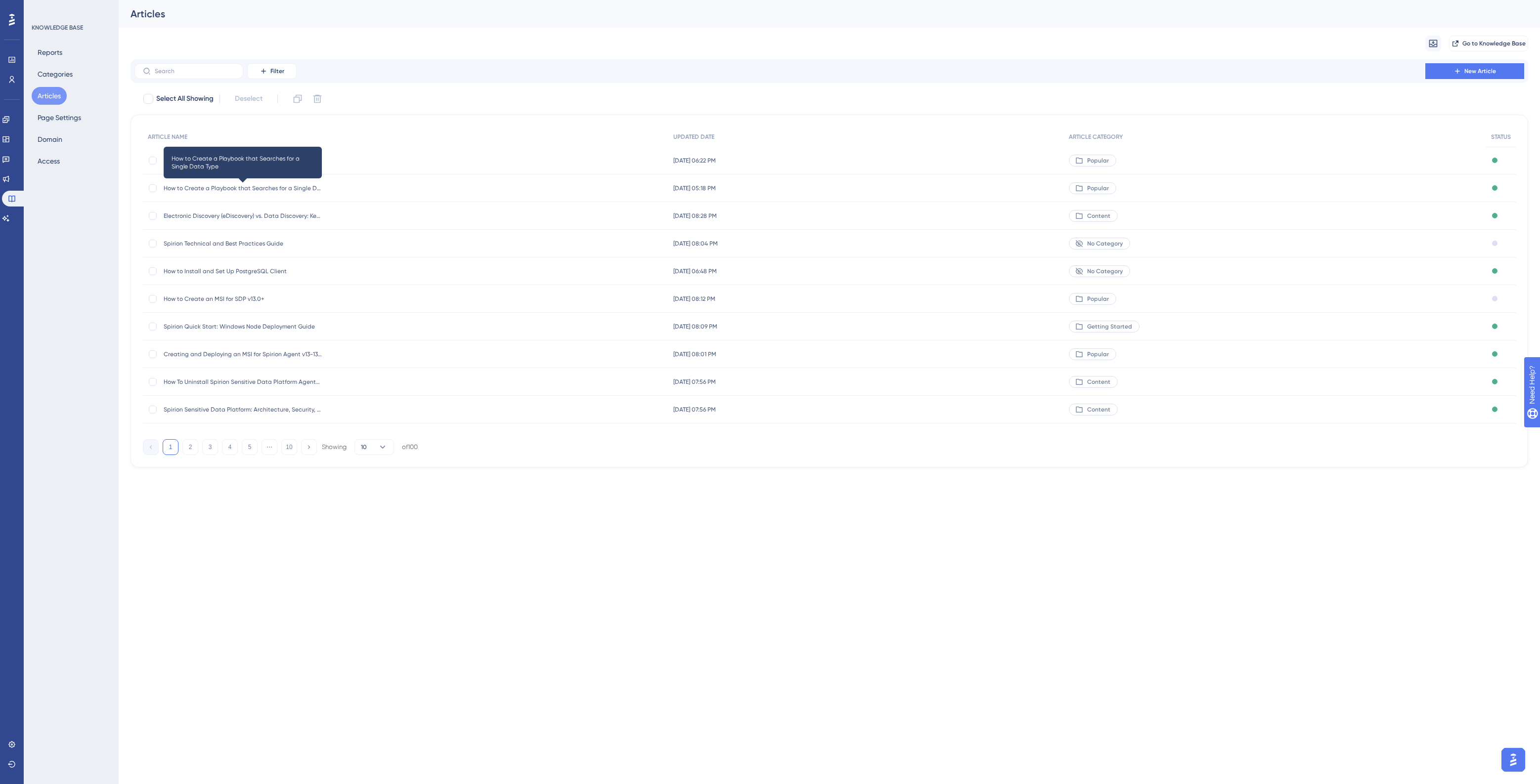
click at [257, 187] on span "How to Create a Playbook that Searches for a Single Data Type" at bounding box center [243, 188] width 158 height 8
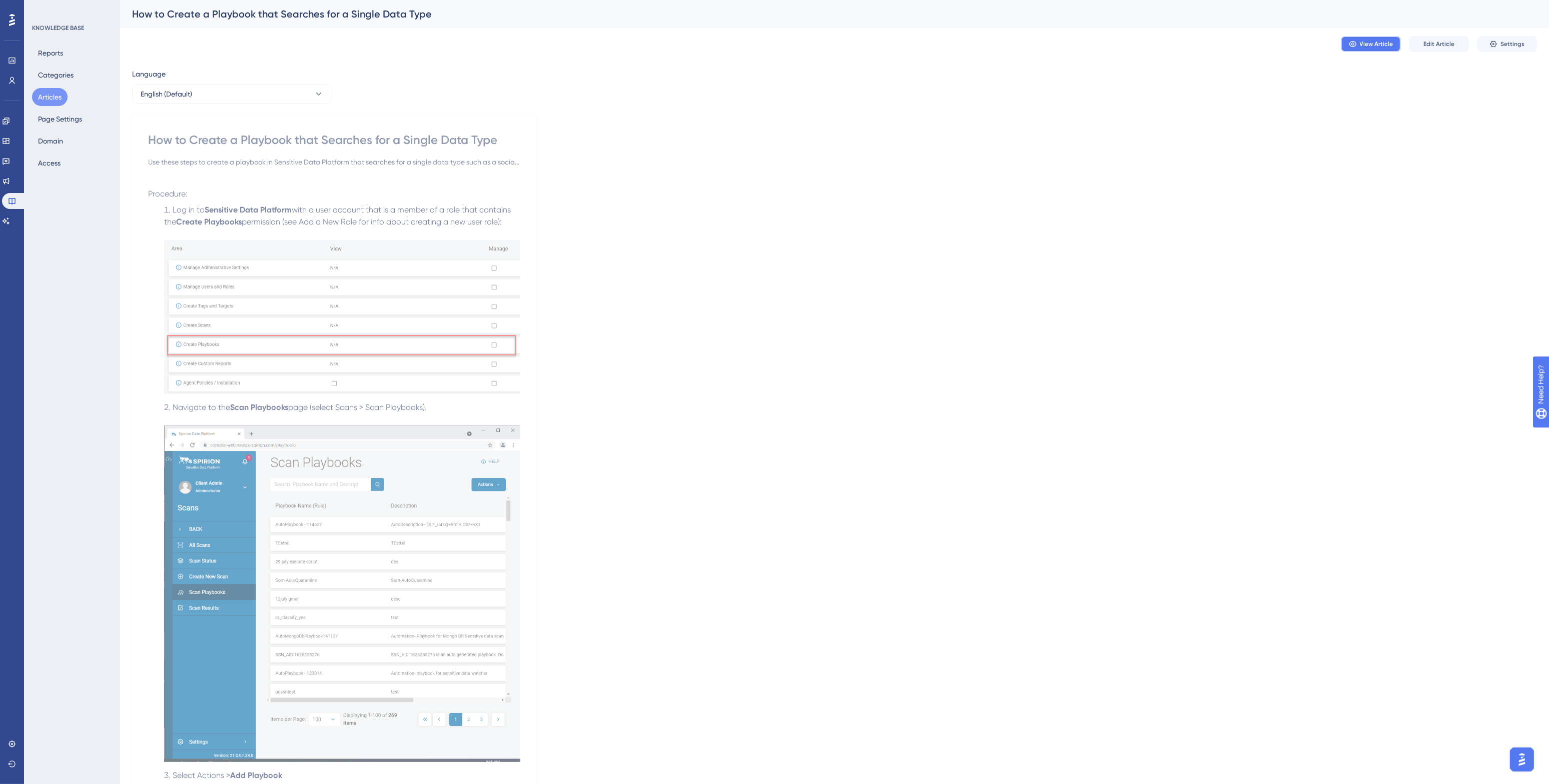
click at [1377, 44] on span "View Article" at bounding box center [1376, 44] width 34 height 8
